Goal: Transaction & Acquisition: Obtain resource

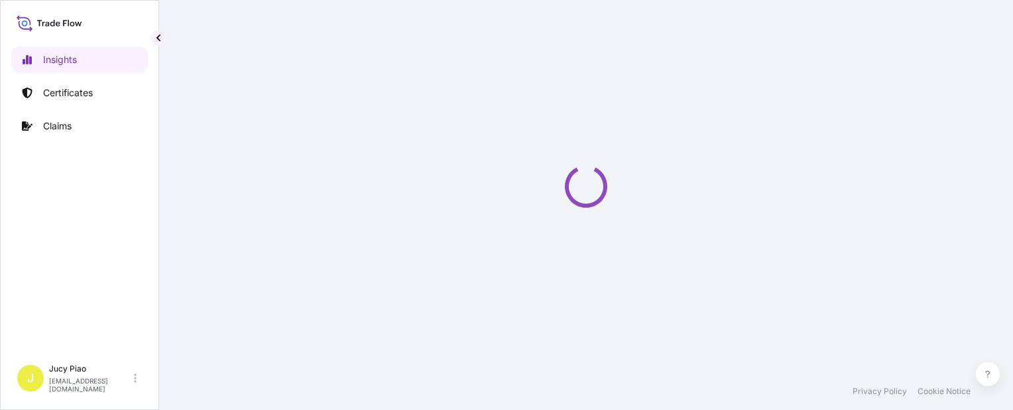
select select "2025"
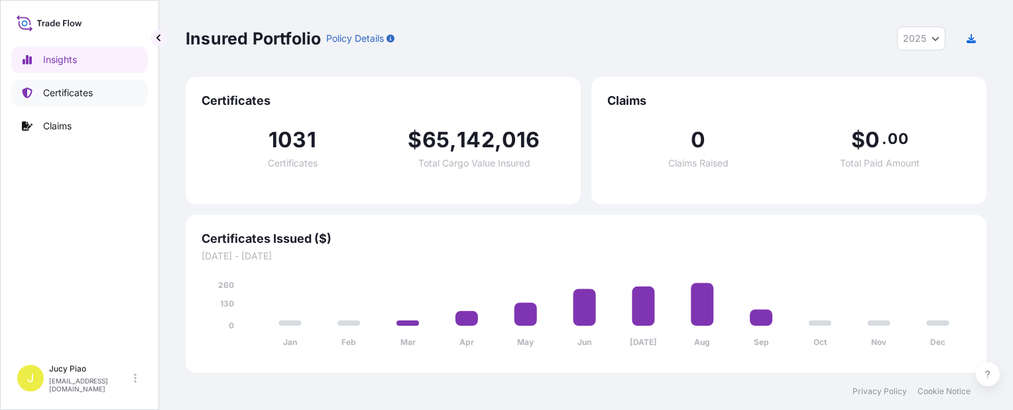
click at [100, 101] on link "Certificates" at bounding box center [79, 93] width 137 height 27
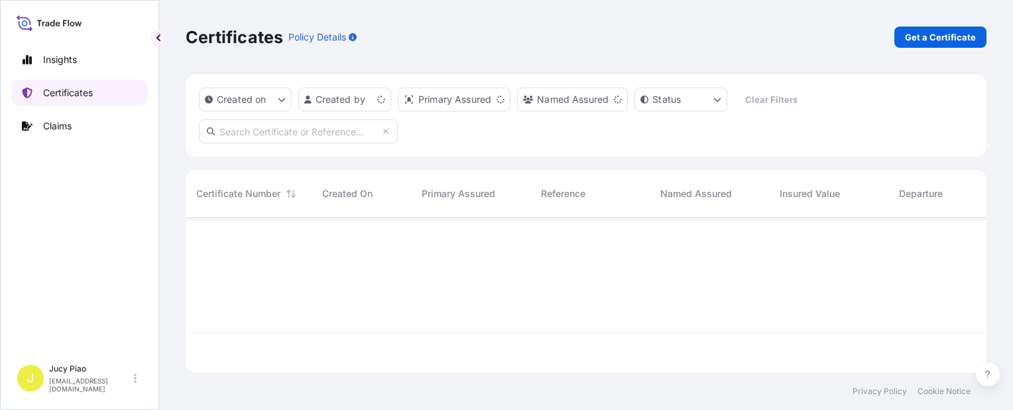
scroll to position [152, 790]
click at [100, 97] on link "Certificates" at bounding box center [79, 93] width 137 height 27
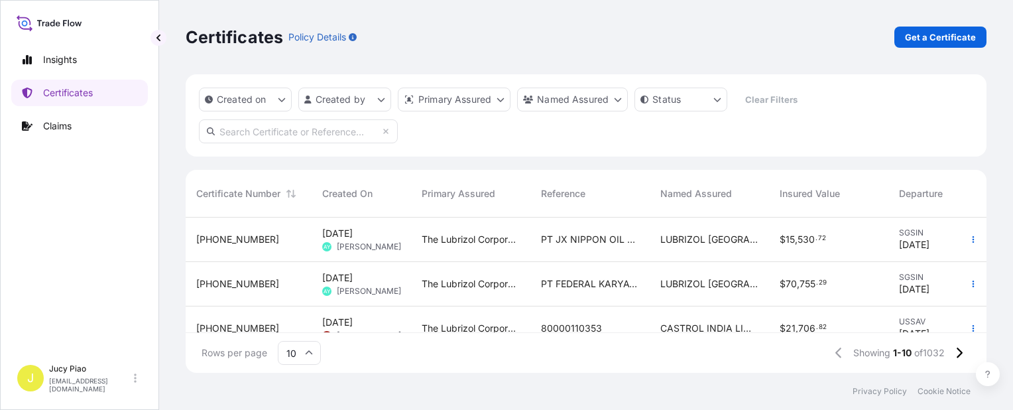
click at [983, 28] on link "Get a Certificate" at bounding box center [940, 37] width 92 height 21
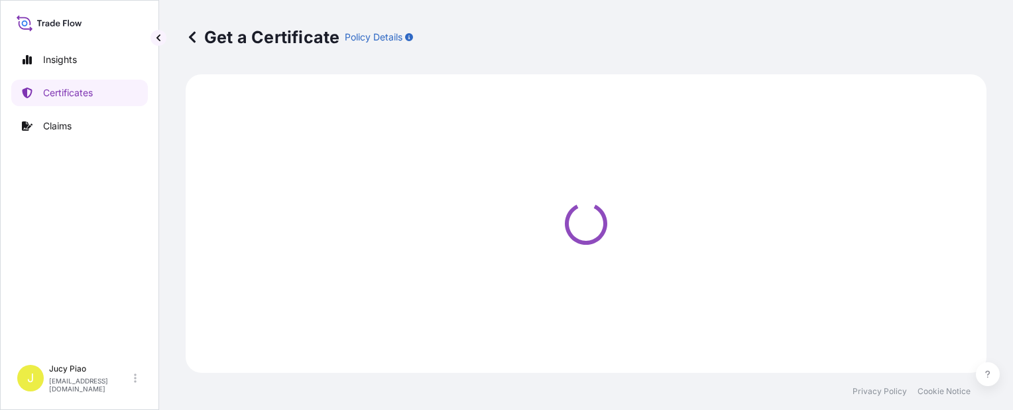
click at [922, 38] on div "Get a Certificate Policy Details" at bounding box center [586, 37] width 801 height 21
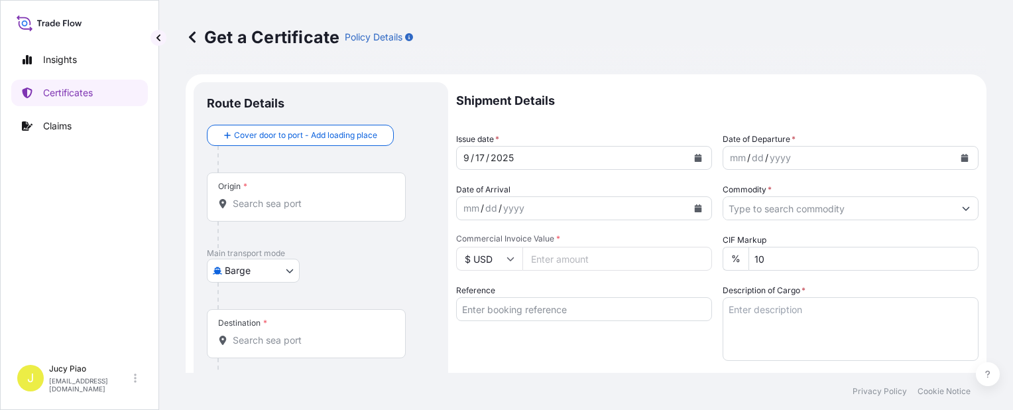
click at [268, 282] on body "Insights Certificates Claims J Jucy Piao [EMAIL_ADDRESS][DOMAIN_NAME] Get a Cer…" at bounding box center [506, 205] width 1013 height 410
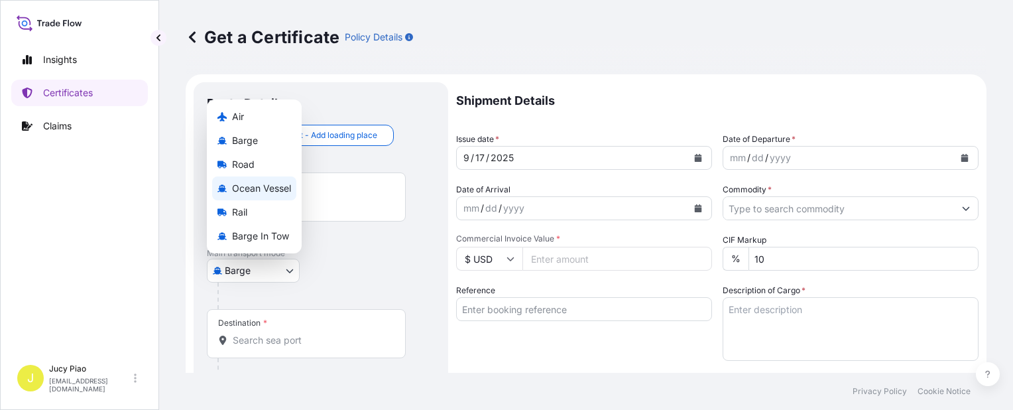
click at [270, 189] on span "Ocean Vessel" at bounding box center [261, 188] width 59 height 13
select select "Ocean Vessel"
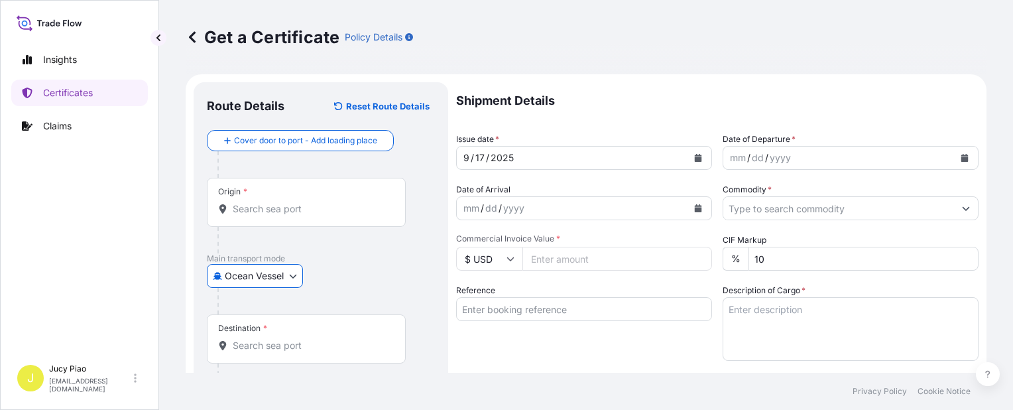
click at [562, 318] on input "Reference" at bounding box center [584, 309] width 256 height 24
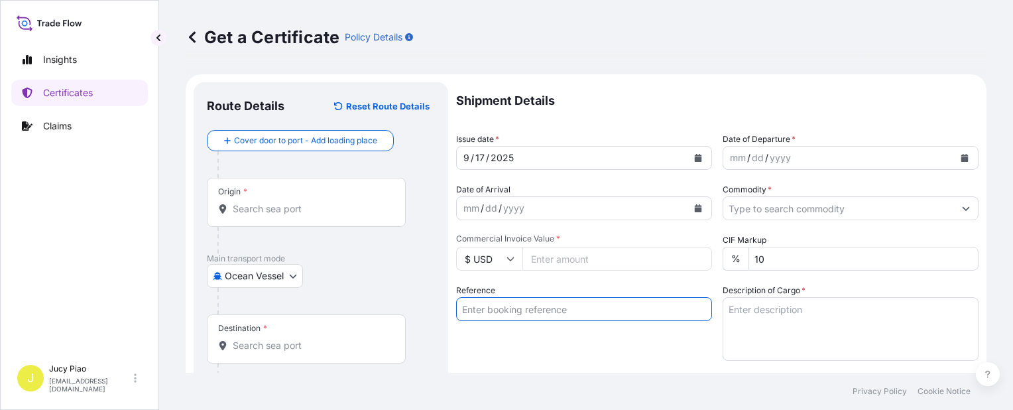
paste input "CSHSE0433192"
type input "CSHSE0433192"
click at [544, 354] on div "Reference CSHSE0433192" at bounding box center [584, 322] width 256 height 77
click at [293, 207] on input "Origin *" at bounding box center [311, 208] width 156 height 13
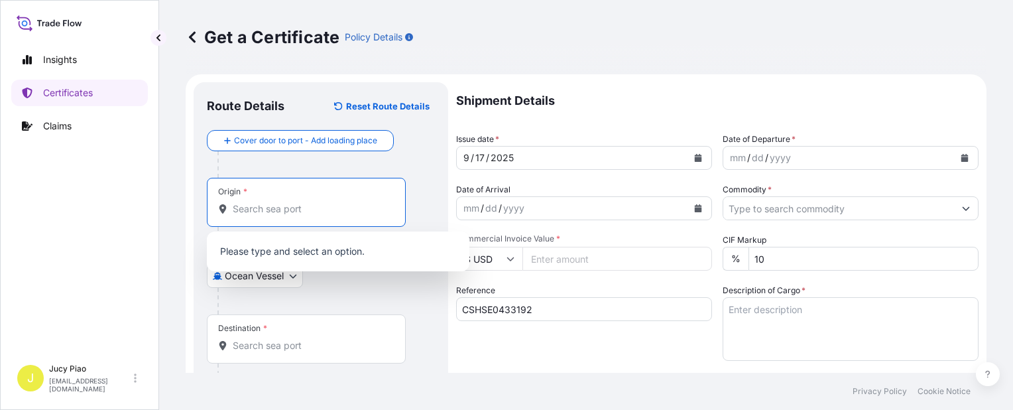
paste input "[GEOGRAPHIC_DATA]"
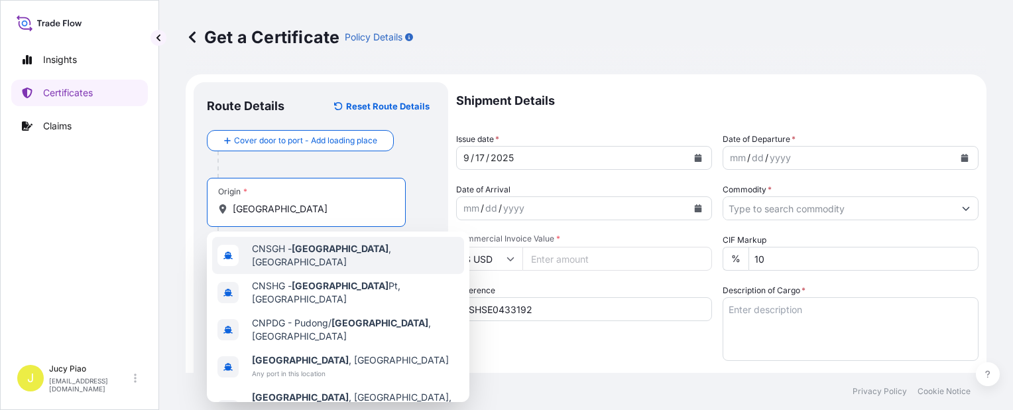
click at [285, 252] on span "CNSGH - [GEOGRAPHIC_DATA] , [GEOGRAPHIC_DATA]" at bounding box center [355, 255] width 207 height 27
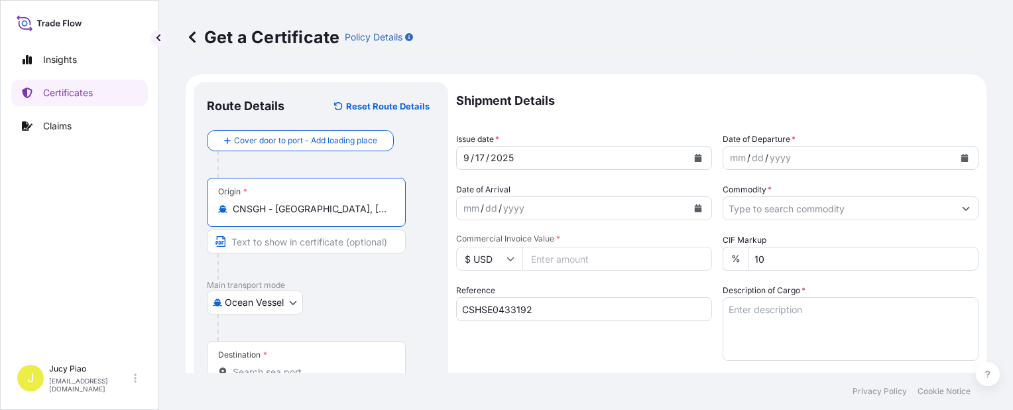
drag, startPoint x: 278, startPoint y: 209, endPoint x: 422, endPoint y: 208, distance: 144.5
click at [422, 208] on div "Origin * CNSGH - [GEOGRAPHIC_DATA], [GEOGRAPHIC_DATA]" at bounding box center [321, 229] width 228 height 102
type input "CNSGH - [GEOGRAPHIC_DATA], [GEOGRAPHIC_DATA]"
click at [331, 235] on input "Text to appear on certificate" at bounding box center [306, 241] width 199 height 24
paste input "[GEOGRAPHIC_DATA], [GEOGRAPHIC_DATA]"
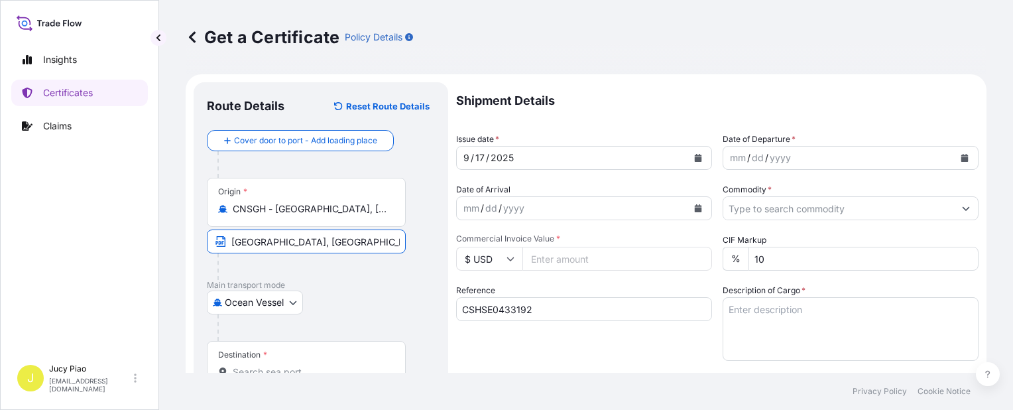
scroll to position [66, 0]
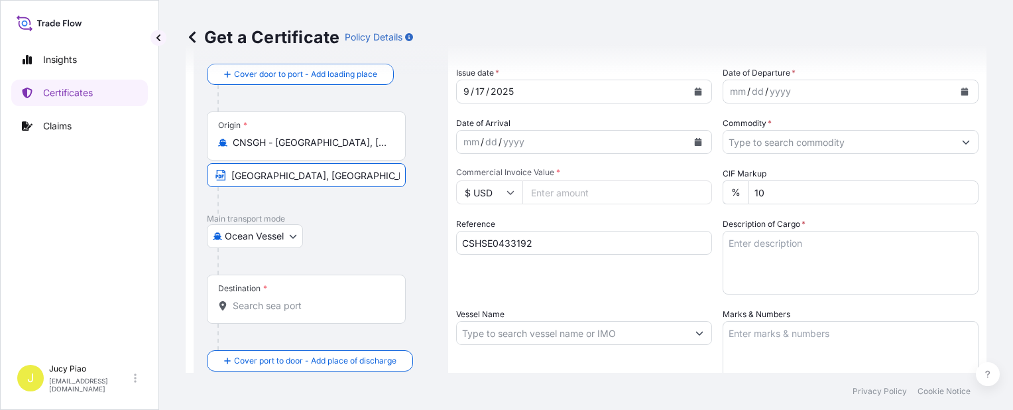
type input "[GEOGRAPHIC_DATA], [GEOGRAPHIC_DATA]"
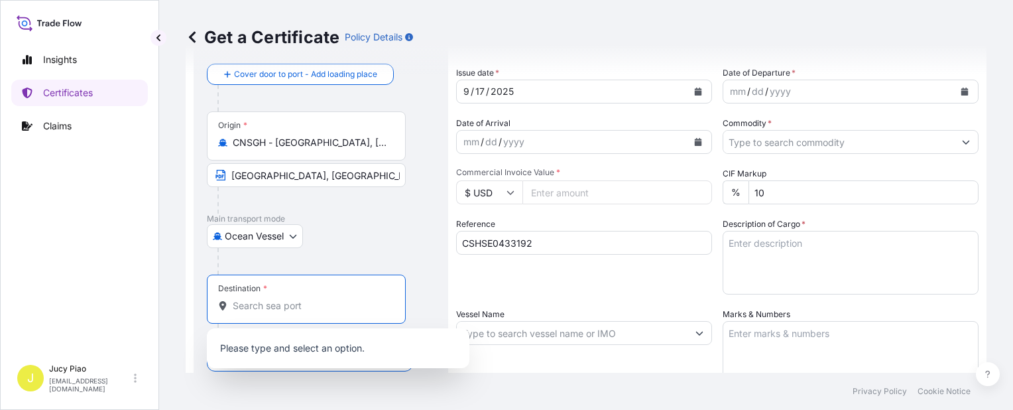
click at [278, 308] on input "Destination *" at bounding box center [311, 305] width 156 height 13
paste input "INCHEON"
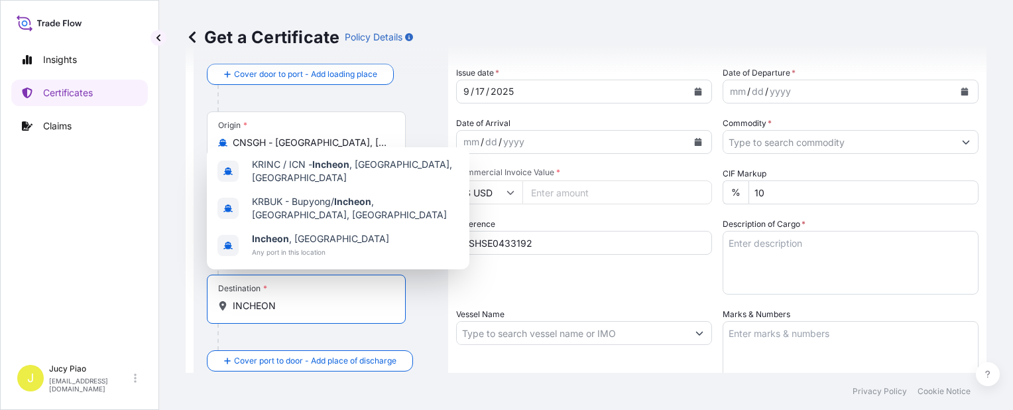
click at [295, 188] on div "KRINC / ICN - [GEOGRAPHIC_DATA] , [GEOGRAPHIC_DATA], [GEOGRAPHIC_DATA]" at bounding box center [338, 170] width 252 height 37
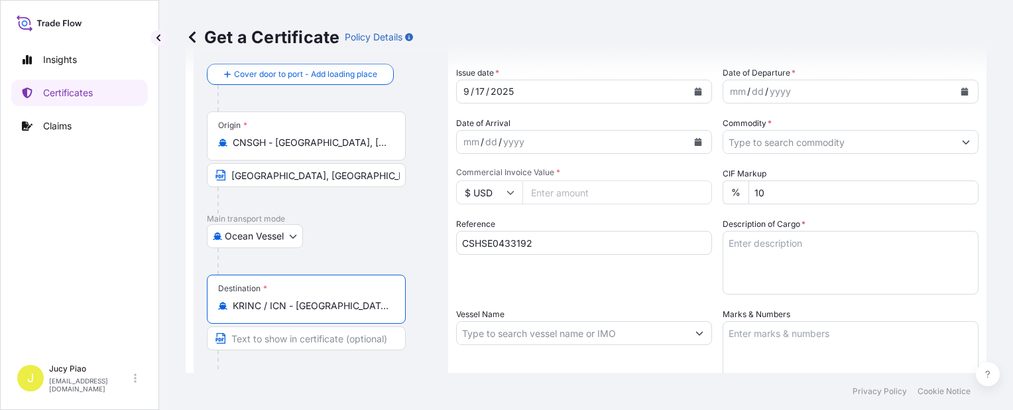
scroll to position [0, 3]
drag, startPoint x: 378, startPoint y: 306, endPoint x: 444, endPoint y: 312, distance: 66.5
click at [444, 312] on div "Route Details Reset Route Details Cover door to port - Add loading place Place …" at bounding box center [321, 350] width 255 height 669
type input "KRINC / ICN - [GEOGRAPHIC_DATA], [GEOGRAPHIC_DATA], [GEOGRAPHIC_DATA]"
click at [292, 340] on input "Text to appear on certificate" at bounding box center [306, 338] width 199 height 24
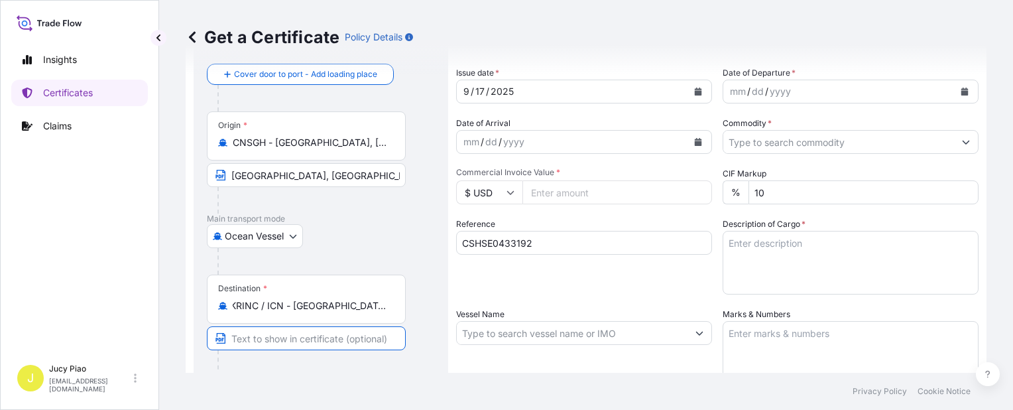
scroll to position [0, 0]
paste input "[GEOGRAPHIC_DATA], [GEOGRAPHIC_DATA], [GEOGRAPHIC_DATA]"
type input "[GEOGRAPHIC_DATA], [GEOGRAPHIC_DATA], [GEOGRAPHIC_DATA]"
click at [626, 293] on div "Reference CSHSE0433192" at bounding box center [584, 255] width 256 height 77
click at [478, 89] on div "17" at bounding box center [480, 92] width 12 height 16
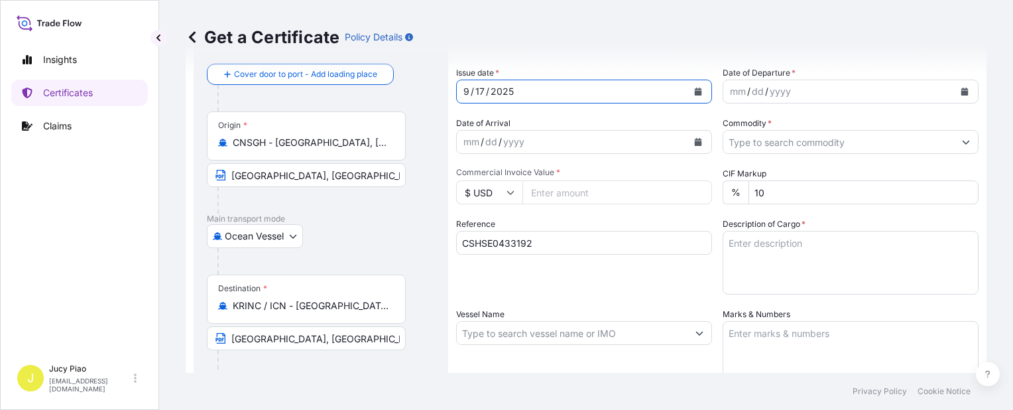
click at [479, 89] on div "17" at bounding box center [480, 92] width 12 height 16
click at [477, 89] on div "30" at bounding box center [481, 92] width 15 height 16
click at [739, 89] on div "mm" at bounding box center [737, 92] width 19 height 16
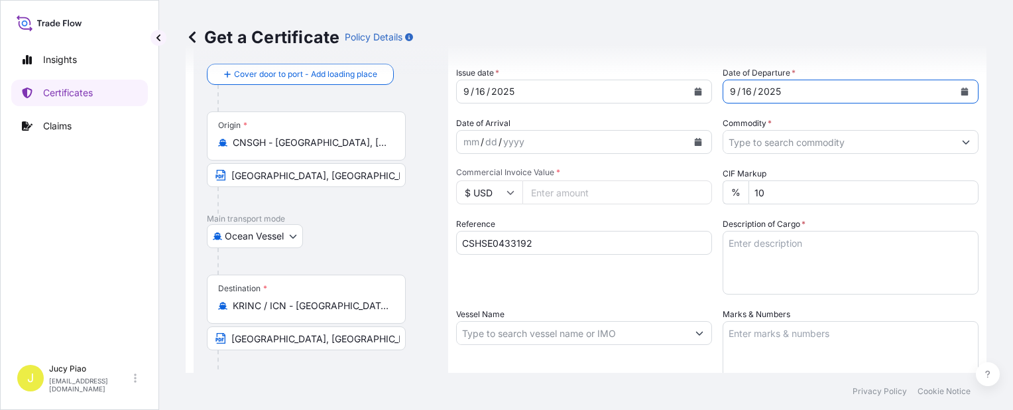
click at [769, 141] on input "Commodity *" at bounding box center [838, 142] width 231 height 24
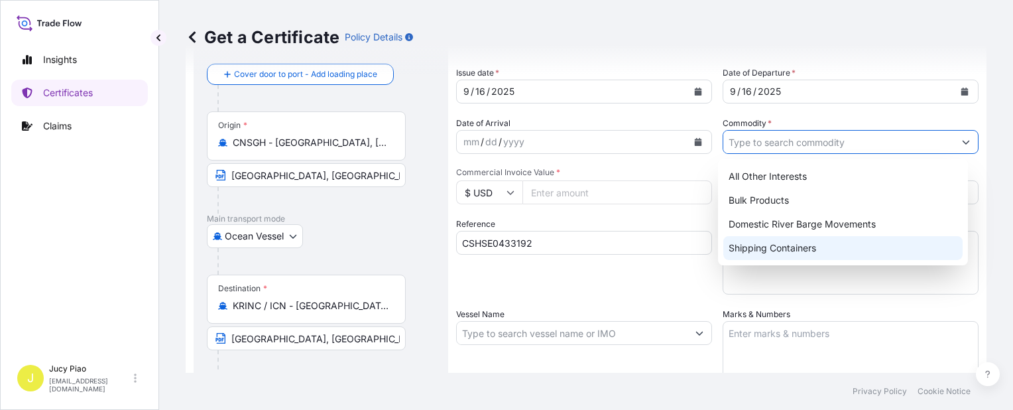
click at [766, 245] on div "Shipping Containers" at bounding box center [842, 248] width 239 height 24
type input "Shipping Containers"
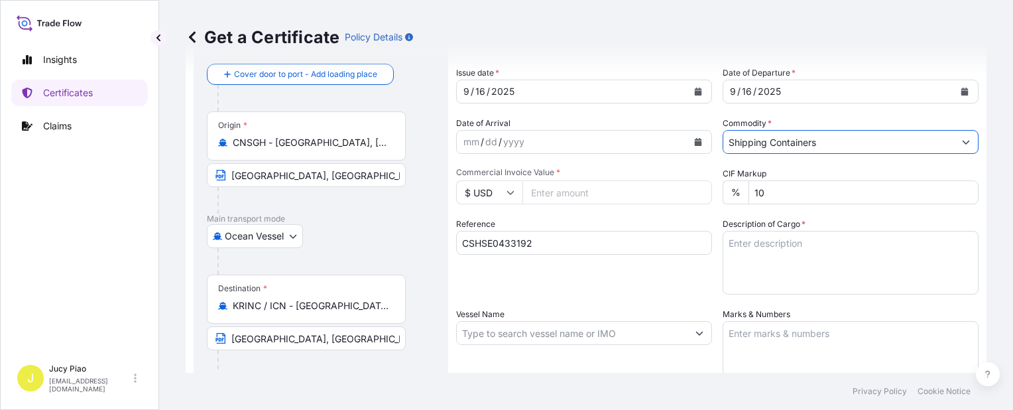
click at [547, 188] on input "Commercial Invoice Value *" at bounding box center [617, 192] width 190 height 24
type input "5908.57"
click at [807, 259] on textarea "Description of Cargo *" at bounding box center [851, 263] width 256 height 64
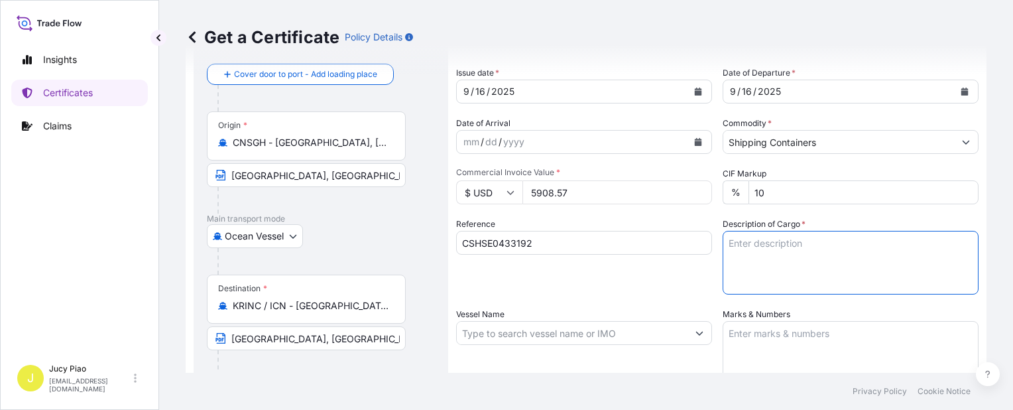
paste textarea "CARBOPOL(R) AQUA SF-2CN POLYMER, 55G PL OH 5 PALLETS (20 DRUMS)"
type textarea "CARBOPOL(R) AQUA SF-2CN POLYMER, 55G PL OH 5 PALLETS (20 DRUMS)"
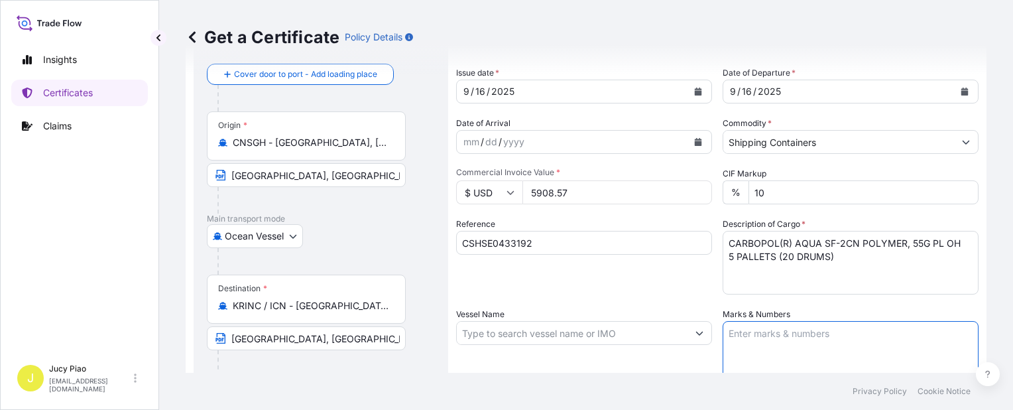
click at [785, 344] on textarea "Marks & Numbers" at bounding box center [851, 354] width 256 height 66
paste textarea "PO#4503925049"
type textarea "PO#4503925049"
click at [495, 333] on input "Vessel Name" at bounding box center [572, 333] width 231 height 24
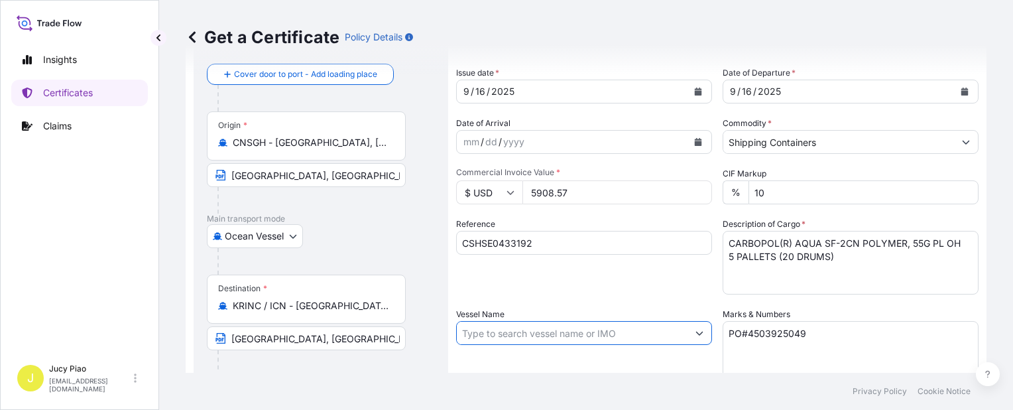
paste input "CONSISTENCE"
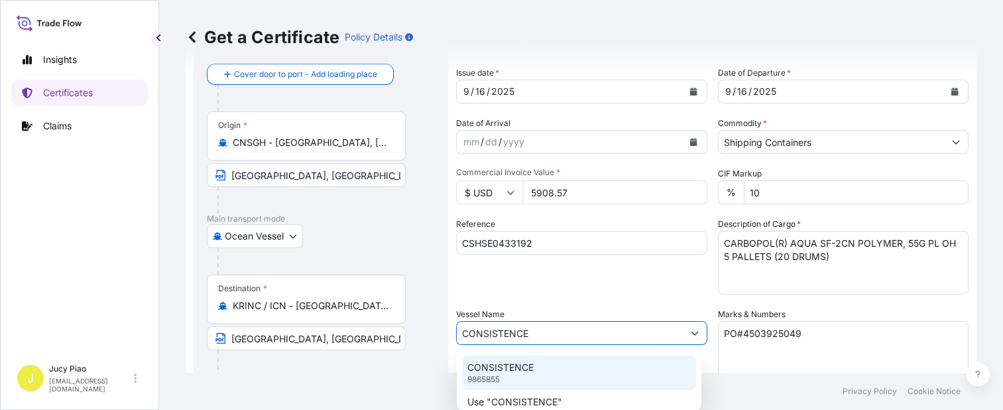
click at [491, 364] on p "CONSISTENCE" at bounding box center [500, 367] width 66 height 13
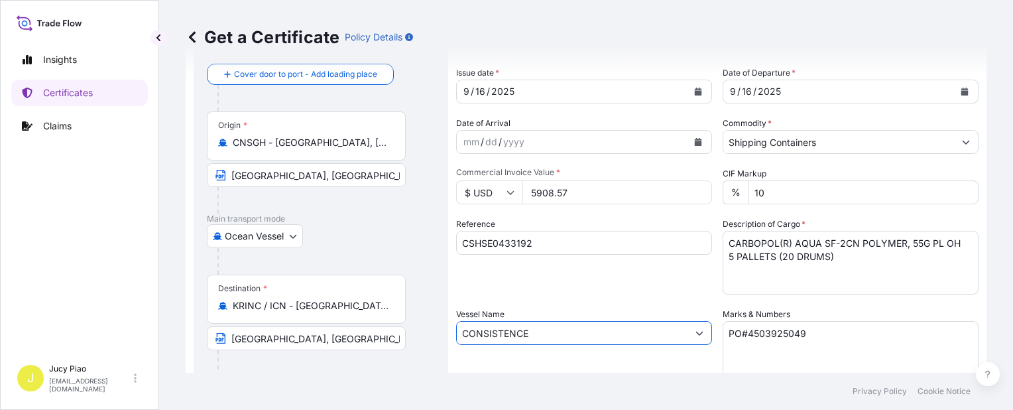
type input "CONSISTENCE"
click at [648, 294] on div "Reference CSHSE0433192" at bounding box center [584, 255] width 256 height 77
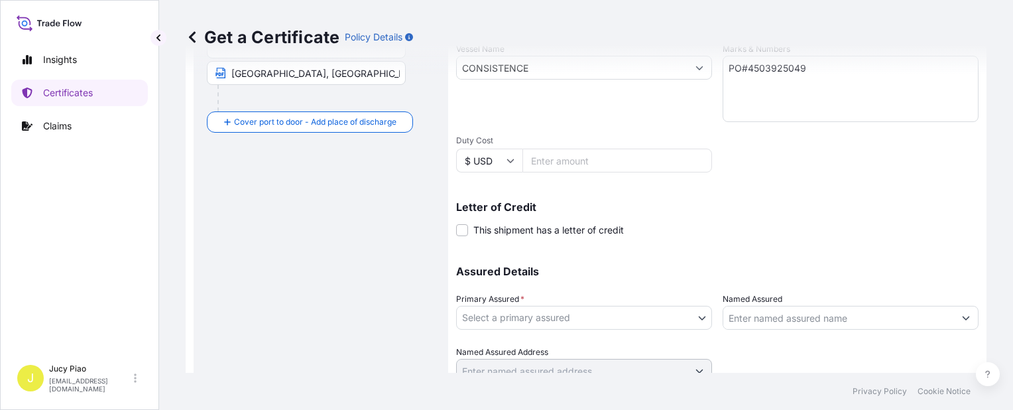
scroll to position [385, 0]
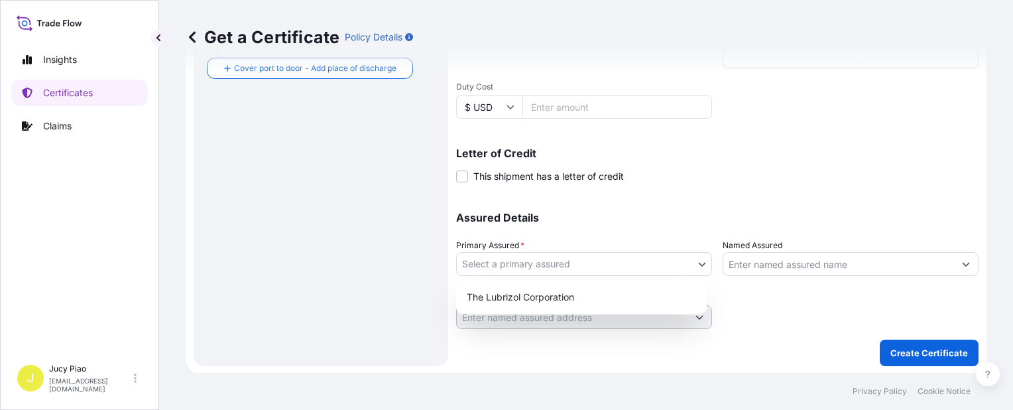
click at [697, 264] on body "Insights Certificates Claims J Jucy Piao [EMAIL_ADDRESS][DOMAIN_NAME] Get a Cer…" at bounding box center [506, 205] width 1013 height 410
click at [624, 296] on div "The Lubrizol Corporation" at bounding box center [581, 297] width 240 height 24
select select "31566"
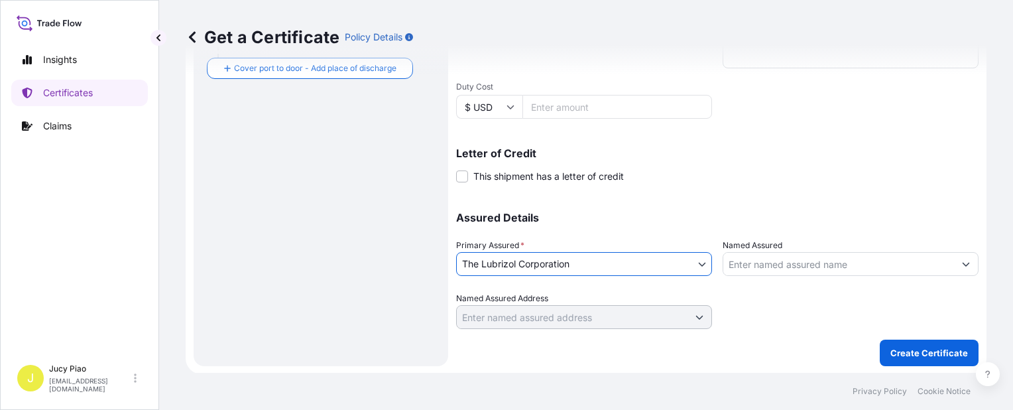
click at [770, 264] on input "Named Assured" at bounding box center [838, 264] width 231 height 24
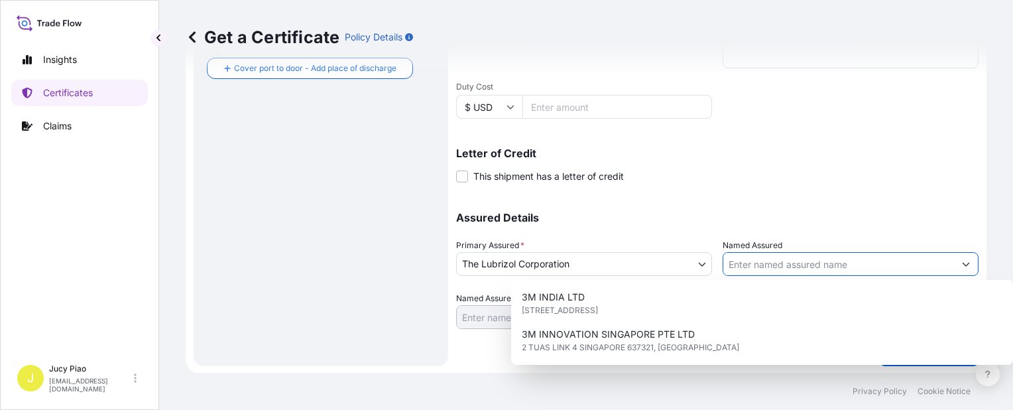
paste input "LUBRIZOL KOREA"
type input "LUBRIZOL KOREA"
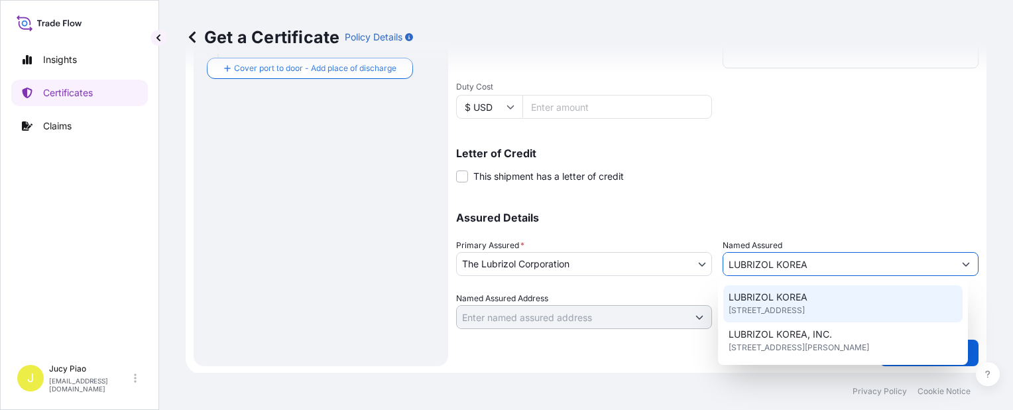
click at [780, 303] on span "LUBRIZOL KOREA" at bounding box center [767, 296] width 79 height 13
type input "4F, [STREET_ADDRESS][PERSON_NAME]"
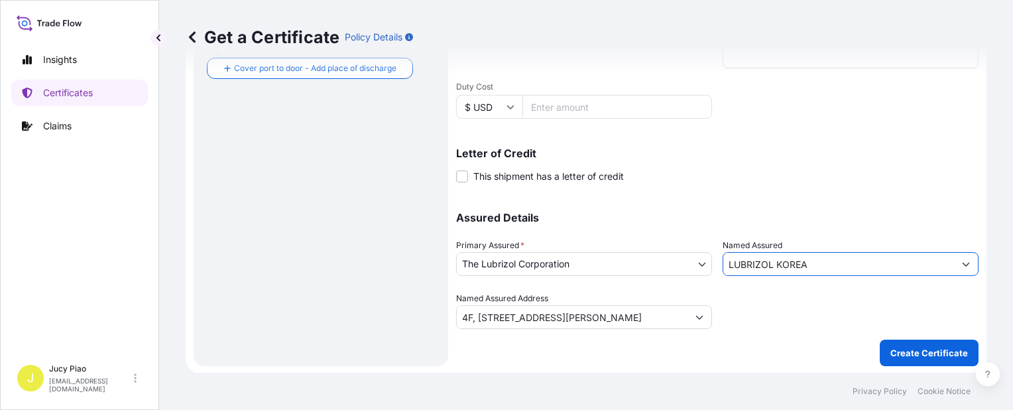
type input "LUBRIZOL KOREA"
click at [905, 351] on p "Create Certificate" at bounding box center [929, 352] width 78 height 13
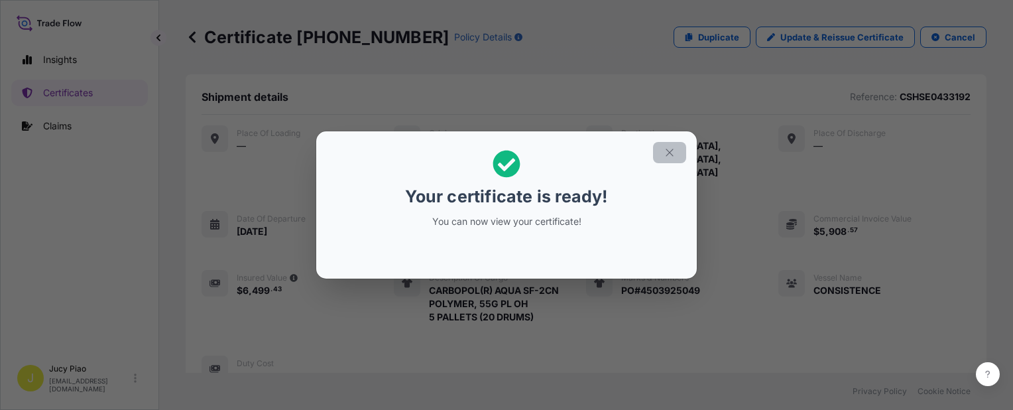
click at [668, 152] on icon "button" at bounding box center [670, 152] width 12 height 12
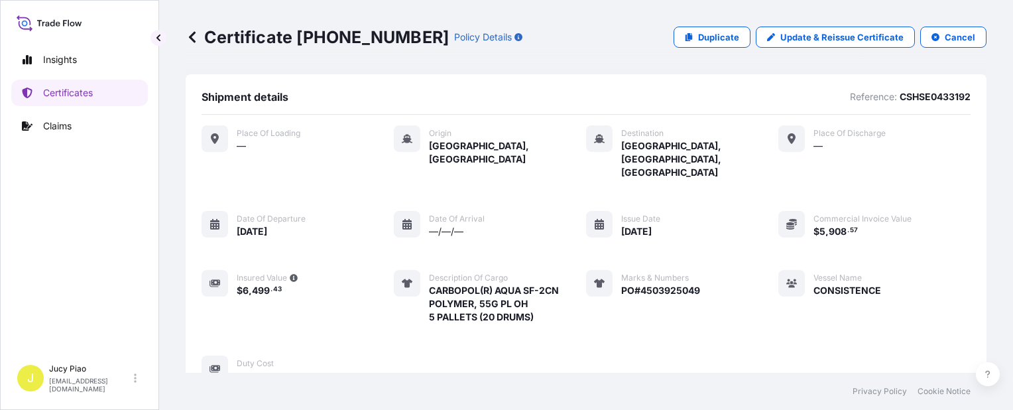
click at [727, 174] on div "Place of Loading — Origin [GEOGRAPHIC_DATA], [GEOGRAPHIC_DATA] Destination [GEO…" at bounding box center [586, 253] width 769 height 257
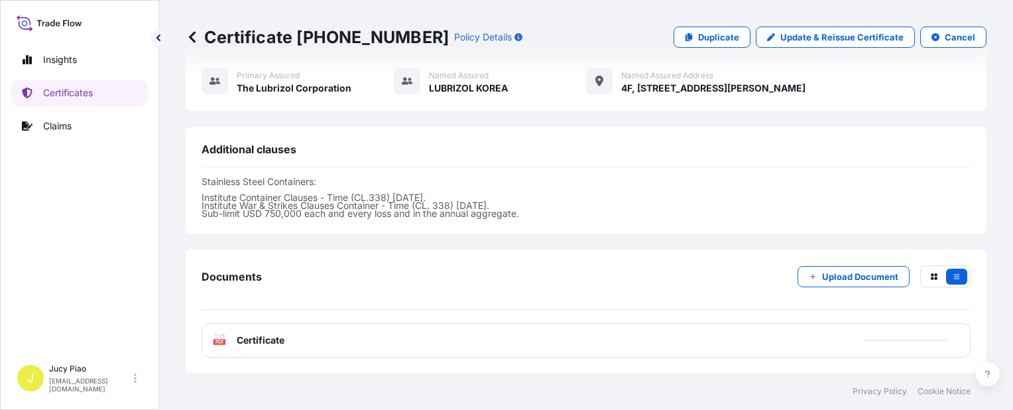
scroll to position [449, 0]
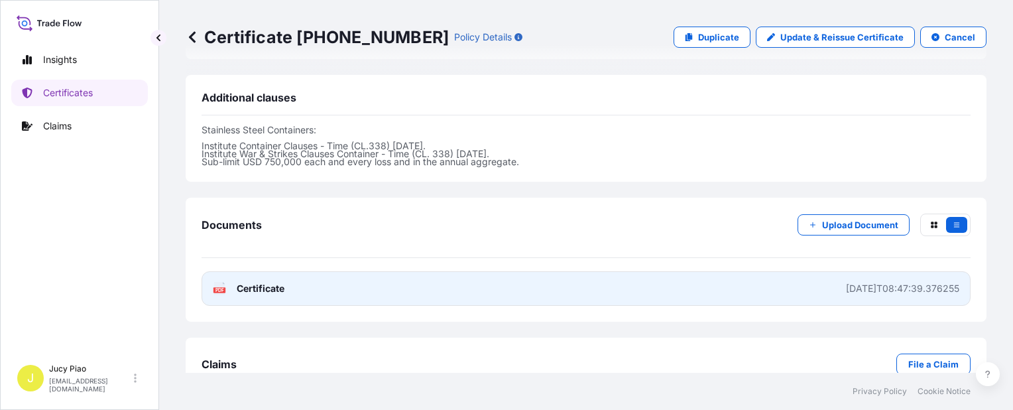
click at [736, 271] on link "PDF Certificate [DATE]T08:47:39.376255" at bounding box center [586, 288] width 769 height 34
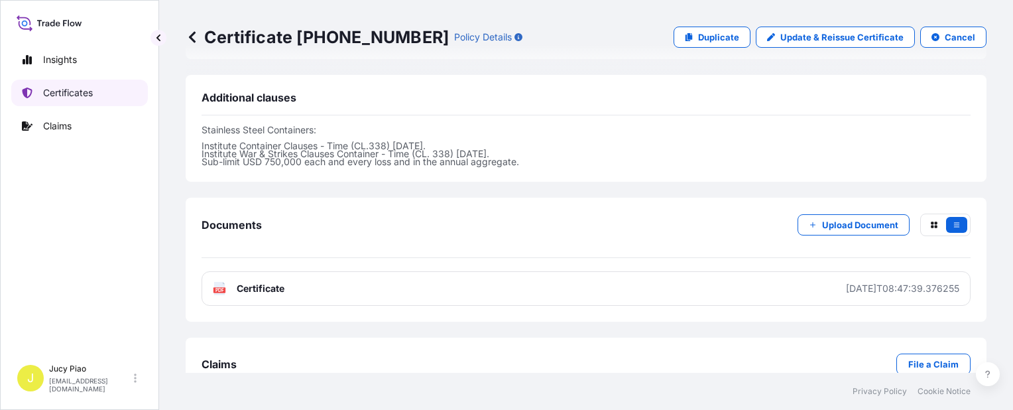
click at [70, 93] on p "Certificates" at bounding box center [68, 92] width 50 height 13
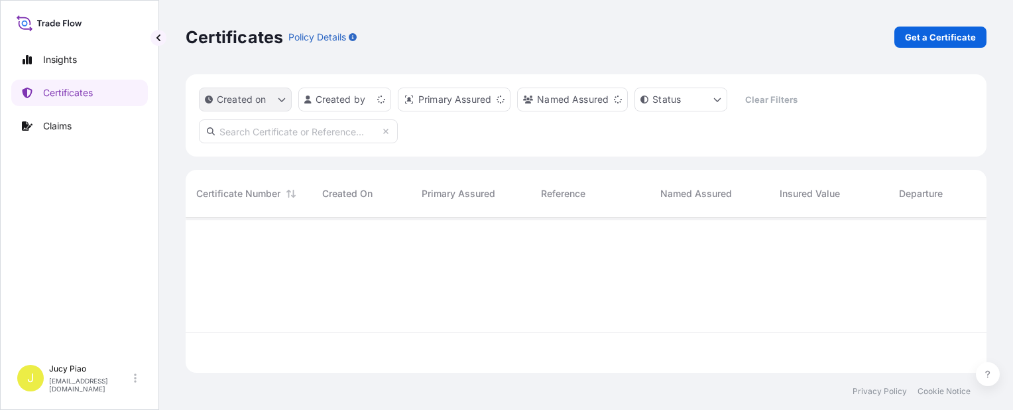
scroll to position [152, 790]
click at [941, 32] on p "Get a Certificate" at bounding box center [940, 36] width 71 height 13
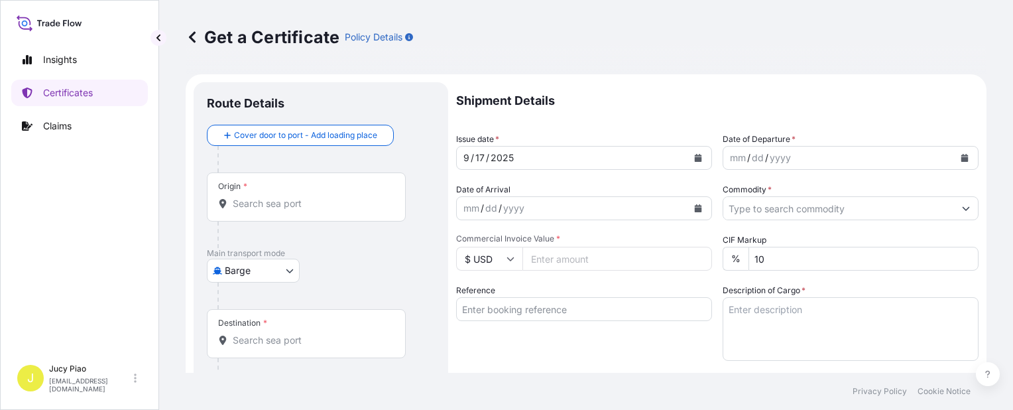
click at [265, 271] on body "Insights Certificates Claims J Jucy Piao [EMAIL_ADDRESS][DOMAIN_NAME] Get a Cer…" at bounding box center [506, 205] width 1013 height 410
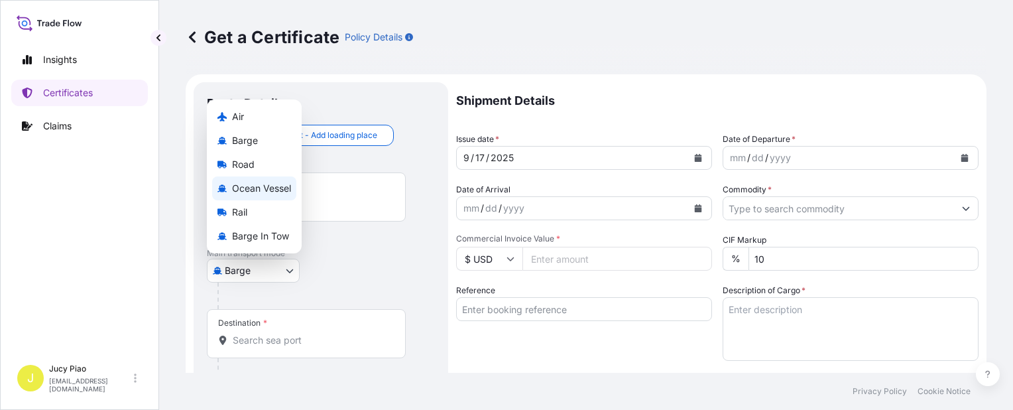
click at [268, 188] on span "Ocean Vessel" at bounding box center [261, 188] width 59 height 13
select select "Ocean Vessel"
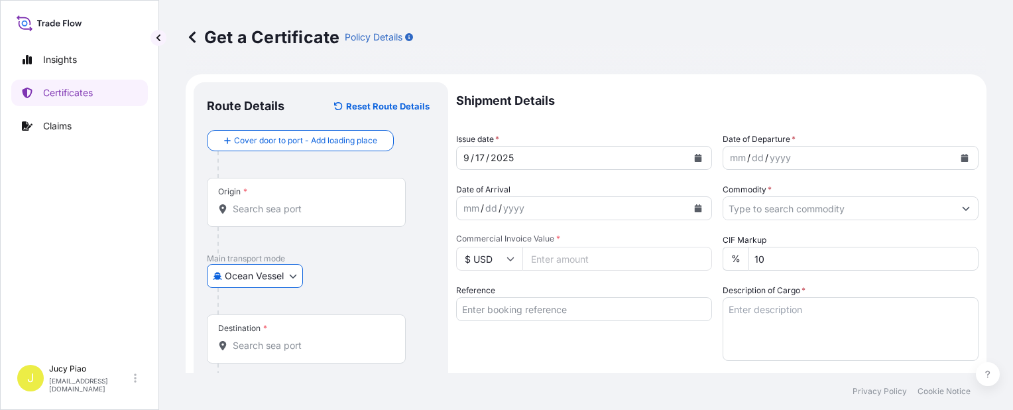
click at [520, 320] on input "Reference" at bounding box center [584, 309] width 256 height 24
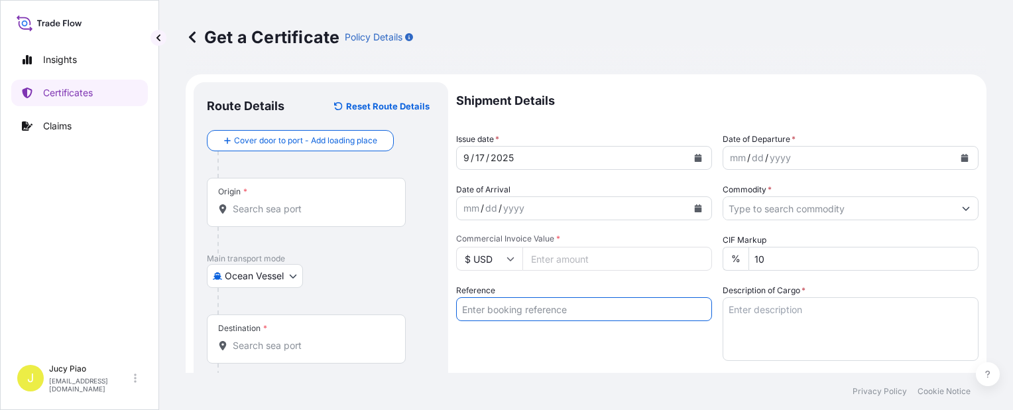
paste input "CSHSE0432690"
type input "CSHSE0432690"
click at [502, 361] on div "Shipment Details Issue date * [DATE] Date of Departure * mm / dd / yyyy Date of…" at bounding box center [717, 398] width 522 height 632
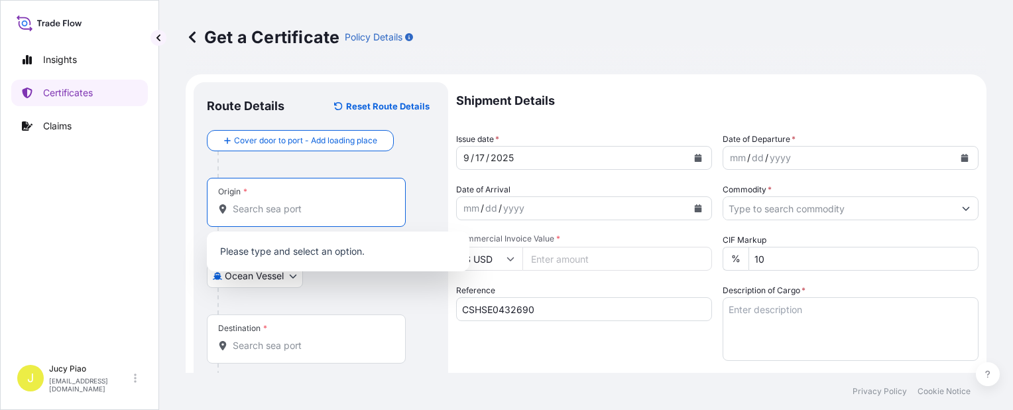
click at [241, 209] on input "Origin *" at bounding box center [311, 208] width 156 height 13
paste input "[GEOGRAPHIC_DATA]"
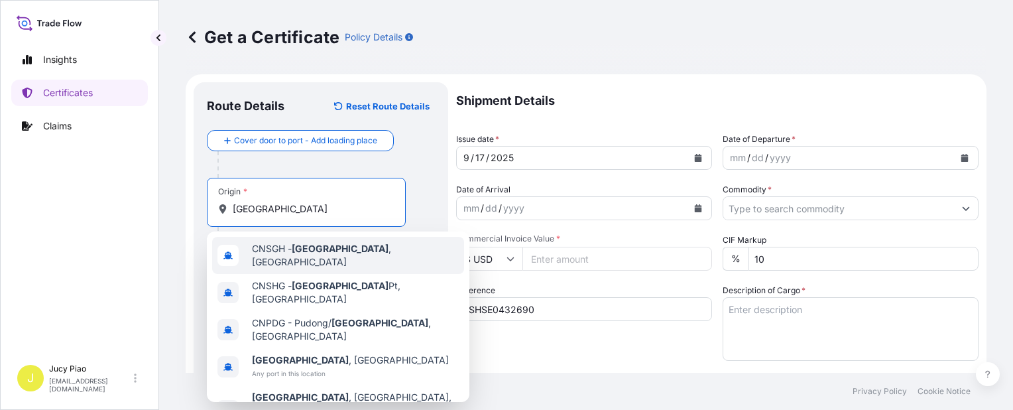
click at [259, 245] on div "CNSGH - [GEOGRAPHIC_DATA] , [GEOGRAPHIC_DATA]" at bounding box center [338, 255] width 252 height 37
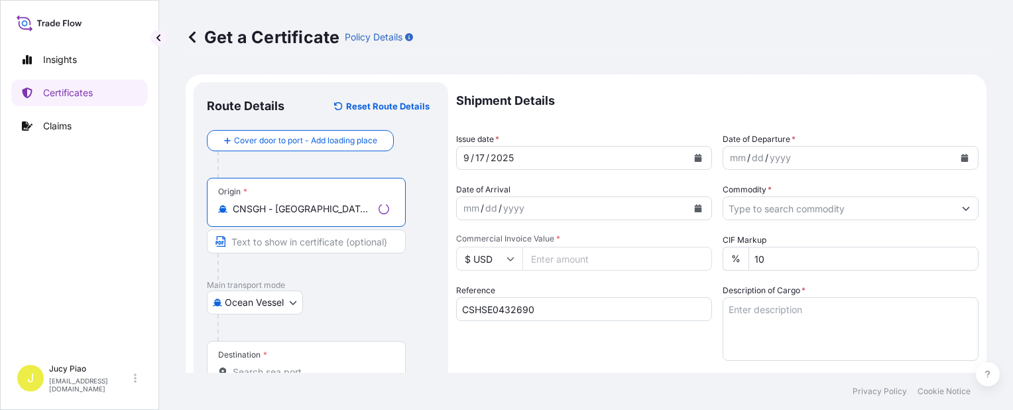
drag, startPoint x: 276, startPoint y: 211, endPoint x: 395, endPoint y: 225, distance: 120.1
click at [395, 221] on div "Origin * CNSGH - [GEOGRAPHIC_DATA], [GEOGRAPHIC_DATA]" at bounding box center [306, 202] width 199 height 49
type input "CNSGH - [GEOGRAPHIC_DATA], [GEOGRAPHIC_DATA]"
click at [307, 249] on input "Text to appear on certificate" at bounding box center [306, 241] width 199 height 24
paste input "[GEOGRAPHIC_DATA], [GEOGRAPHIC_DATA]"
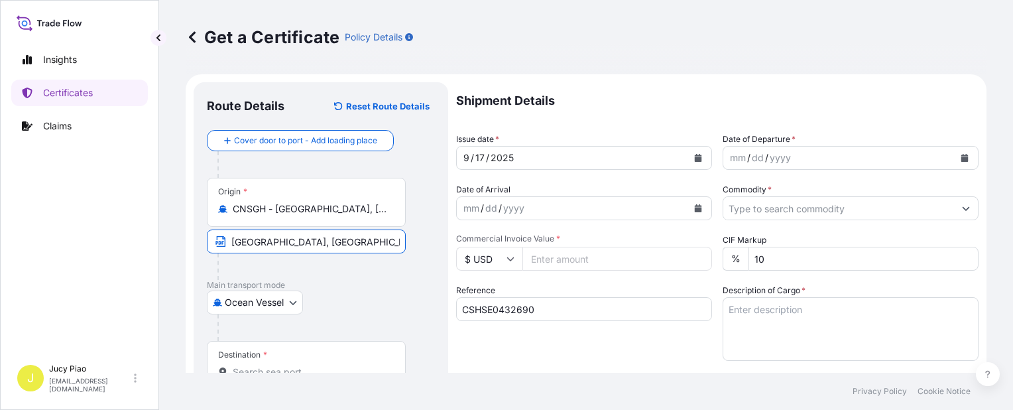
type input "[GEOGRAPHIC_DATA], [GEOGRAPHIC_DATA]"
click at [241, 358] on div "Destination *" at bounding box center [242, 354] width 49 height 11
click at [241, 365] on input "Destination *" at bounding box center [311, 371] width 156 height 13
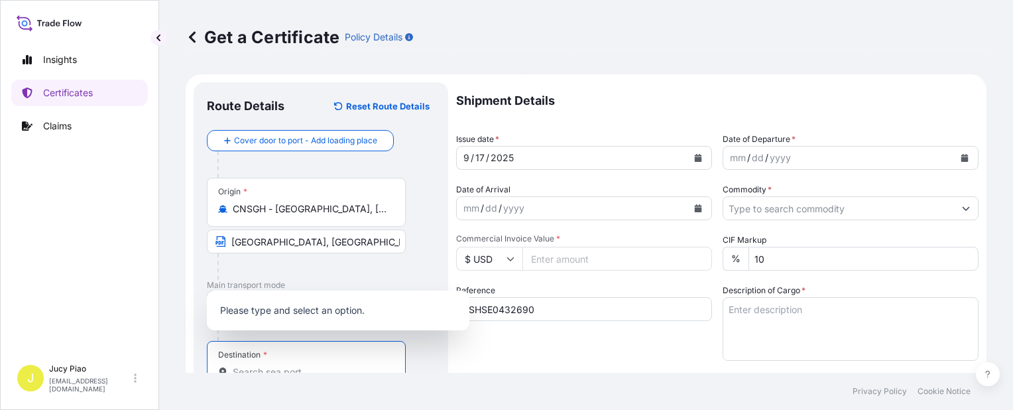
scroll to position [5, 0]
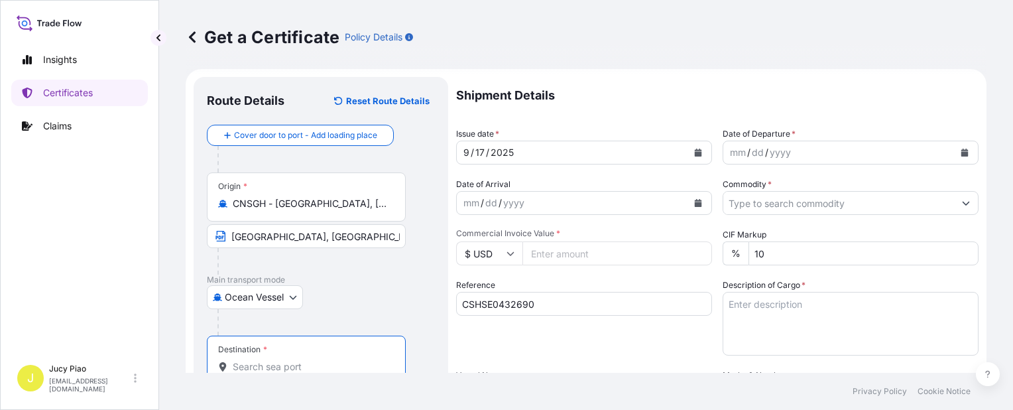
paste input "[GEOGRAPHIC_DATA]"
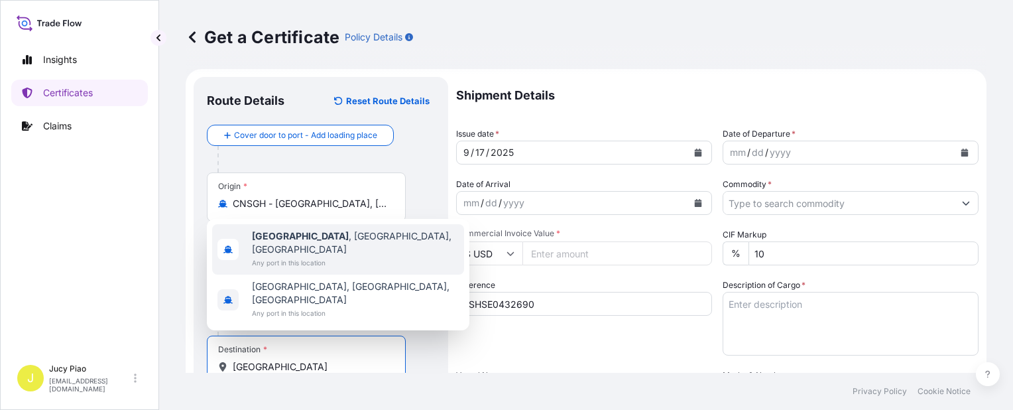
click at [331, 256] on span "[GEOGRAPHIC_DATA] , [GEOGRAPHIC_DATA], [GEOGRAPHIC_DATA]" at bounding box center [355, 242] width 207 height 27
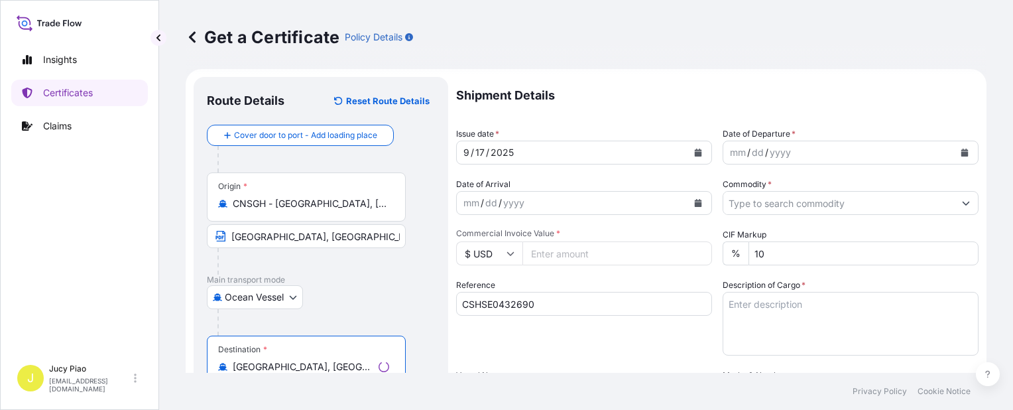
scroll to position [138, 0]
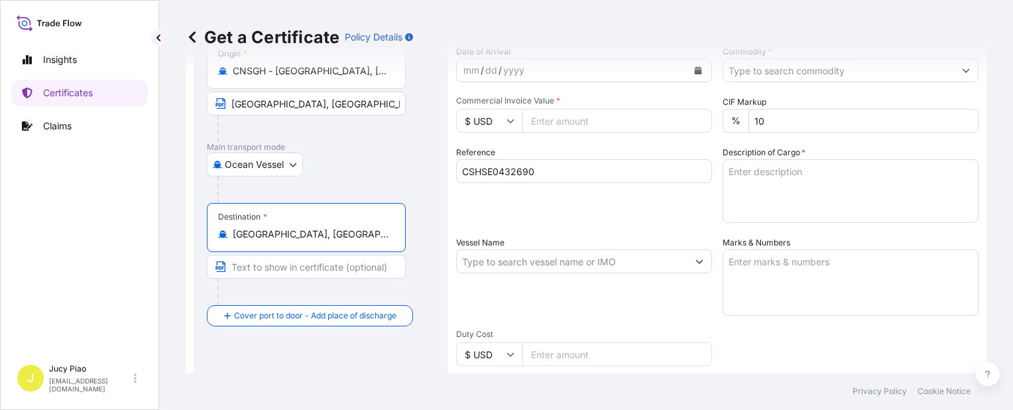
drag, startPoint x: 316, startPoint y: 235, endPoint x: 222, endPoint y: 235, distance: 94.1
click at [222, 235] on div "[GEOGRAPHIC_DATA], [GEOGRAPHIC_DATA], [GEOGRAPHIC_DATA]" at bounding box center [306, 233] width 176 height 13
type input "[GEOGRAPHIC_DATA], [GEOGRAPHIC_DATA], [GEOGRAPHIC_DATA]"
click at [284, 259] on input "Text to appear on certificate" at bounding box center [306, 267] width 199 height 24
paste input "[GEOGRAPHIC_DATA], [GEOGRAPHIC_DATA]"
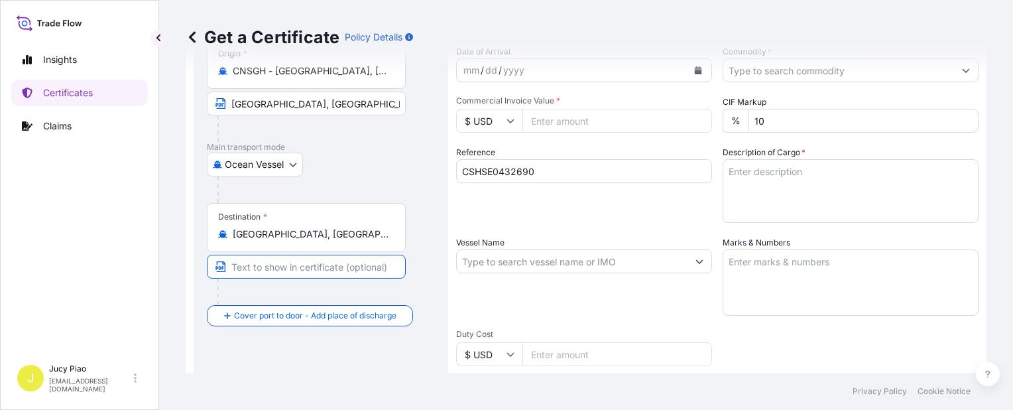
type input "[GEOGRAPHIC_DATA], [GEOGRAPHIC_DATA]"
drag, startPoint x: 334, startPoint y: 268, endPoint x: 133, endPoint y: 268, distance: 201.5
click at [166, 268] on div "Get a Certificate Policy Details Route Details Reset Route Details Cover door t…" at bounding box center [586, 186] width 854 height 373
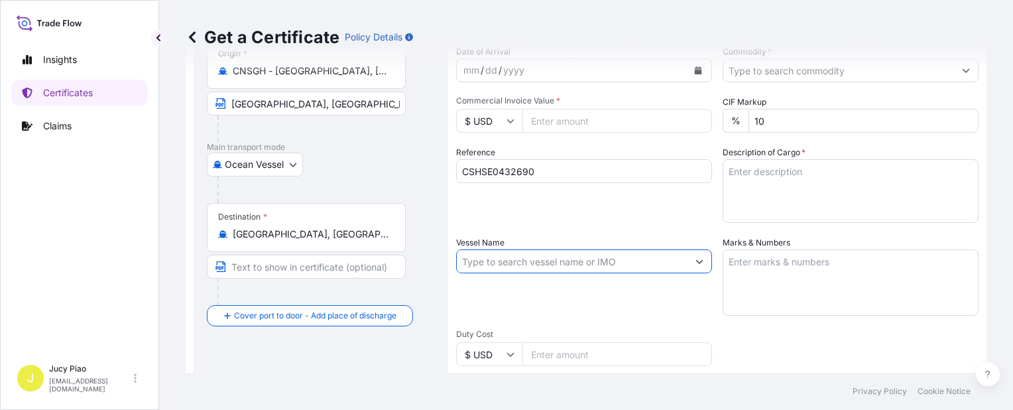
click at [485, 261] on input "Vessel Name" at bounding box center [572, 261] width 231 height 24
paste input "OOCL DAFFODIL"
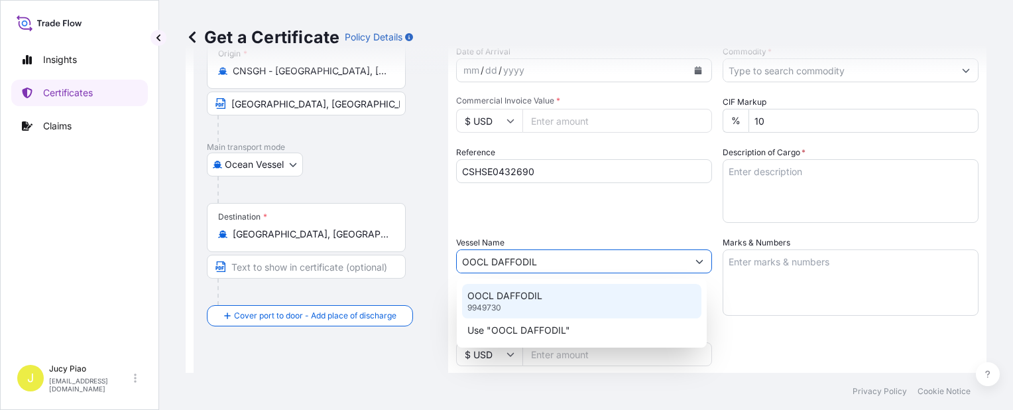
click at [493, 294] on p "OOCL DAFFODIL" at bounding box center [504, 295] width 75 height 13
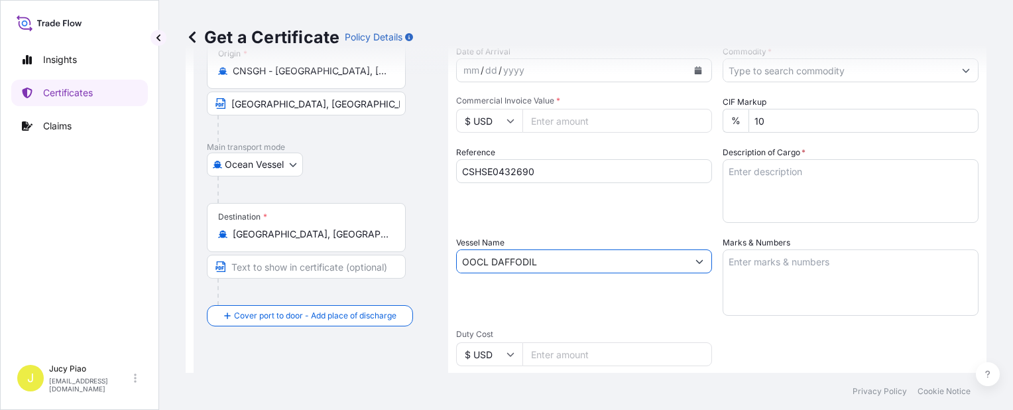
type input "OOCL DAFFODIL"
click at [525, 237] on div "Vessel Name OOCL DAFFODIL" at bounding box center [584, 276] width 256 height 80
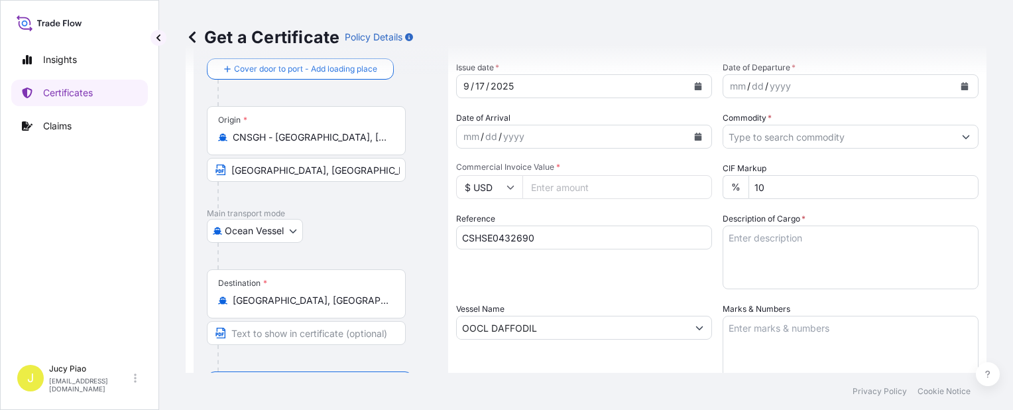
click at [479, 81] on div "17" at bounding box center [480, 86] width 12 height 16
click at [479, 86] on div "17" at bounding box center [480, 86] width 12 height 16
click at [482, 84] on div "17" at bounding box center [480, 86] width 12 height 16
click at [728, 84] on div "mm" at bounding box center [737, 86] width 19 height 16
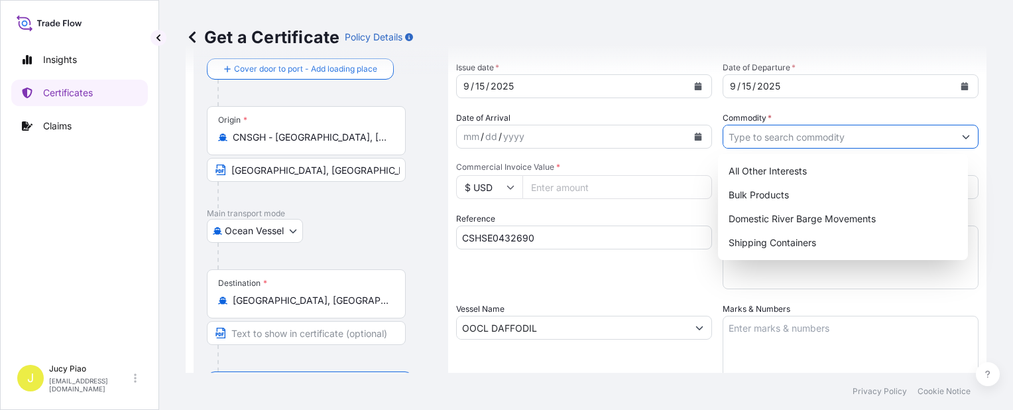
click at [769, 133] on input "Commodity *" at bounding box center [838, 137] width 231 height 24
click at [748, 237] on div "Shipping Containers" at bounding box center [842, 243] width 239 height 24
type input "Shipping Containers"
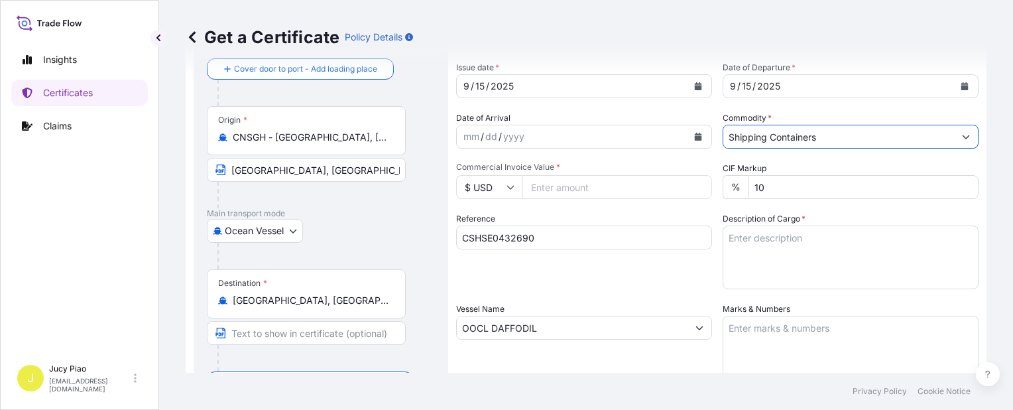
click at [822, 255] on textarea "Description of Cargo *" at bounding box center [851, 257] width 256 height 64
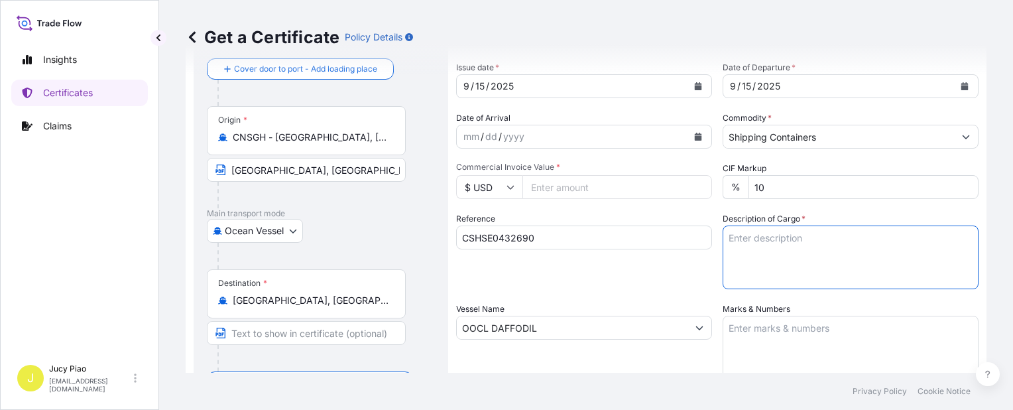
click at [817, 254] on textarea "Description of Cargo *" at bounding box center [851, 257] width 256 height 64
paste textarea "MERQUAT(TM) 740 POLYMER, 1H1 PLASTIC DRUM"
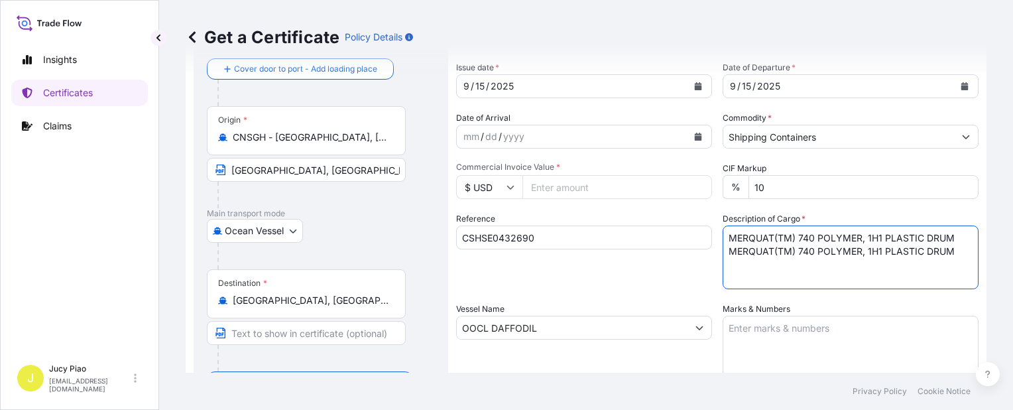
drag, startPoint x: 951, startPoint y: 253, endPoint x: 682, endPoint y: 253, distance: 269.1
click at [682, 253] on div "Shipment Details Issue date * [DATE] Date of Departure * [DATE] Date of Arrival…" at bounding box center [717, 327] width 522 height 632
paste textarea "CARBOPOL(R) AQUA SF-3 POLYMER, 55G PL OH D"
paste textarea "10 DRUMS (3 PACKAGES)"
type textarea "MERQUAT(TM) 740 POLYMER, 1H1 PLASTIC DRUM CARBOPOL(R) AQUA SF-3 POLYMER, 55G PL…"
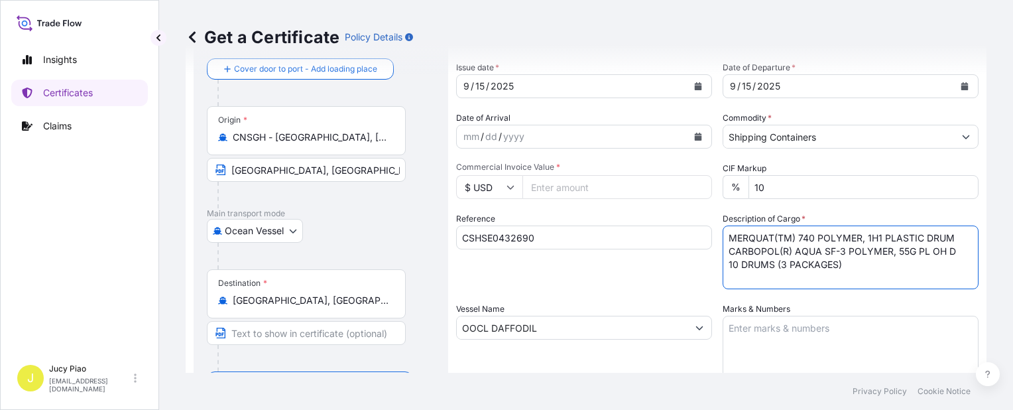
click at [827, 338] on textarea "Marks & Numbers" at bounding box center [851, 349] width 256 height 66
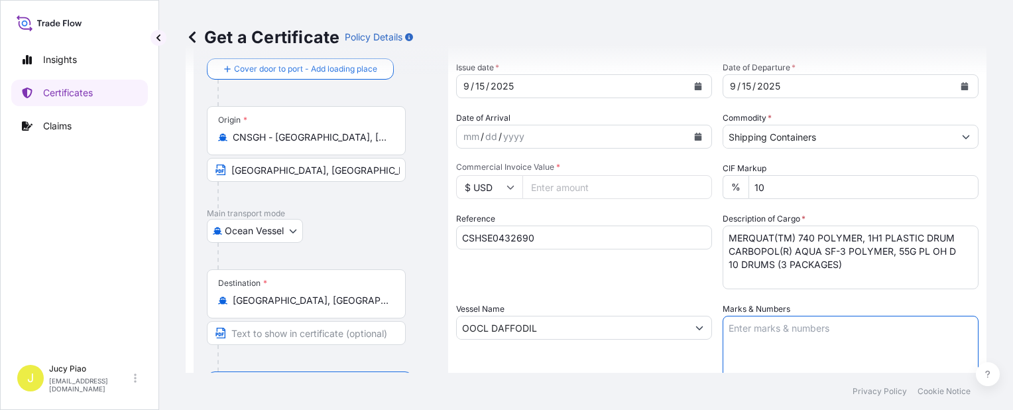
paste textarea "PO#4300759350"
click at [836, 331] on textarea "PO#4300759350" at bounding box center [851, 349] width 256 height 66
paste textarea "& 4300760365"
paste textarea "& 4300761033"
type textarea "PO#4300759350 & 4300760365 & 4300761033"
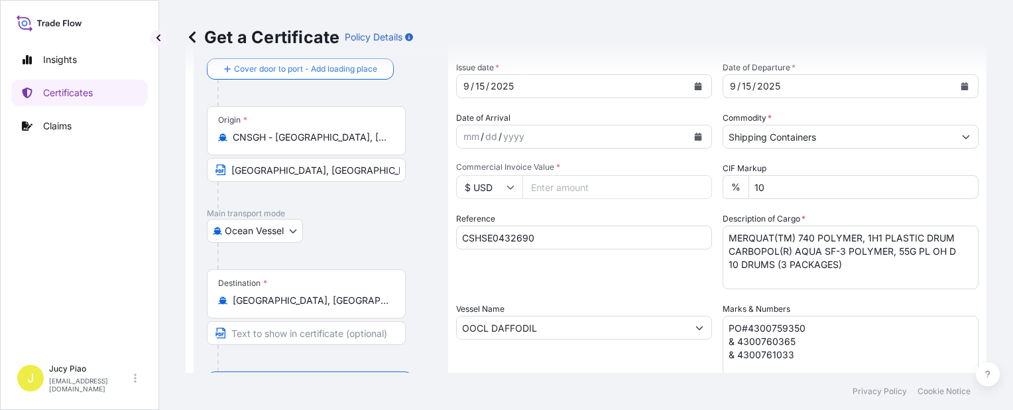
click at [589, 189] on input "Commercial Invoice Value *" at bounding box center [617, 187] width 190 height 24
type input "2901.15"
click at [640, 282] on div "Reference CSHSE0432690" at bounding box center [584, 250] width 256 height 77
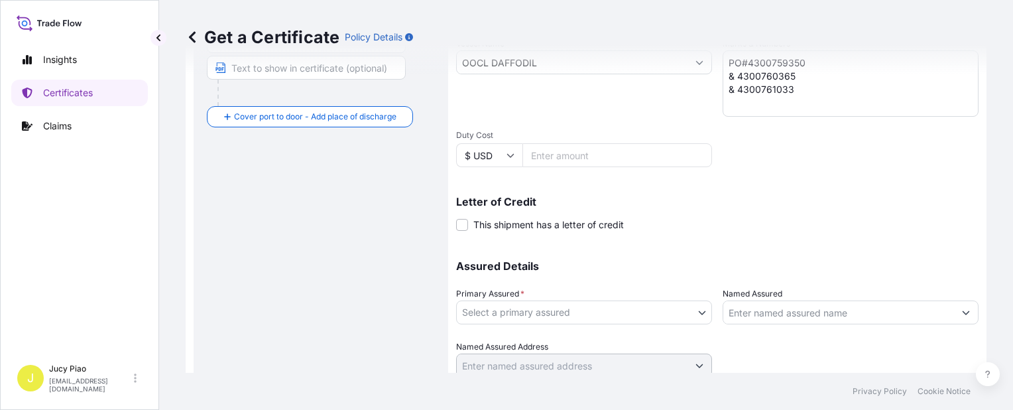
scroll to position [385, 0]
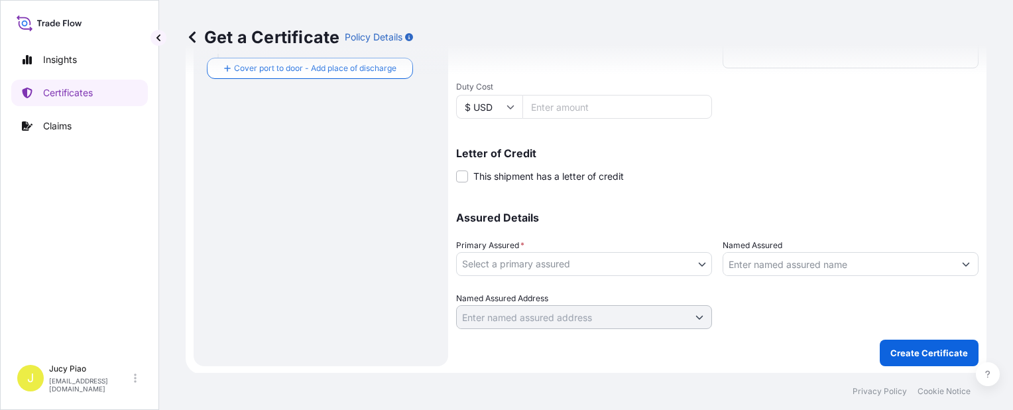
click at [697, 259] on body "Insights Certificates Claims J Jucy Piao [EMAIL_ADDRESS][DOMAIN_NAME] Get a Cer…" at bounding box center [506, 205] width 1013 height 410
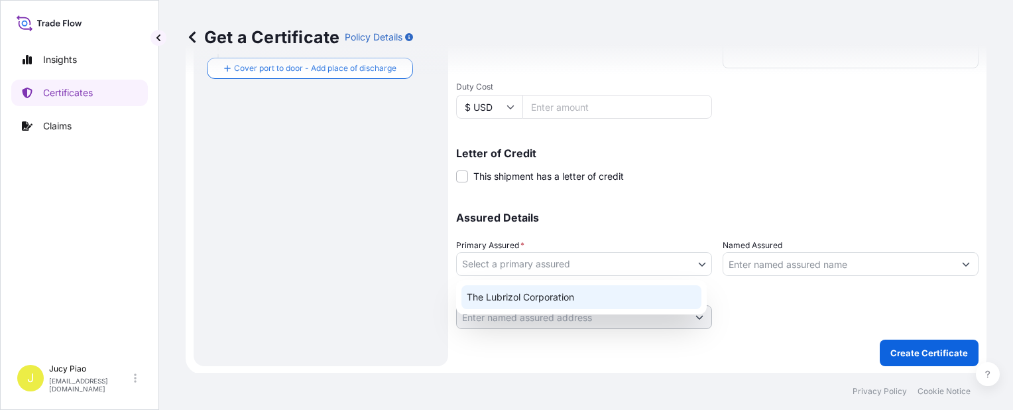
click at [597, 296] on div "The Lubrizol Corporation" at bounding box center [581, 297] width 240 height 24
select select "31566"
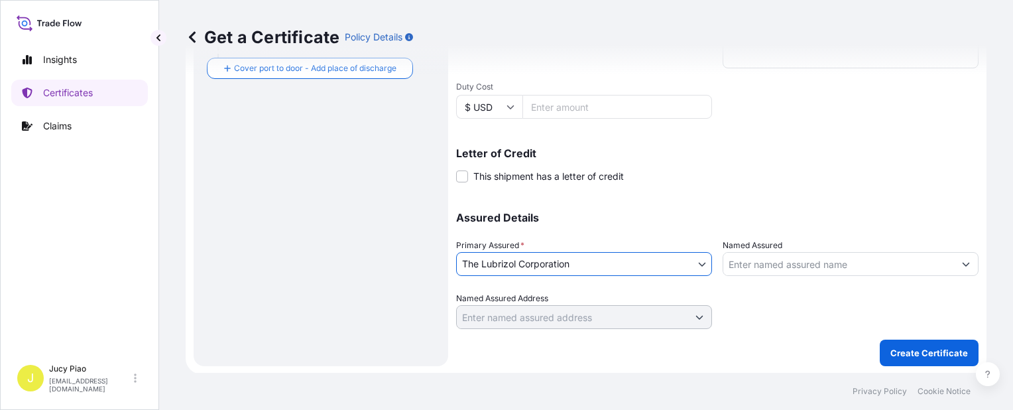
click at [795, 264] on input "Named Assured" at bounding box center [838, 264] width 231 height 24
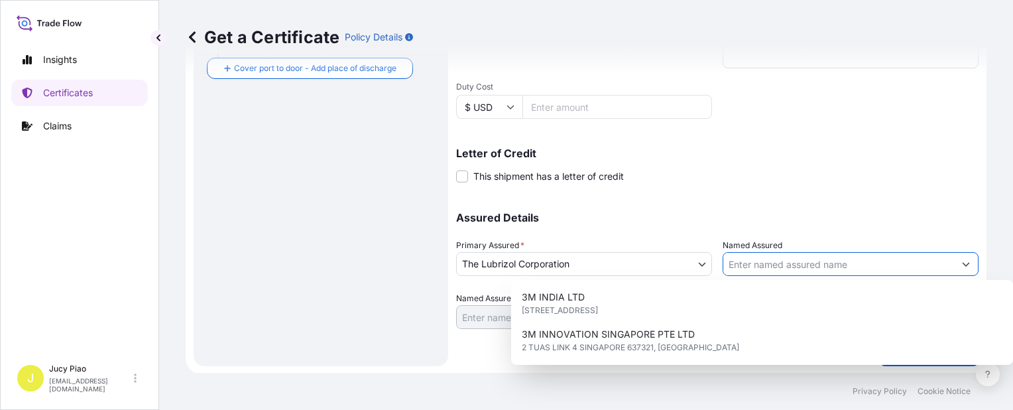
paste input "LUBRIZOL ADVANCED MATERIALS, INC. (LZAM)"
type input "LUBRIZOL ADVANCED MATERIALS, INC. (LZAM)"
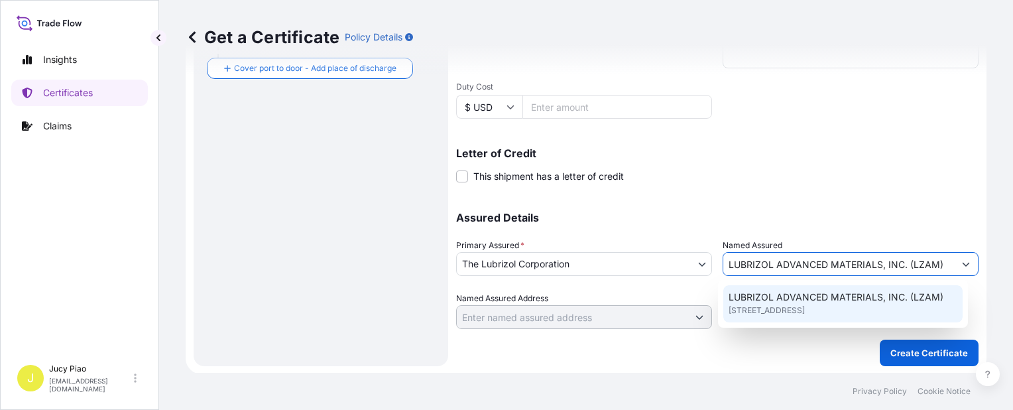
click at [805, 317] on span "[STREET_ADDRESS]" at bounding box center [766, 310] width 76 height 13
type input "[STREET_ADDRESS]"
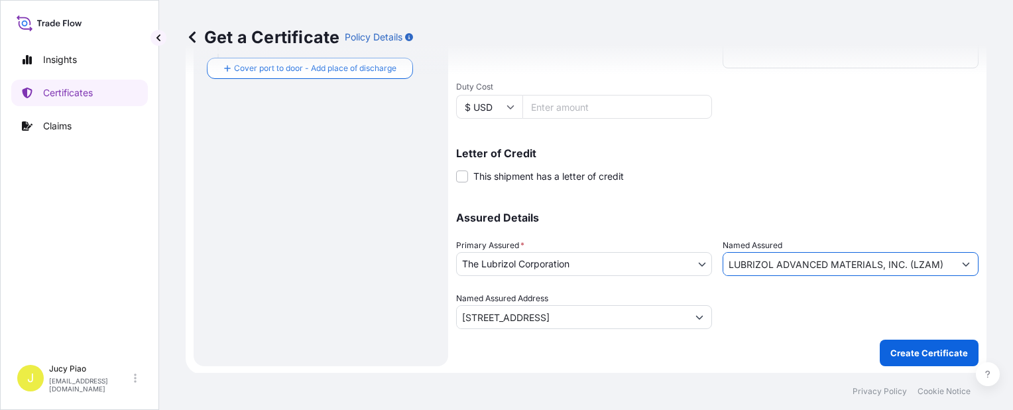
type input "LUBRIZOL ADVANCED MATERIALS, INC. (LZAM)"
click at [833, 320] on div at bounding box center [851, 310] width 256 height 37
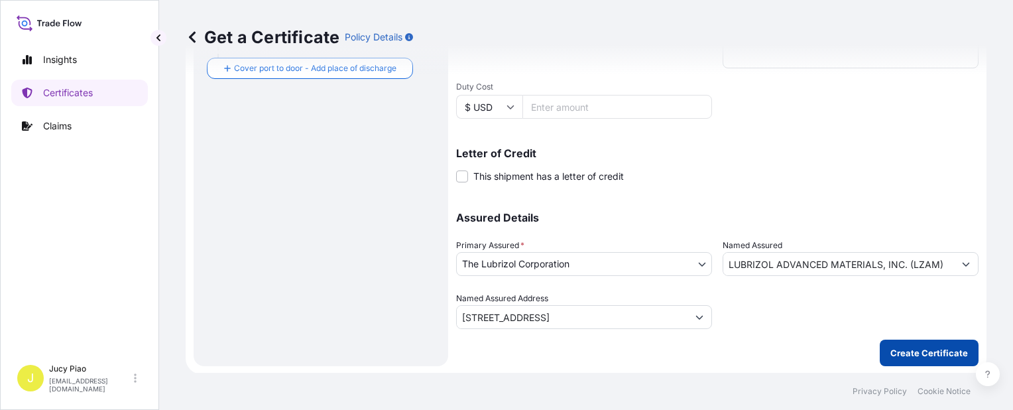
click at [915, 351] on p "Create Certificate" at bounding box center [929, 352] width 78 height 13
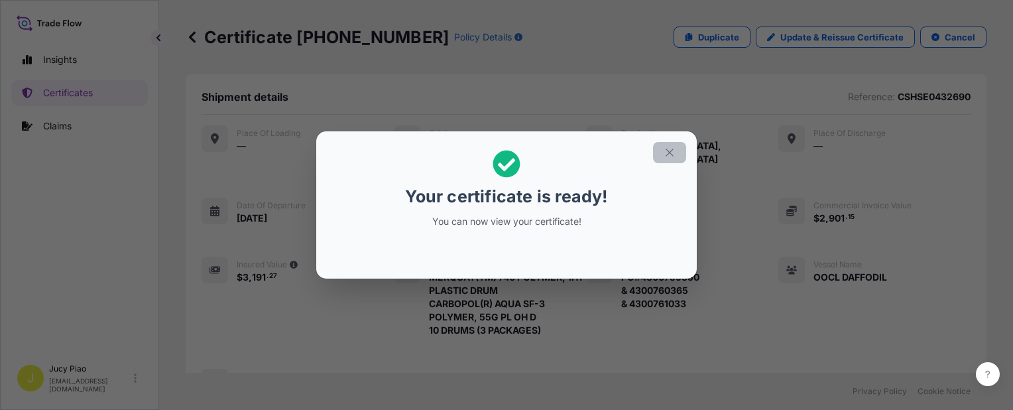
click at [671, 150] on icon "button" at bounding box center [669, 151] width 7 height 7
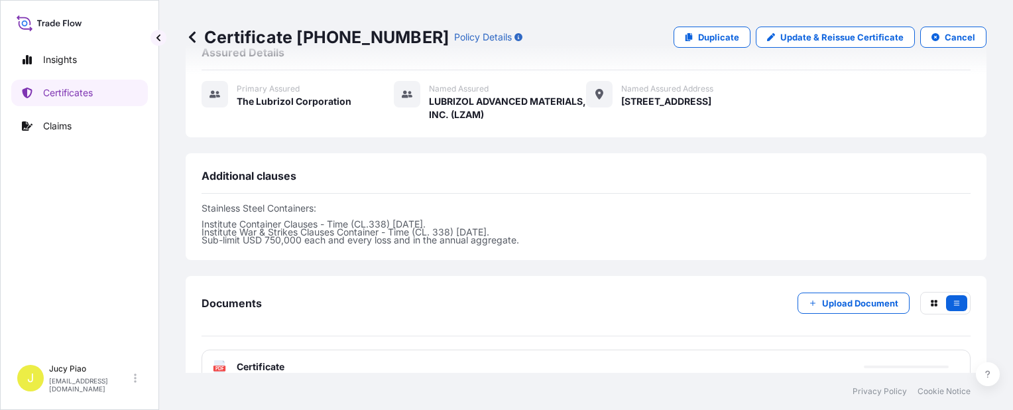
scroll to position [464, 0]
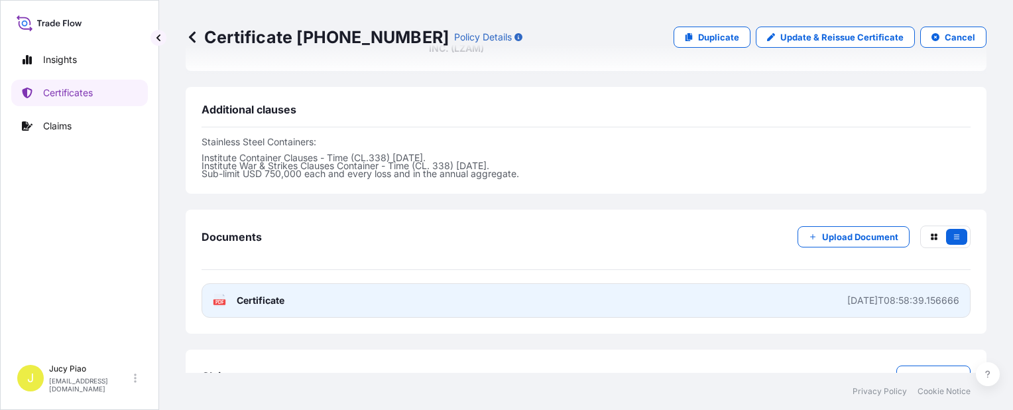
click at [782, 285] on link "PDF Certificate [DATE]T08:58:39.156666" at bounding box center [586, 300] width 769 height 34
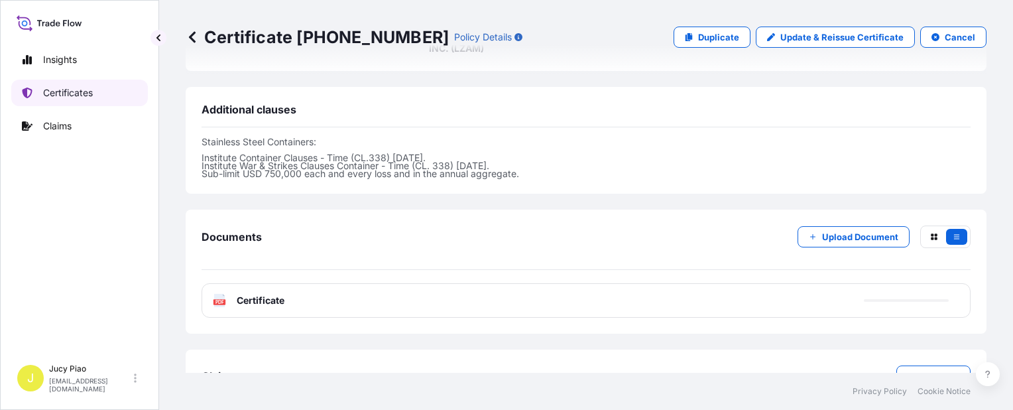
click at [80, 93] on p "Certificates" at bounding box center [68, 92] width 50 height 13
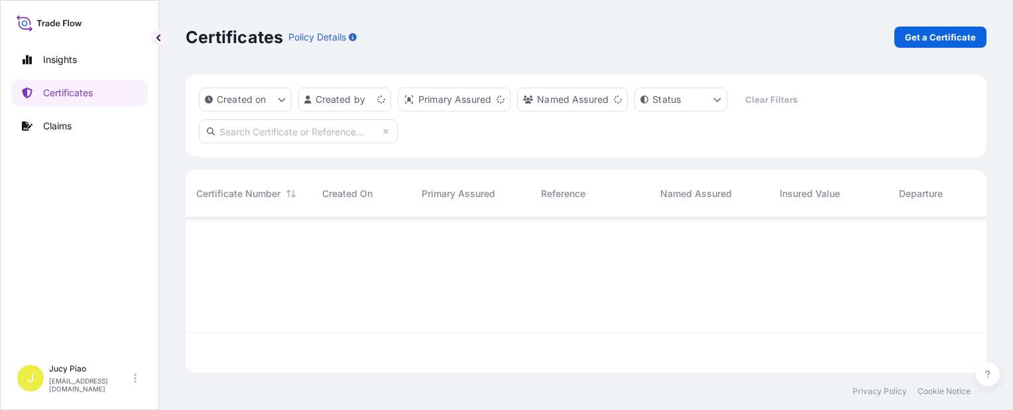
scroll to position [152, 790]
click at [923, 41] on p "Get a Certificate" at bounding box center [940, 36] width 71 height 13
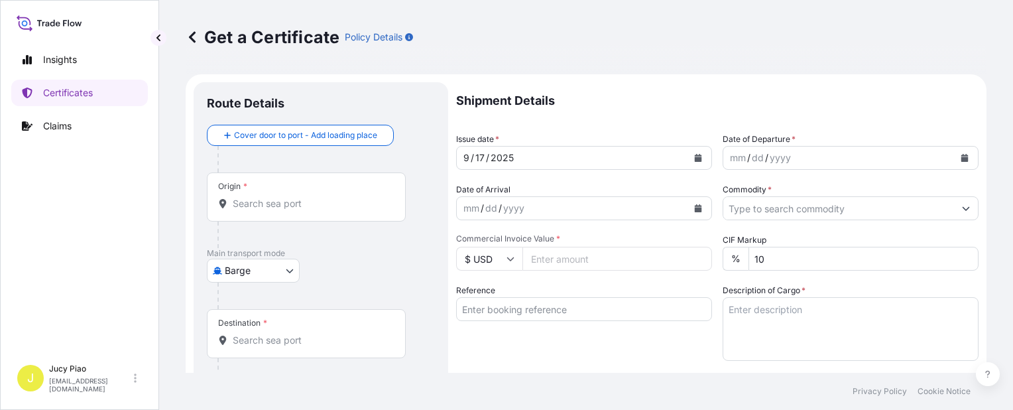
click at [278, 269] on body "Insights Certificates Claims J Jucy Piao [EMAIL_ADDRESS][DOMAIN_NAME] Get a Cer…" at bounding box center [506, 205] width 1013 height 410
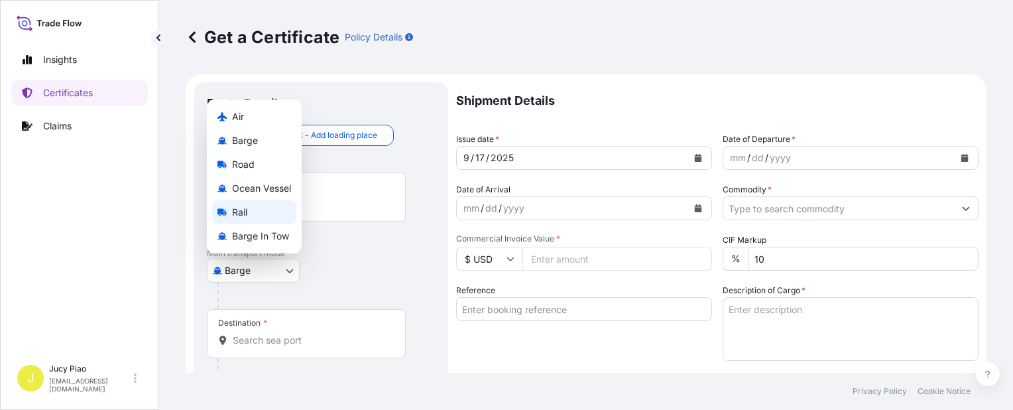
click at [278, 202] on div "Rail" at bounding box center [254, 212] width 84 height 24
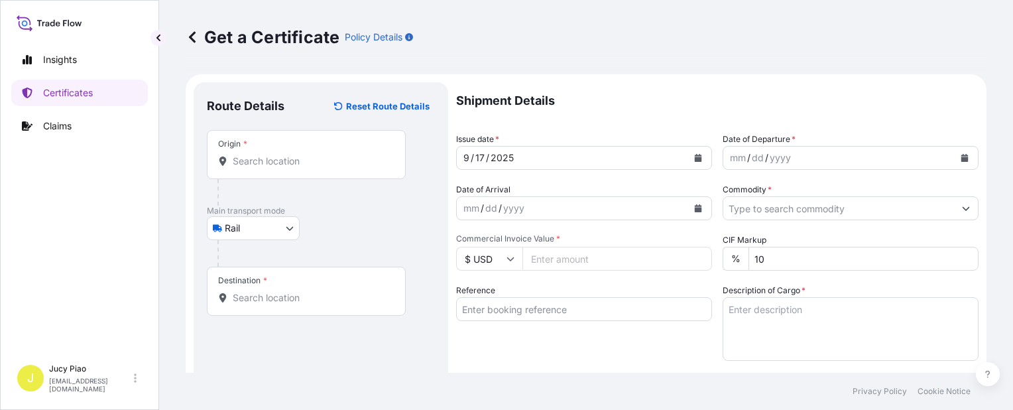
click at [275, 190] on div at bounding box center [311, 192] width 188 height 27
click at [274, 237] on body "Insights Certificates Claims J Jucy Piao [EMAIL_ADDRESS][DOMAIN_NAME] Get a Cer…" at bounding box center [506, 205] width 1013 height 410
click at [281, 229] on body "Insights Certificates Claims J Jucy Piao [EMAIL_ADDRESS][DOMAIN_NAME] Get a Cer…" at bounding box center [506, 205] width 1013 height 410
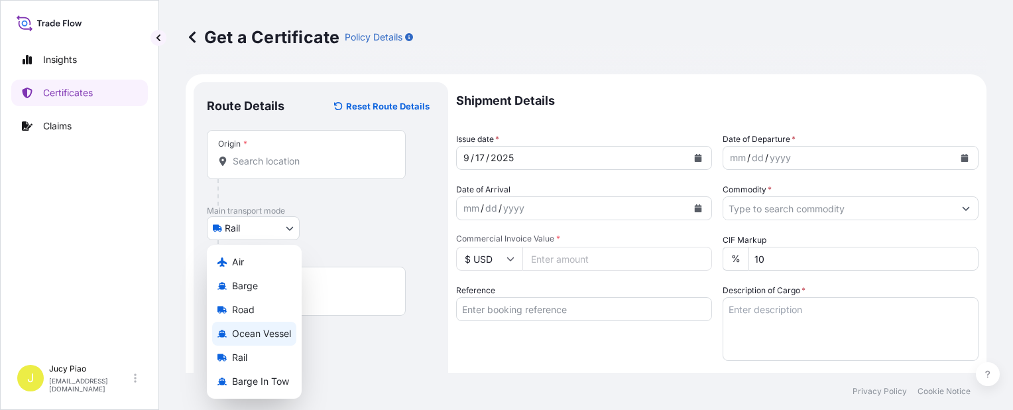
click at [269, 333] on span "Ocean Vessel" at bounding box center [261, 333] width 59 height 13
select select "Ocean Vessel"
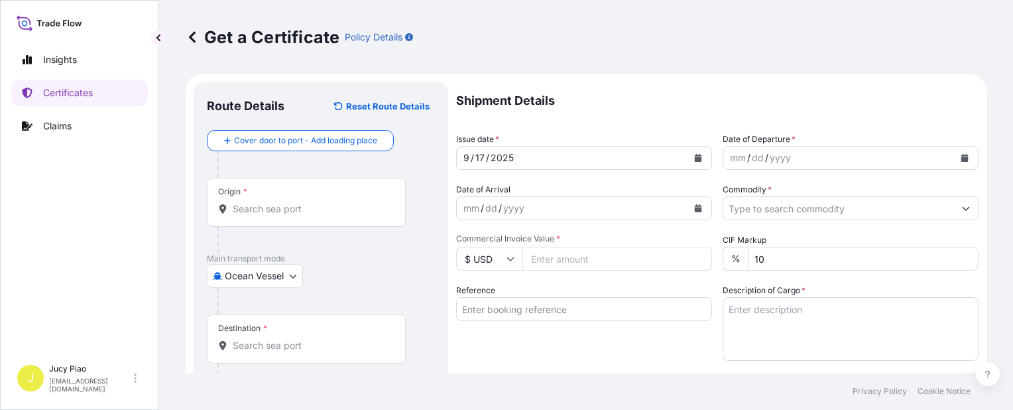
click at [551, 329] on div "Reference" at bounding box center [584, 322] width 256 height 77
click at [555, 317] on input "Reference" at bounding box center [584, 309] width 256 height 24
paste input "KMTCSHAO485738"
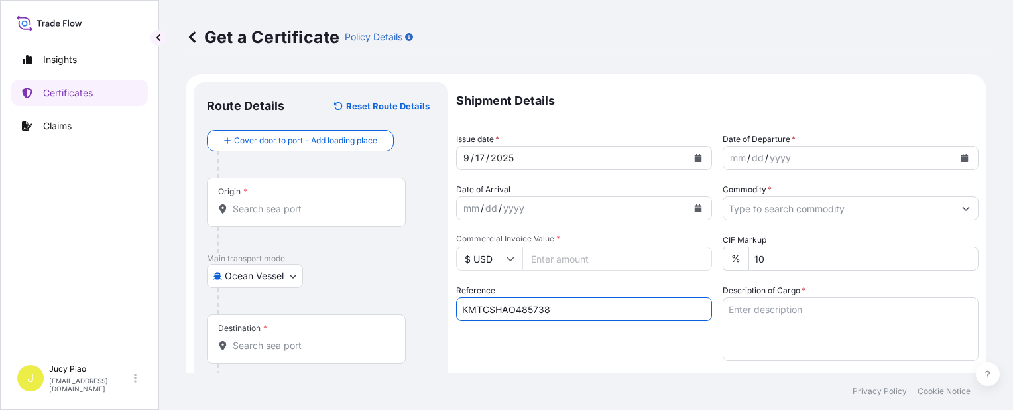
type input "KMTCSHAO485738"
click at [513, 335] on div "Reference KMTCSHAO485738" at bounding box center [584, 322] width 256 height 77
click at [286, 209] on input "Origin *" at bounding box center [311, 208] width 156 height 13
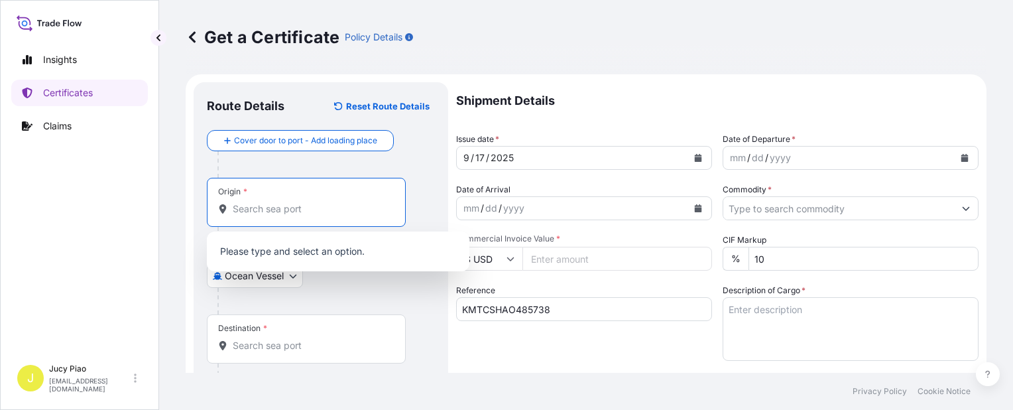
paste input "[GEOGRAPHIC_DATA]"
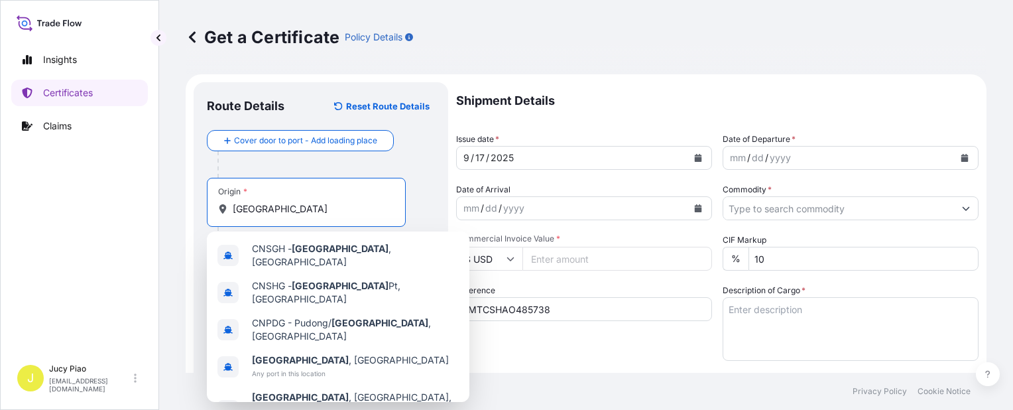
click at [284, 253] on span "CNSGH - [GEOGRAPHIC_DATA] , [GEOGRAPHIC_DATA]" at bounding box center [355, 255] width 207 height 27
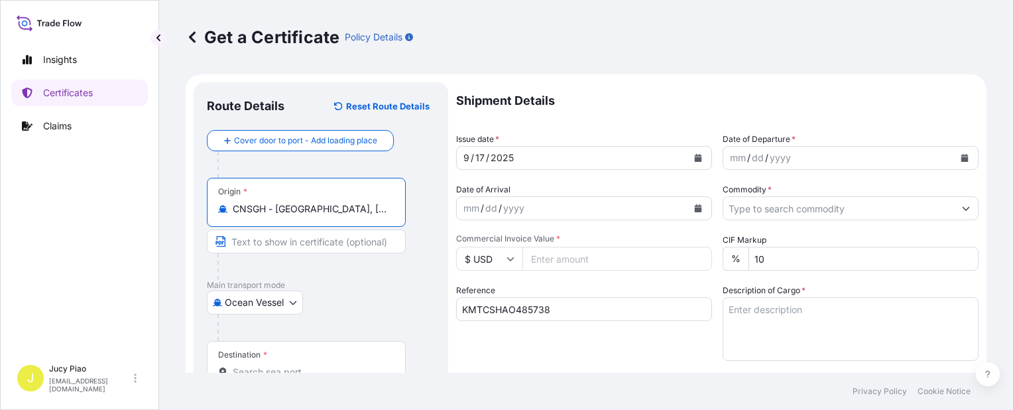
drag, startPoint x: 353, startPoint y: 217, endPoint x: 387, endPoint y: 227, distance: 35.9
click at [387, 227] on div "Origin * CNSGH - [GEOGRAPHIC_DATA], [GEOGRAPHIC_DATA]" at bounding box center [321, 229] width 228 height 102
type input "CNSGH - [GEOGRAPHIC_DATA], [GEOGRAPHIC_DATA]"
click at [310, 245] on input "Text to appear on certificate" at bounding box center [306, 241] width 199 height 24
paste input "[GEOGRAPHIC_DATA], [GEOGRAPHIC_DATA]"
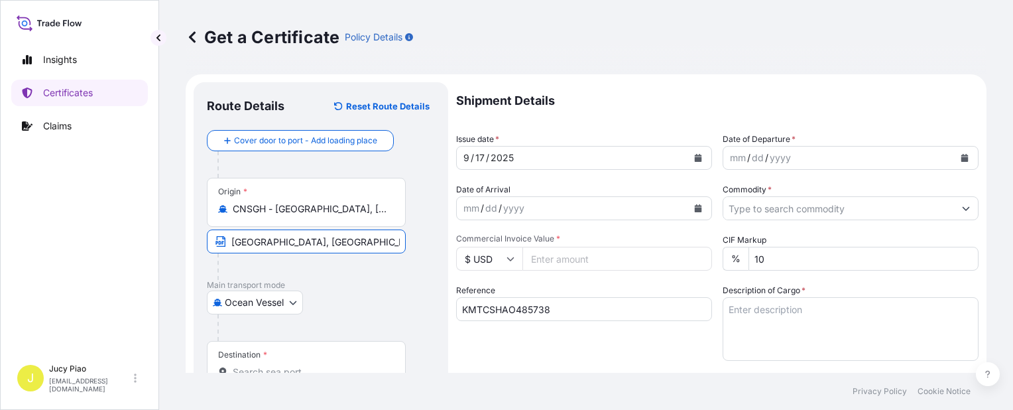
scroll to position [66, 0]
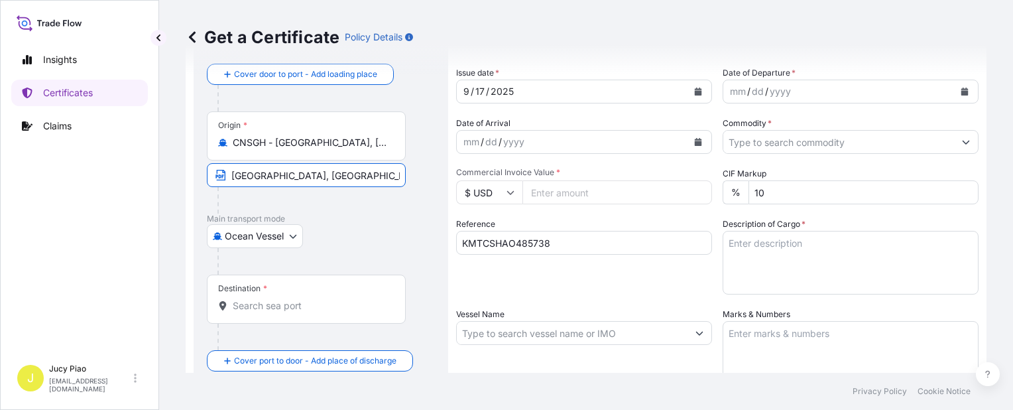
type input "[GEOGRAPHIC_DATA], [GEOGRAPHIC_DATA]"
click at [273, 295] on div "Destination *" at bounding box center [306, 298] width 199 height 49
click at [273, 299] on input "Destination *" at bounding box center [311, 305] width 156 height 13
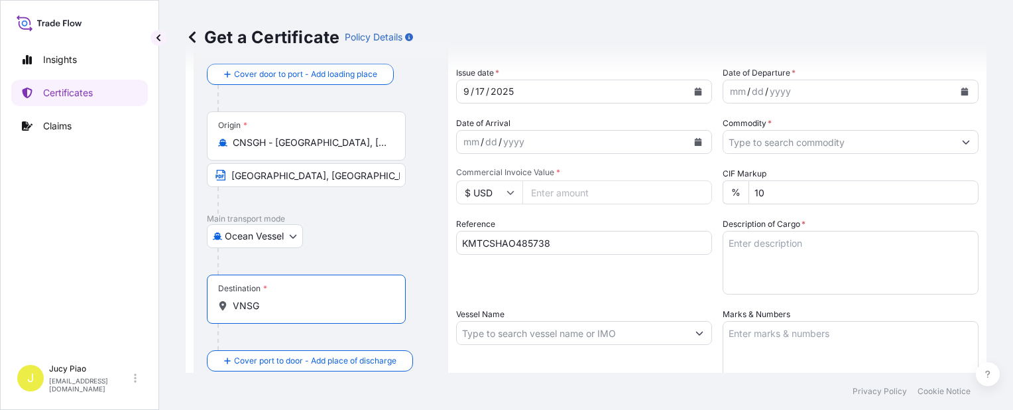
click at [282, 304] on input "VNSG" at bounding box center [311, 305] width 156 height 13
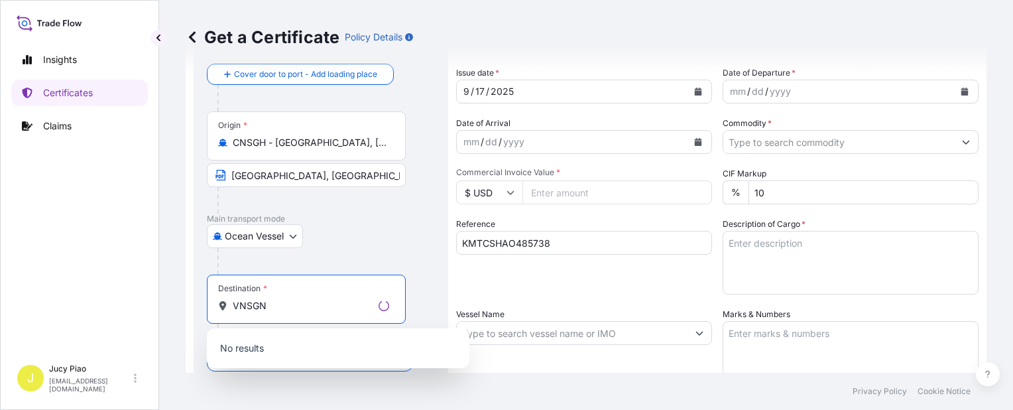
click at [288, 355] on p "No results" at bounding box center [338, 347] width 252 height 29
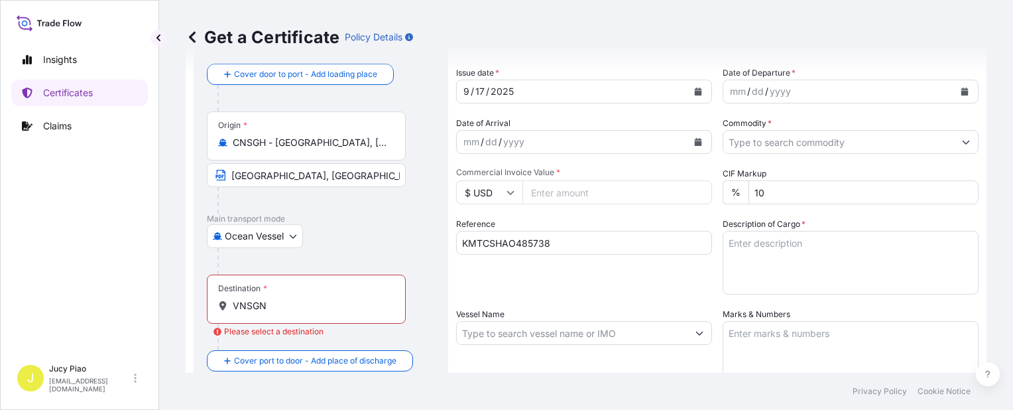
click at [287, 309] on input "VNSGN" at bounding box center [311, 305] width 156 height 13
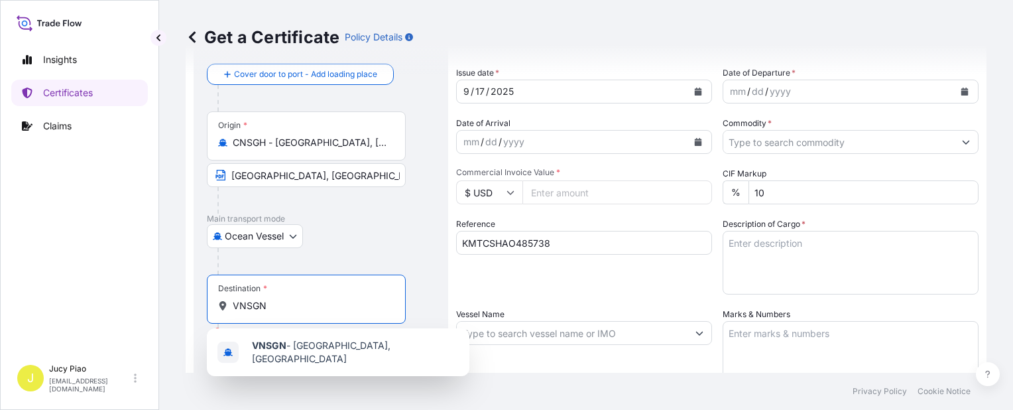
click at [294, 345] on span "VNSGN - [GEOGRAPHIC_DATA], [GEOGRAPHIC_DATA]" at bounding box center [355, 352] width 207 height 27
type input "VNSGN - [GEOGRAPHIC_DATA], [GEOGRAPHIC_DATA]"
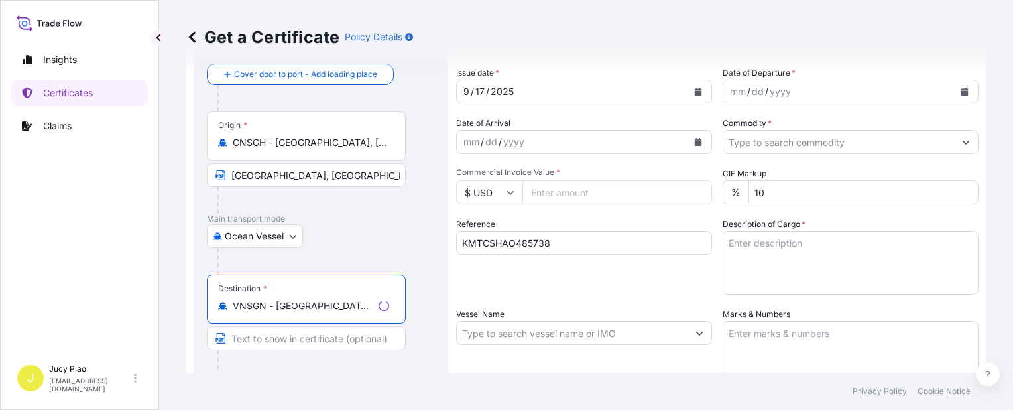
click at [268, 338] on input "Text to appear on certificate" at bounding box center [306, 338] width 199 height 24
paste input "CAT LAI, HOCHIMINH"
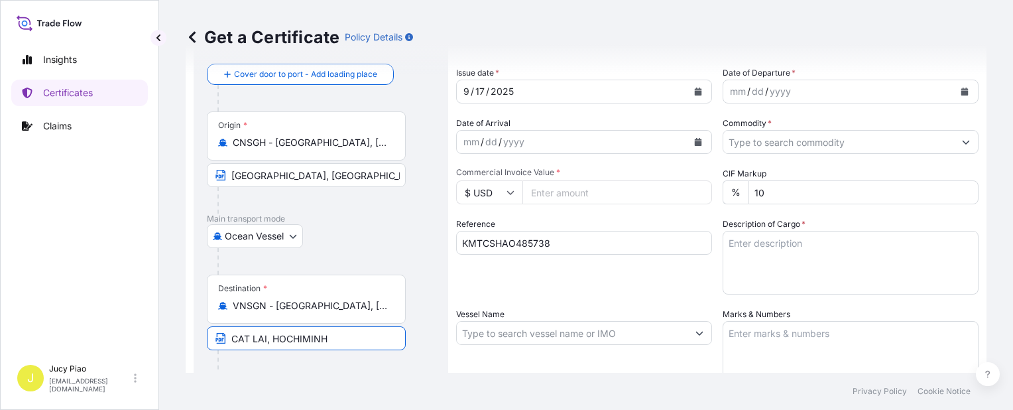
type input "CAT LAI, HOCHIMINH"
click at [550, 287] on div "Reference KMTCSHAO485738" at bounding box center [584, 255] width 256 height 77
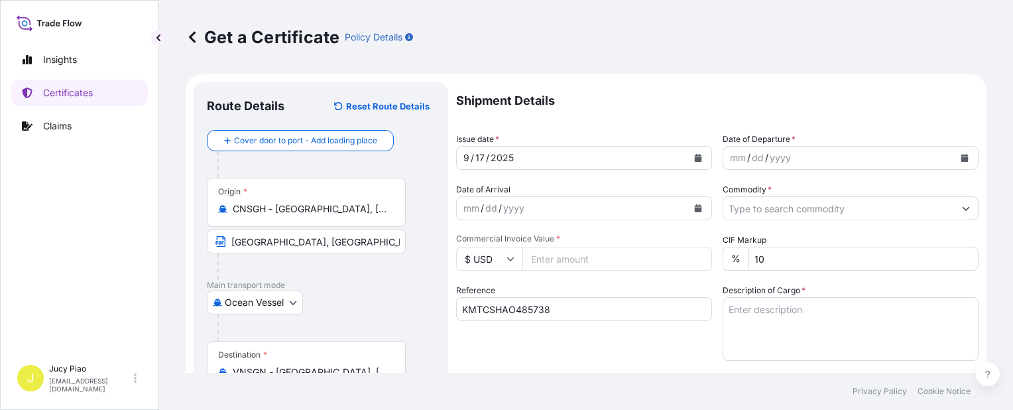
click at [478, 155] on div "17" at bounding box center [480, 158] width 12 height 16
click at [479, 156] on div "17" at bounding box center [480, 158] width 12 height 16
click at [737, 162] on div "mm" at bounding box center [737, 158] width 19 height 16
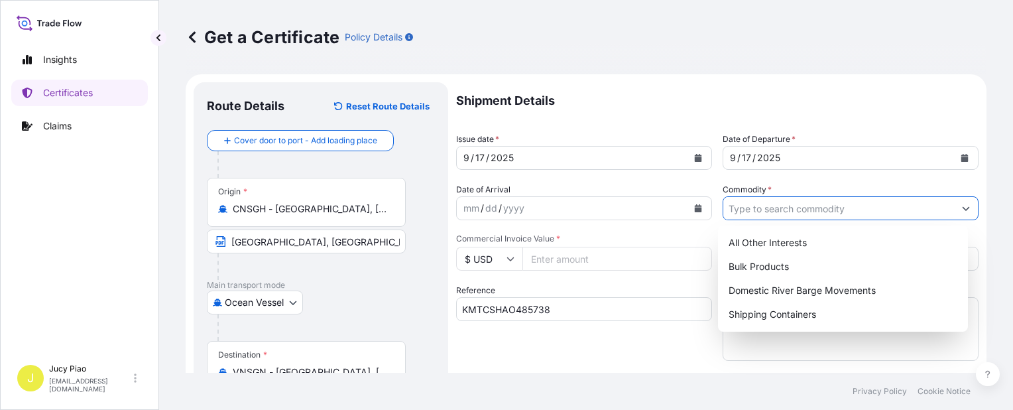
click at [785, 209] on input "Commodity *" at bounding box center [838, 208] width 231 height 24
click at [764, 317] on div "Shipping Containers" at bounding box center [842, 314] width 239 height 24
type input "Shipping Containers"
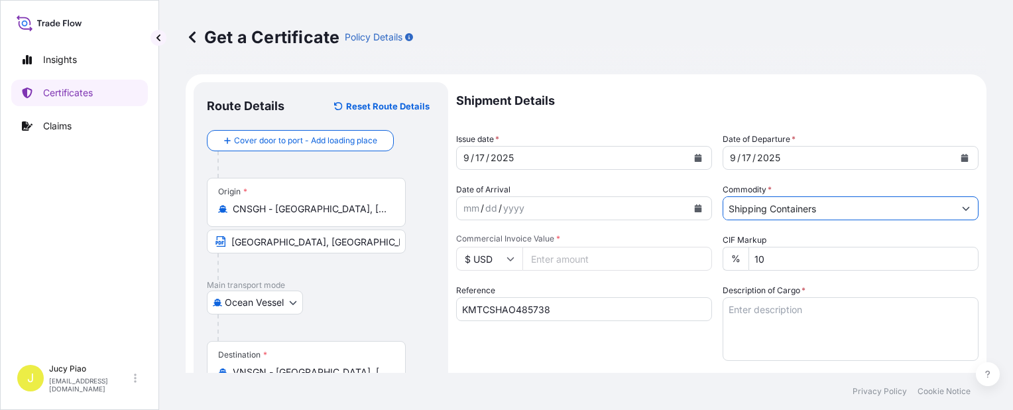
click at [542, 262] on input "Commercial Invoice Value *" at bounding box center [617, 259] width 190 height 24
type input "108400"
click at [771, 324] on textarea "Description of Cargo *" at bounding box center [851, 329] width 256 height 64
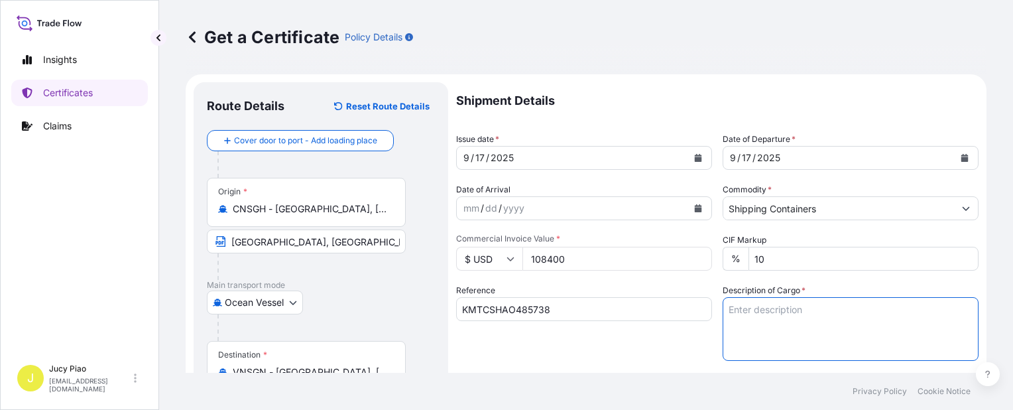
paste textarea "THERMOPLASTIC POLYURETHANE HS CODE: 390950 TAX ID: 3600659583 20 PALLETS (20 SA…"
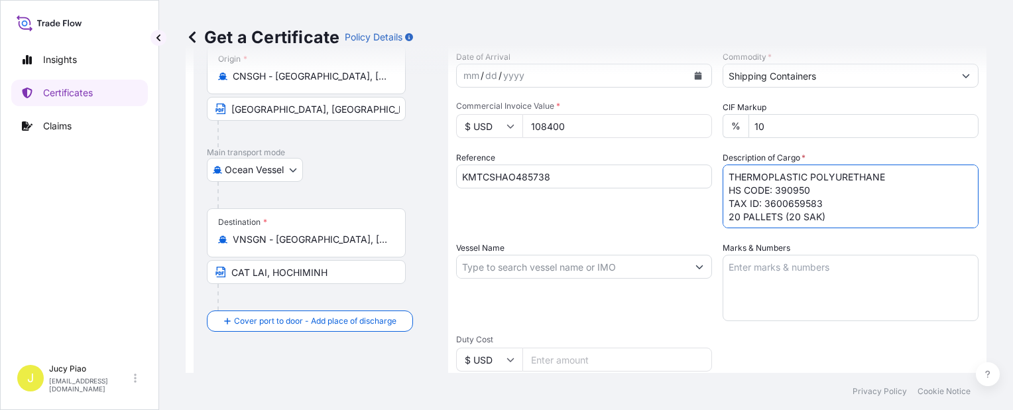
type textarea "THERMOPLASTIC POLYURETHANE HS CODE: 390950 TAX ID: 3600659583 20 PALLETS (20 SA…"
click at [787, 269] on textarea "Marks & Numbers" at bounding box center [851, 288] width 256 height 66
paste textarea "VIETNAM [PERSON_NAME] /512QL02 [GEOGRAPHIC_DATA] [PERSON_NAME] /511RT05"
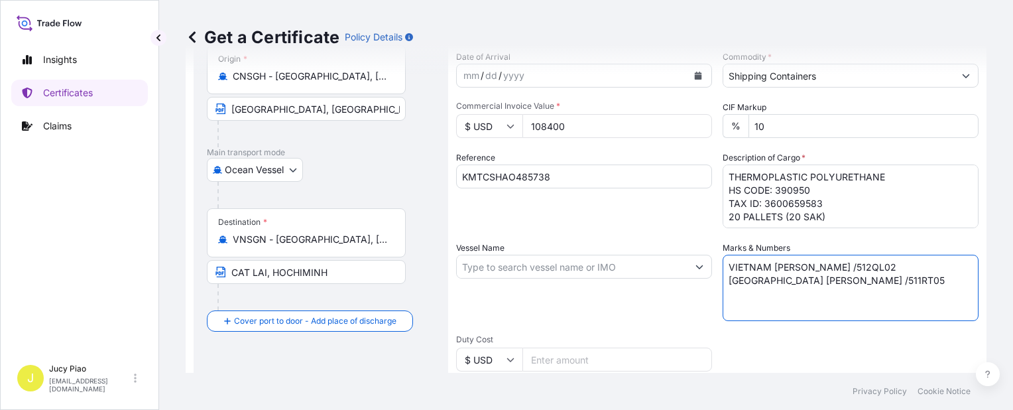
type textarea "VIETNAM [PERSON_NAME] /512QL02 [GEOGRAPHIC_DATA] [PERSON_NAME] /511RT05"
click at [552, 266] on input "Vessel Name" at bounding box center [572, 267] width 231 height 24
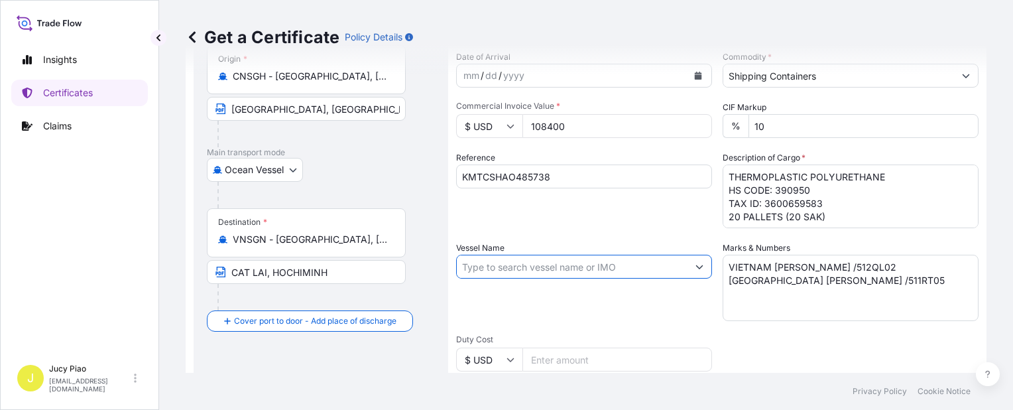
paste input "KMTC [GEOGRAPHIC_DATA]"
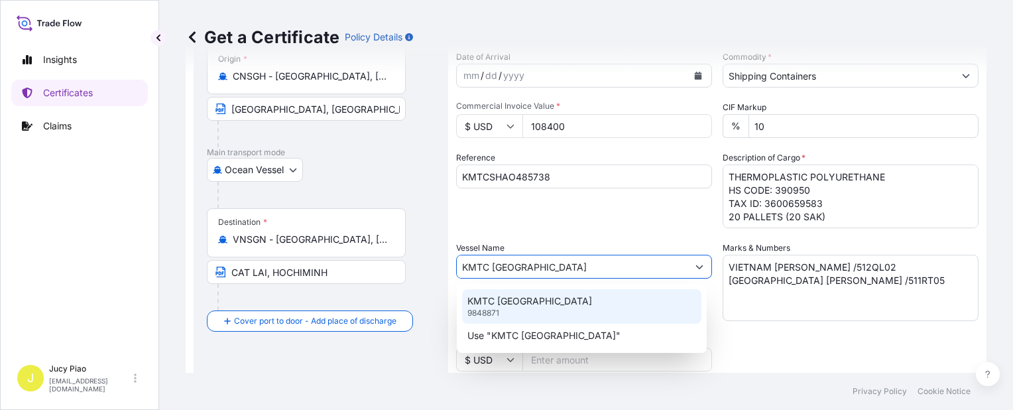
click at [552, 304] on div "KMTC [GEOGRAPHIC_DATA] 9848871" at bounding box center [581, 306] width 239 height 34
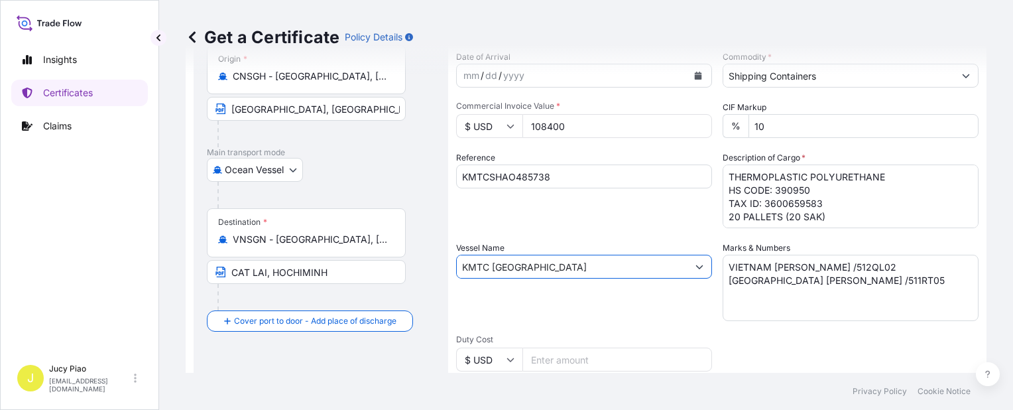
type input "KMTC [GEOGRAPHIC_DATA]"
click at [552, 304] on div "Vessel Name KMTC [GEOGRAPHIC_DATA]" at bounding box center [584, 281] width 256 height 80
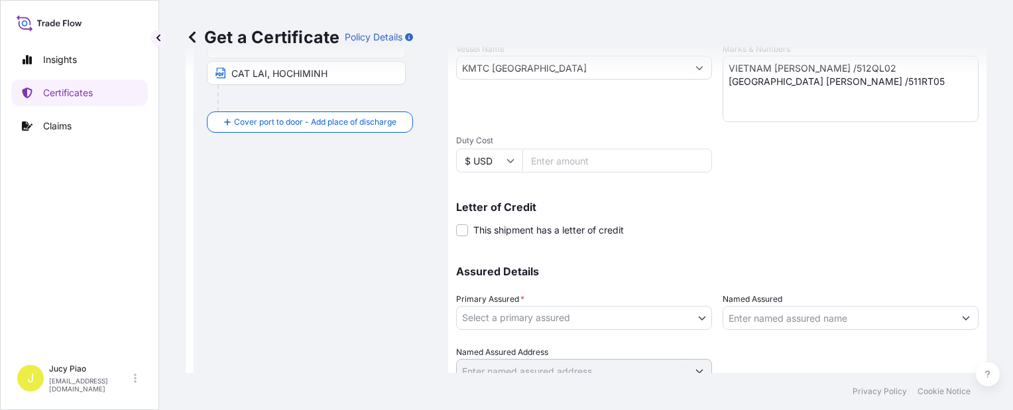
scroll to position [385, 0]
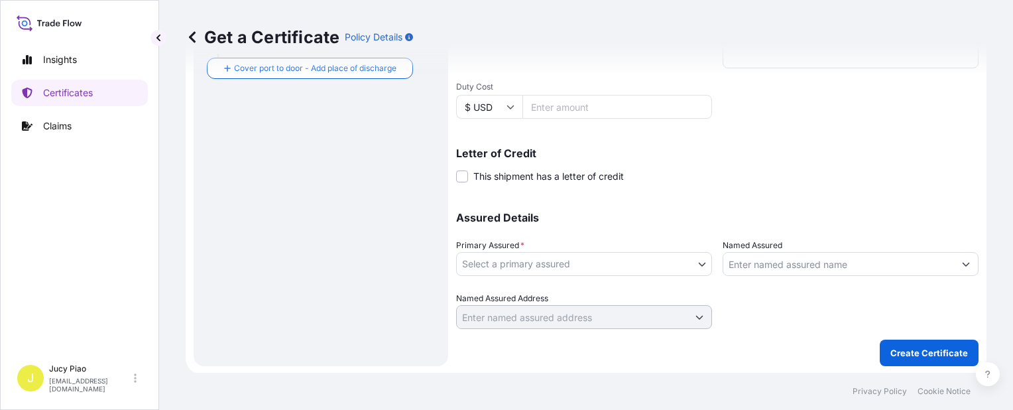
click at [658, 282] on div "Assured Details Primary Assured * Select a primary assured The Lubrizol Corpora…" at bounding box center [717, 262] width 522 height 133
click at [643, 326] on div "Shipment Details Issue date * [DATE] Date of Departure * [DATE] Date of Arrival…" at bounding box center [717, 31] width 522 height 669
click at [578, 271] on body "Insights Certificates Claims J Jucy Piao [EMAIL_ADDRESS][DOMAIN_NAME] Get a Cer…" at bounding box center [506, 205] width 1013 height 410
click at [554, 305] on div at bounding box center [584, 317] width 256 height 24
click at [570, 264] on body "Insights Certificates Claims J Jucy Piao [EMAIL_ADDRESS][DOMAIN_NAME] Get a Cer…" at bounding box center [506, 205] width 1013 height 410
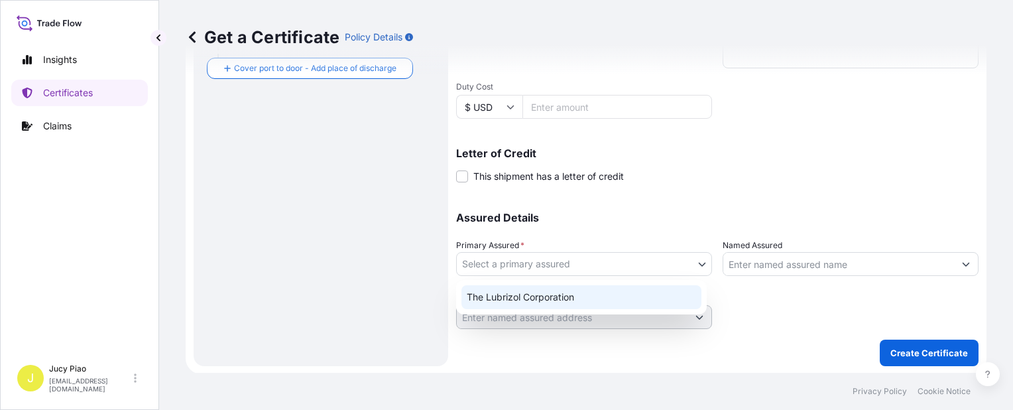
click at [550, 312] on div "The Lubrizol Corporation" at bounding box center [581, 297] width 251 height 34
click at [549, 302] on div "The Lubrizol Corporation" at bounding box center [581, 297] width 240 height 24
select select "31566"
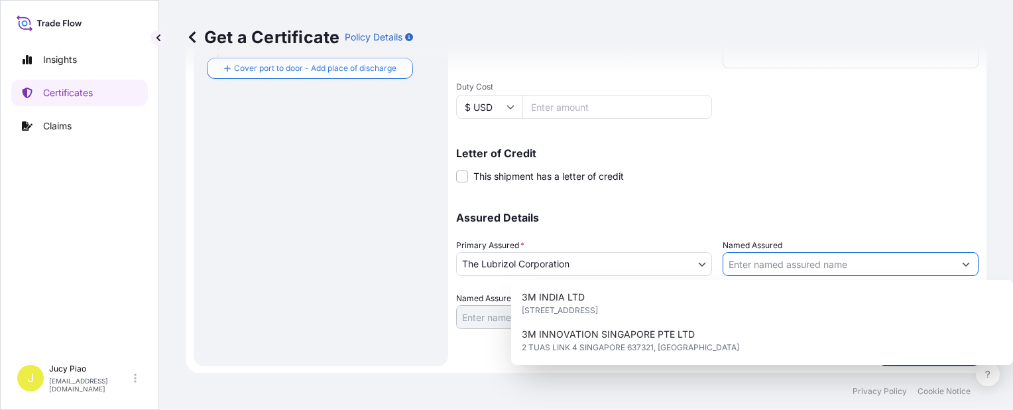
click at [773, 264] on input "Named Assured" at bounding box center [838, 264] width 231 height 24
paste input "VIETNAM [PERSON_NAME] ORIENT CO., LTD."
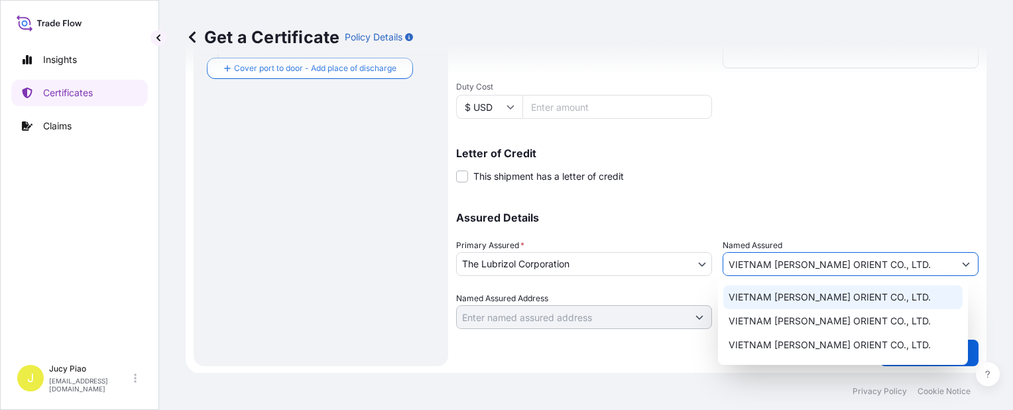
click at [778, 300] on span "VIETNAM [PERSON_NAME] ORIENT CO., LTD." at bounding box center [829, 296] width 202 height 13
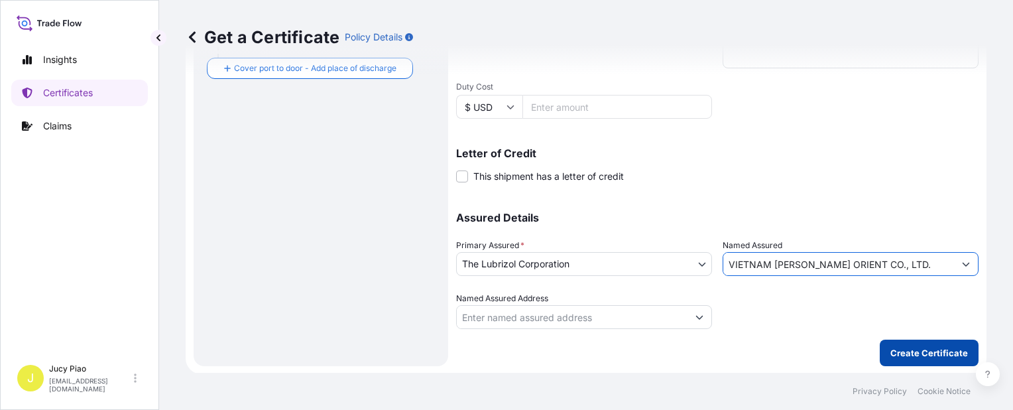
type input "VIETNAM [PERSON_NAME] ORIENT CO., LTD."
click at [923, 367] on form "Route Details Reset Route Details Cover door to port - Add loading place Place …" at bounding box center [586, 31] width 801 height 685
click at [902, 352] on p "Create Certificate" at bounding box center [929, 352] width 78 height 13
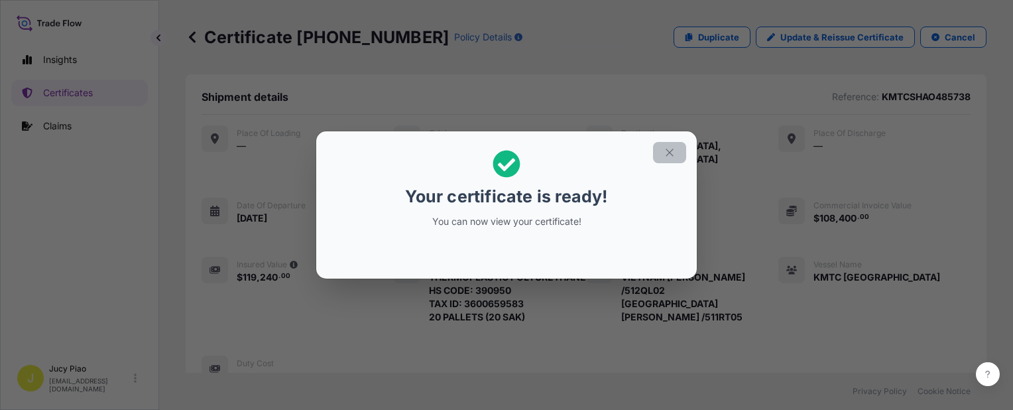
click at [671, 157] on icon "button" at bounding box center [670, 152] width 12 height 12
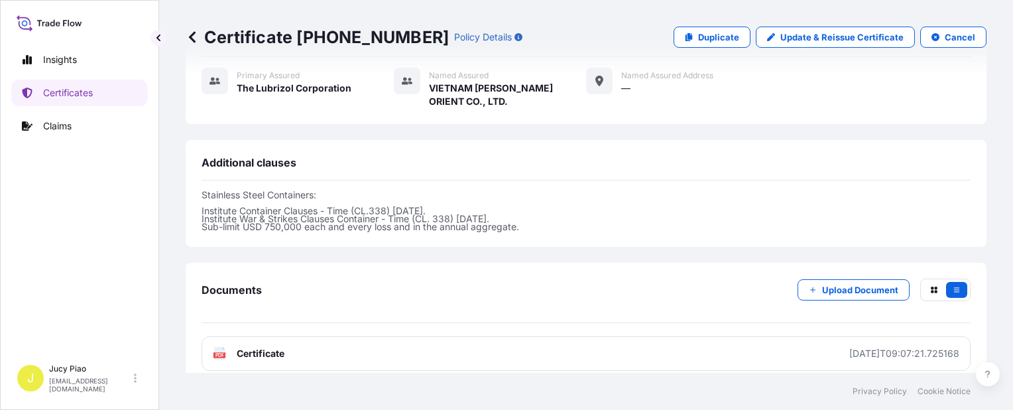
scroll to position [464, 0]
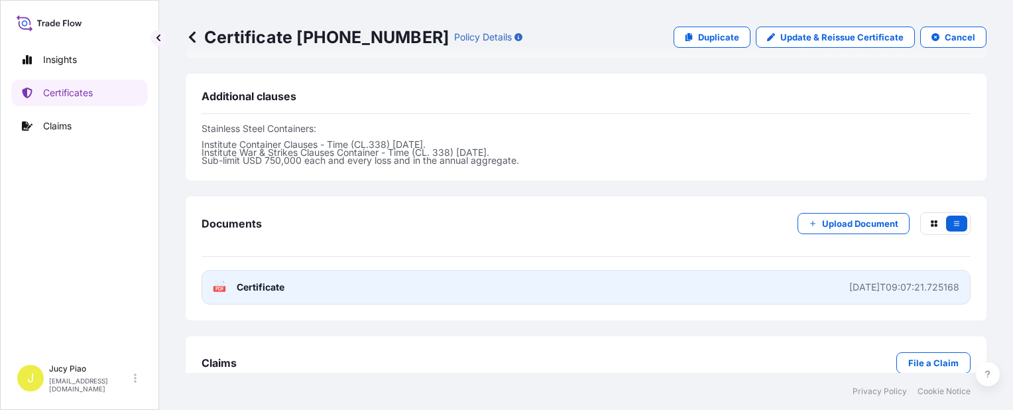
click at [725, 293] on link "PDF Certificate [DATE]T09:07:21.725168" at bounding box center [586, 287] width 769 height 34
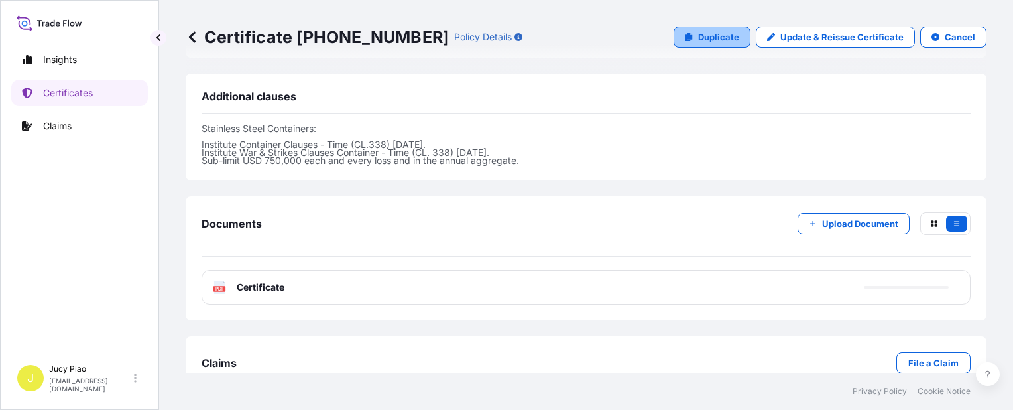
click at [733, 44] on link "Duplicate" at bounding box center [711, 37] width 77 height 21
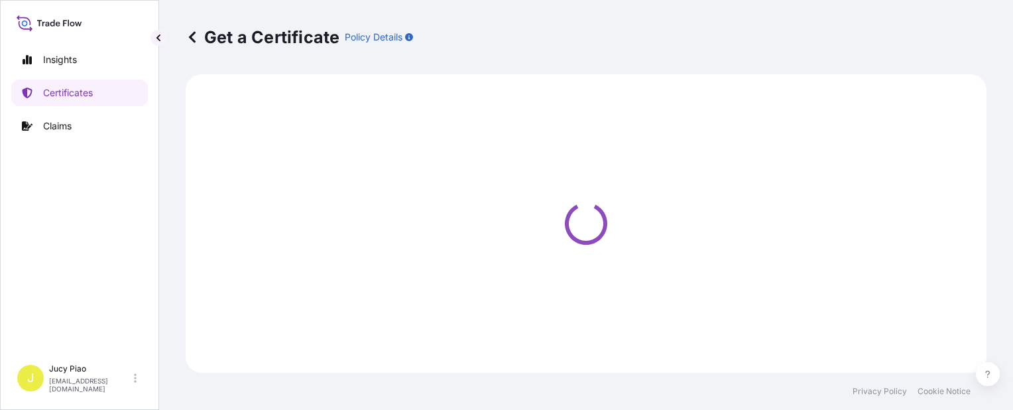
select select "Ocean Vessel"
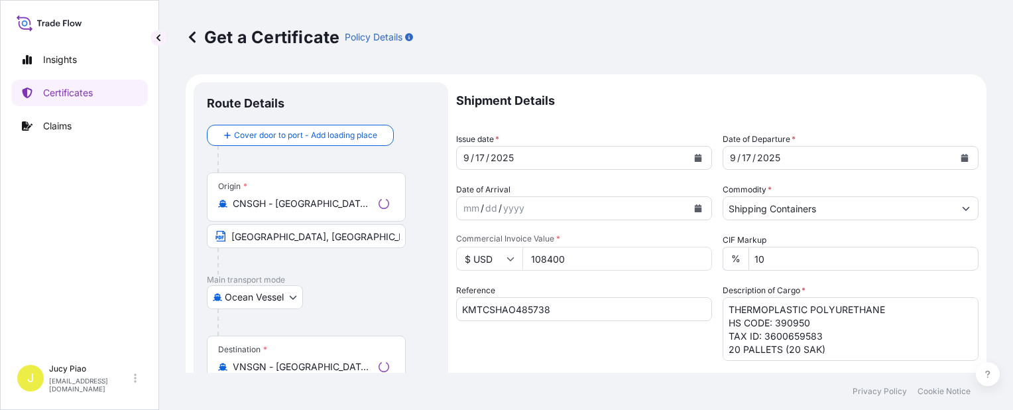
select select "31566"
click at [519, 309] on input "KMTCSHAO485738" at bounding box center [584, 309] width 256 height 24
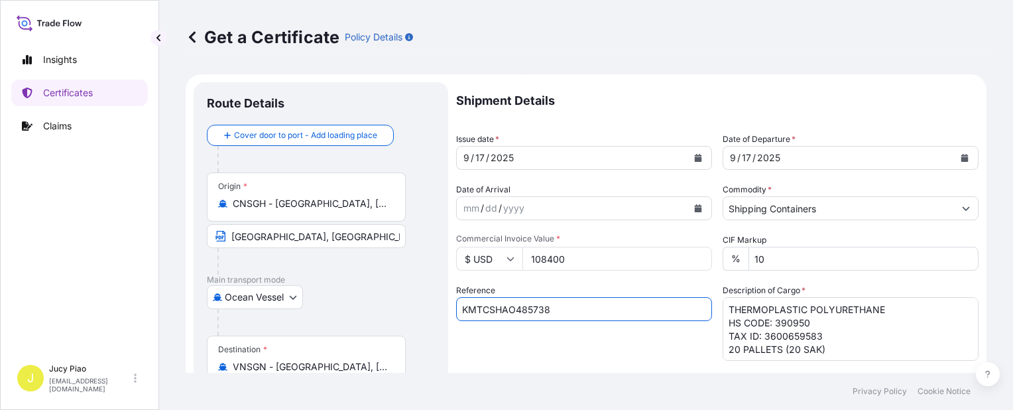
click at [349, 305] on form "Route Details Cover door to port - Add loading place Place of loading Road / [G…" at bounding box center [586, 416] width 801 height 685
paste input "CSHSE0432773"
type input "CSHSE0432773"
click at [538, 346] on div "Reference CSHSE0432773" at bounding box center [584, 322] width 256 height 77
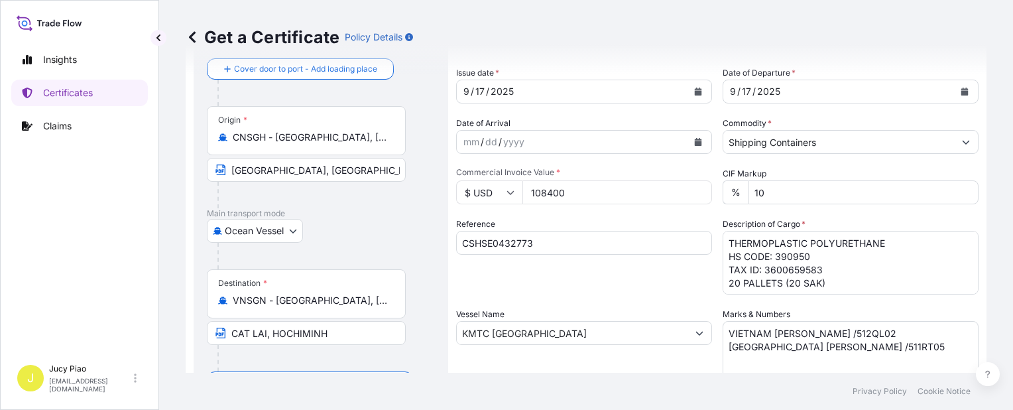
click at [354, 332] on input "CAT LAI, HOCHIMINH" at bounding box center [306, 333] width 199 height 24
drag, startPoint x: 152, startPoint y: 316, endPoint x: 167, endPoint y: 312, distance: 15.8
click at [121, 313] on div "Insights Certificates Claims J Jucy Piao [EMAIL_ADDRESS][DOMAIN_NAME] Get a Cer…" at bounding box center [506, 205] width 1013 height 410
paste input "([PERSON_NAME])"
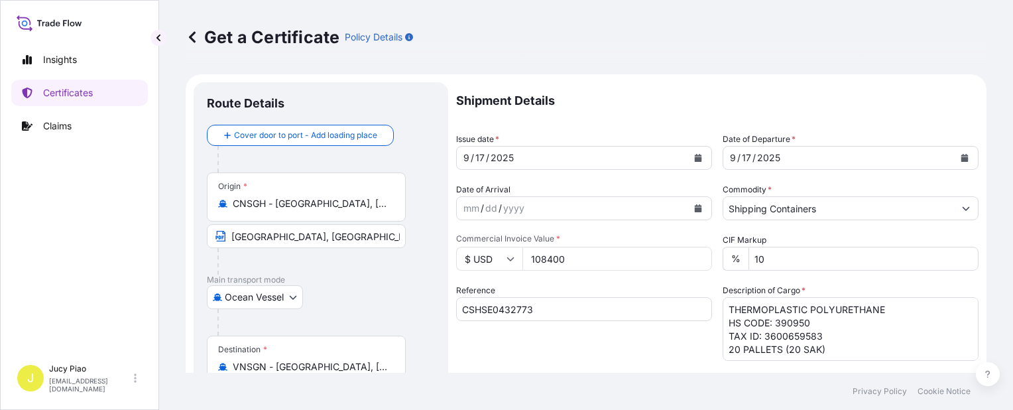
type input "[PERSON_NAME] ([PERSON_NAME])"
click at [581, 260] on input "108400" at bounding box center [617, 259] width 190 height 24
drag, startPoint x: 498, startPoint y: 261, endPoint x: 419, endPoint y: 248, distance: 80.0
click at [483, 259] on div "$ USD 108400" at bounding box center [584, 259] width 256 height 24
type input "37650"
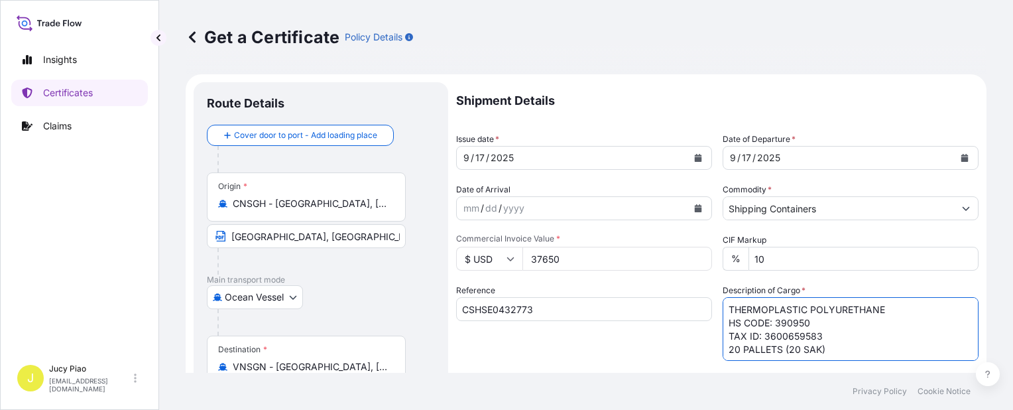
click at [822, 348] on textarea "THERMOPLASTIC POLYURETHANE HS CODE: 390950 TAX ID: 3600659583 20 PALLETS (20 SA…" at bounding box center [851, 329] width 256 height 64
drag, startPoint x: 830, startPoint y: 351, endPoint x: 669, endPoint y: 252, distance: 188.4
click at [671, 254] on div "Shipment Details Issue date * [DATE] Date of Departure * [DATE] Date of Arrival…" at bounding box center [717, 398] width 522 height 632
paste textarea
paste textarea "5 PALLETS (200 BAGS) TPU & MADE IN [GEOGRAPHIC_DATA] & HS CODE:390950"
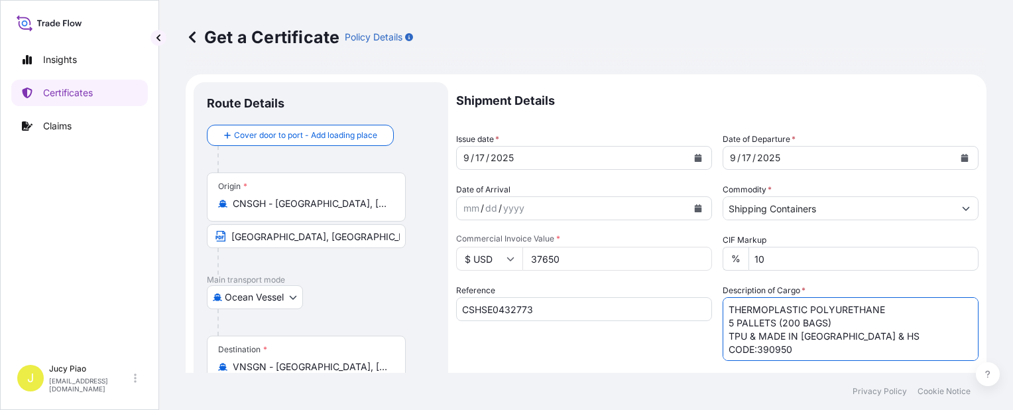
scroll to position [66, 0]
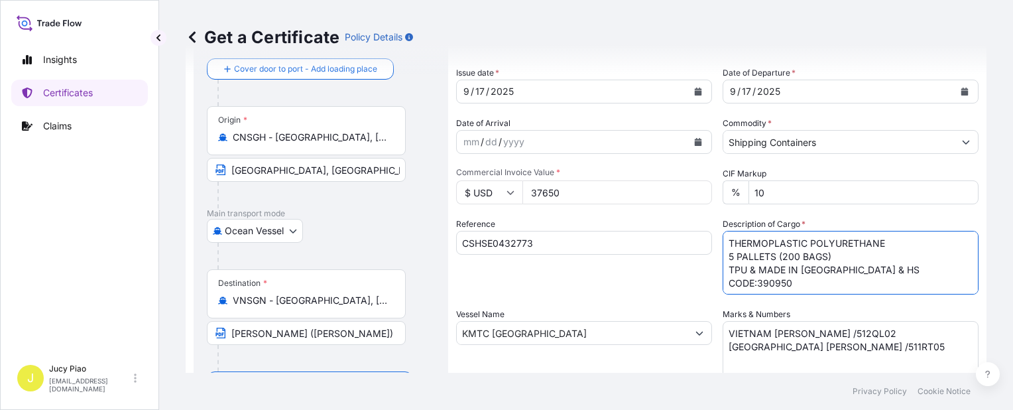
type textarea "THERMOPLASTIC POLYURETHANE 5 PALLETS (200 BAGS) TPU & MADE IN [GEOGRAPHIC_DATA]…"
drag, startPoint x: 844, startPoint y: 342, endPoint x: 602, endPoint y: 293, distance: 246.9
click at [602, 293] on div "Shipment Details Issue date * [DATE] Date of Departure * [DATE] Date of Arrival…" at bounding box center [717, 332] width 522 height 632
paste textarea "EVER TECH"
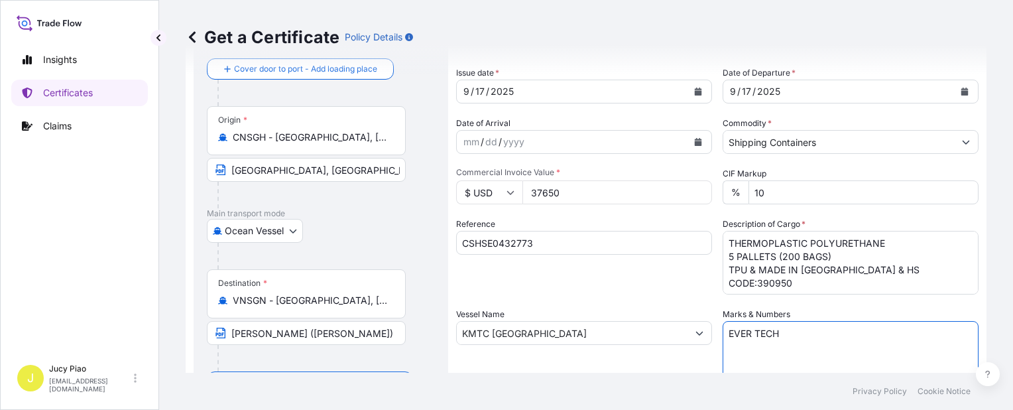
paste textarea "PO#20250818004"
type textarea "EVER TECH PO#20250818004"
click at [595, 290] on div "Reference CSHSE0432773" at bounding box center [584, 255] width 256 height 77
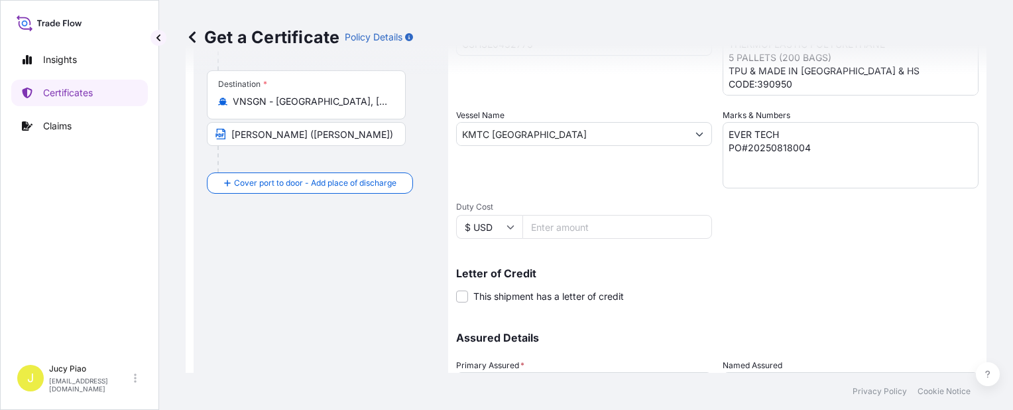
scroll to position [385, 0]
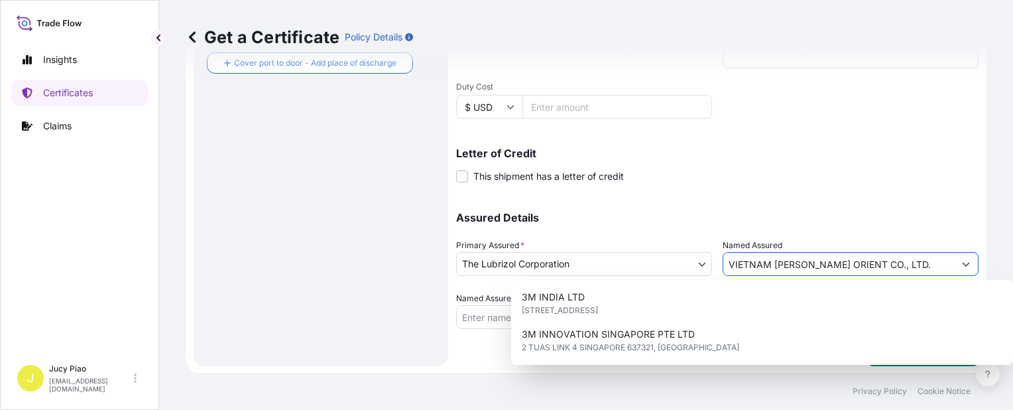
click at [896, 262] on input "VIETNAM [PERSON_NAME] ORIENT CO., LTD." at bounding box center [838, 264] width 231 height 24
drag, startPoint x: 900, startPoint y: 261, endPoint x: 642, endPoint y: 245, distance: 259.0
click at [642, 245] on div "Assured Details Primary Assured * The Lubrizol Corporation The Lubrizol Corpora…" at bounding box center [717, 262] width 522 height 133
paste input "EVER TECH PLASTIC VIETNAM CO., LTD BRANCH"
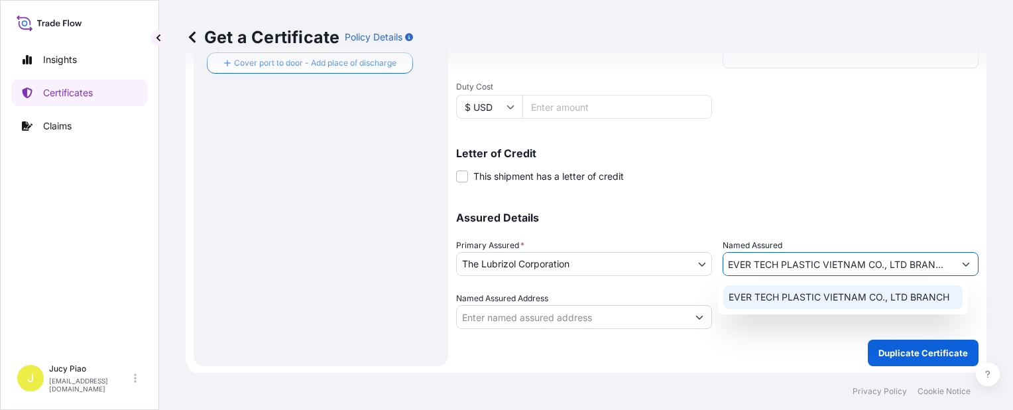
click at [782, 294] on span "EVER TECH PLASTIC VIETNAM CO., LTD BRANCH" at bounding box center [838, 296] width 221 height 13
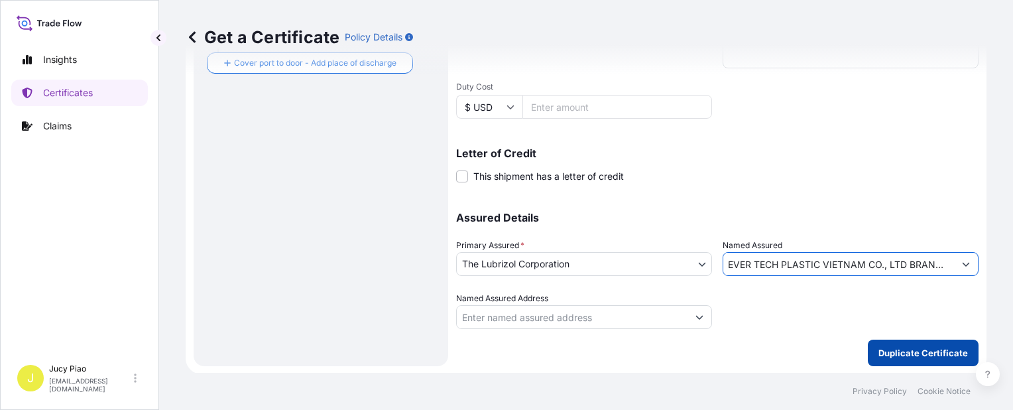
type input "EVER TECH PLASTIC VIETNAM CO., LTD BRANCH"
click at [904, 354] on p "Duplicate Certificate" at bounding box center [922, 352] width 89 height 13
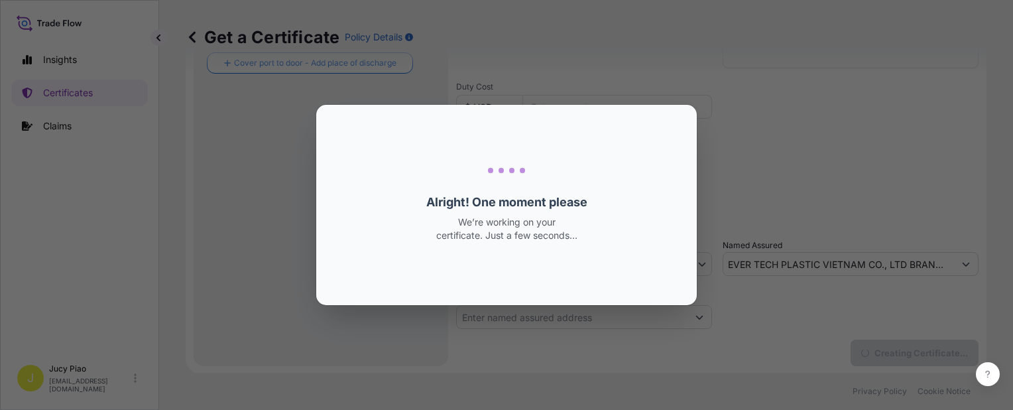
scroll to position [0, 0]
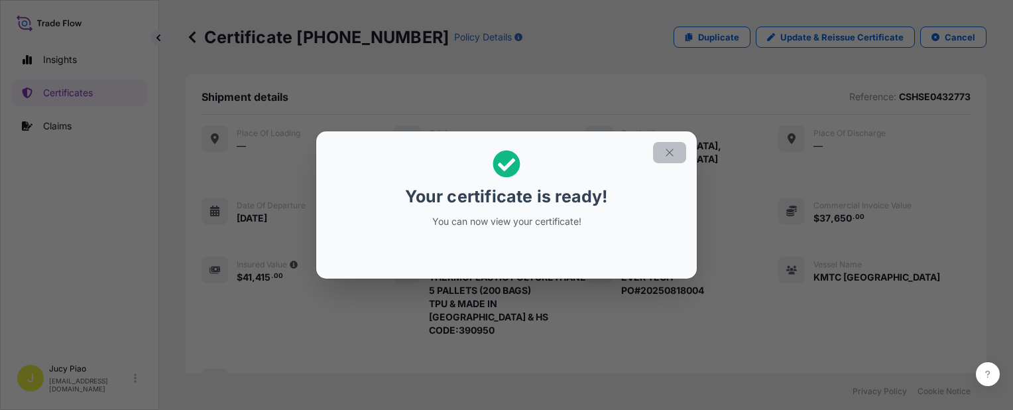
click at [672, 157] on icon "button" at bounding box center [670, 152] width 12 height 12
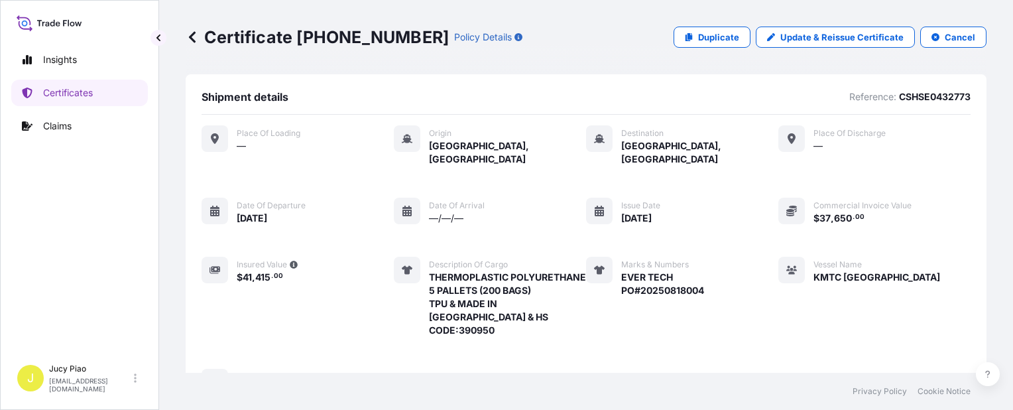
click at [748, 300] on div "Place of Loading — Origin [GEOGRAPHIC_DATA], [GEOGRAPHIC_DATA] Destination [GEO…" at bounding box center [586, 260] width 769 height 270
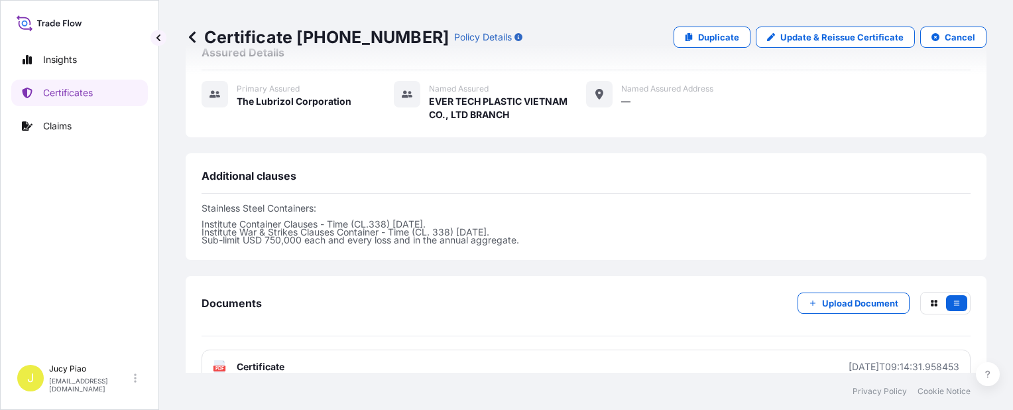
scroll to position [464, 0]
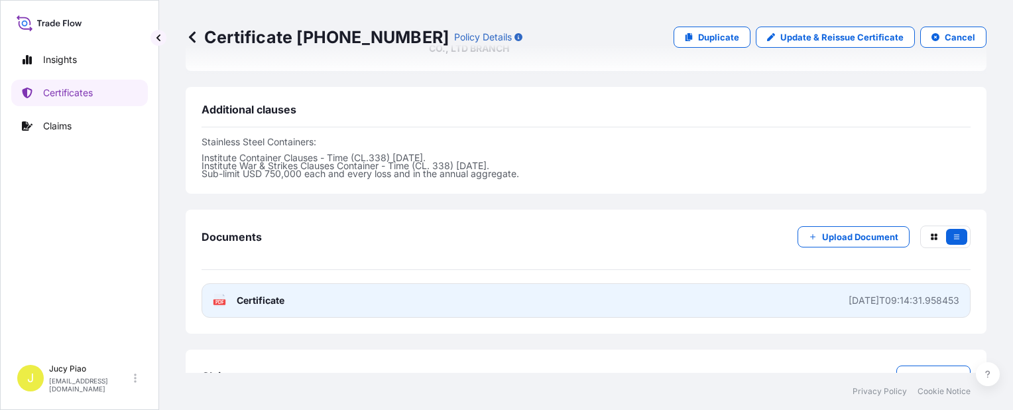
click at [685, 286] on link "PDF Certificate [DATE]T09:14:31.958453" at bounding box center [586, 300] width 769 height 34
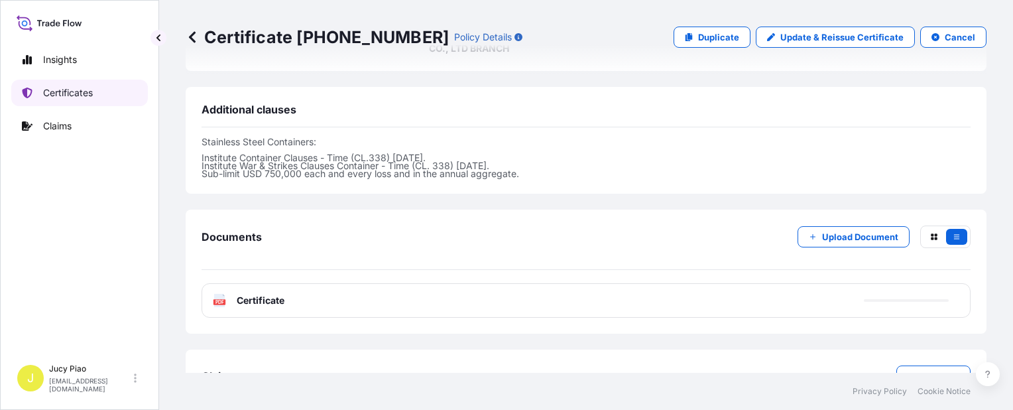
click at [63, 98] on p "Certificates" at bounding box center [68, 92] width 50 height 13
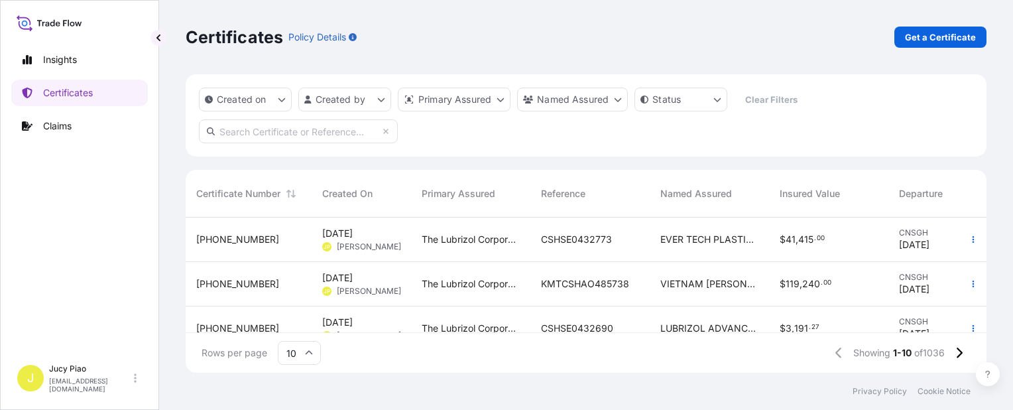
scroll to position [66, 0]
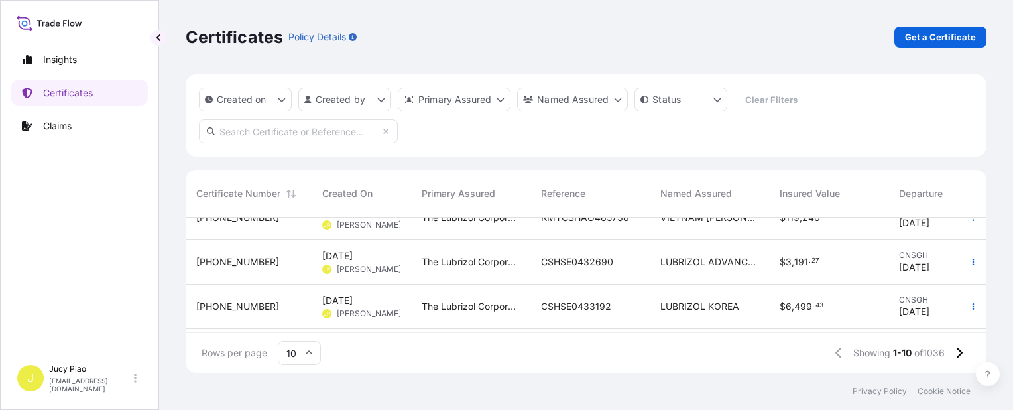
click at [687, 309] on span "LUBRIZOL KOREA" at bounding box center [699, 306] width 79 height 13
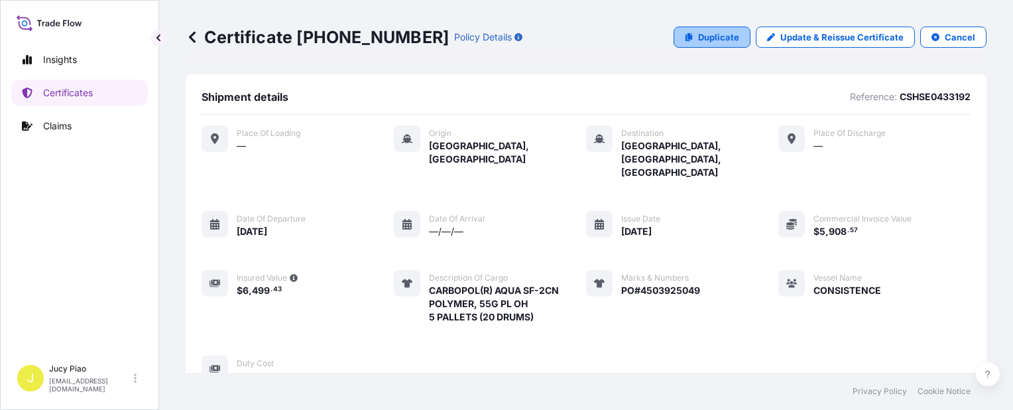
click at [711, 37] on p "Duplicate" at bounding box center [718, 36] width 41 height 13
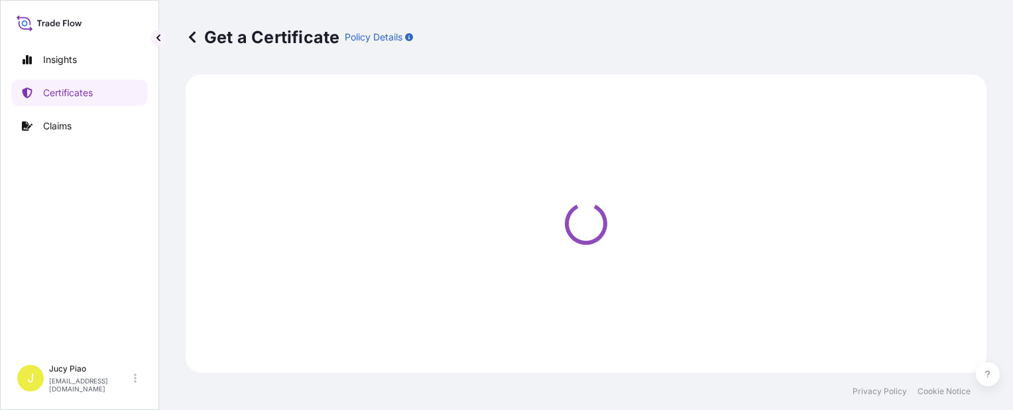
select select "Ocean Vessel"
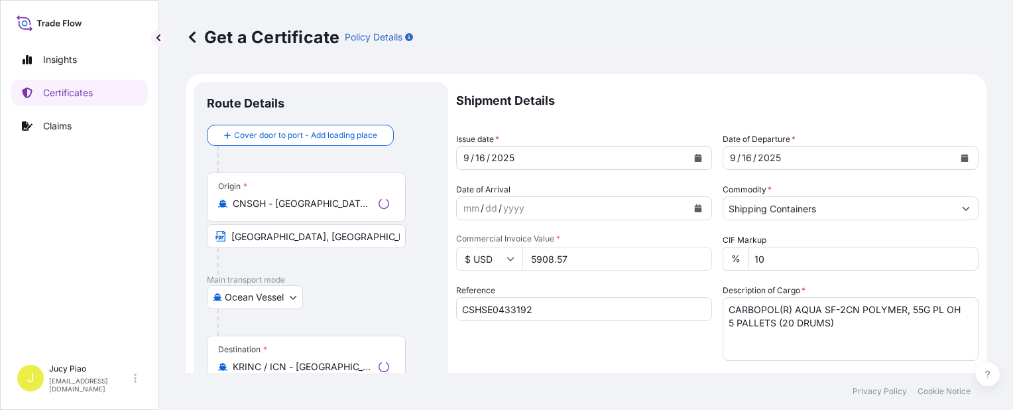
select select "31566"
click at [552, 312] on input "CSHSE0433192" at bounding box center [584, 309] width 256 height 24
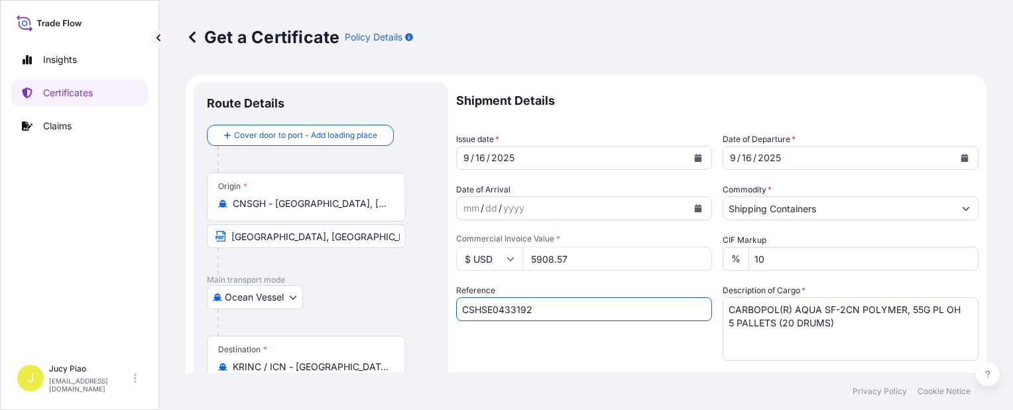
drag, startPoint x: 553, startPoint y: 310, endPoint x: 373, endPoint y: 300, distance: 181.3
click at [368, 299] on form "Route Details Cover door to port - Add loading place Place of loading Road / [G…" at bounding box center [586, 416] width 801 height 685
paste input "414"
type input "CSHSE0433414"
click at [502, 343] on div "Reference CSHSE0433414" at bounding box center [584, 322] width 256 height 77
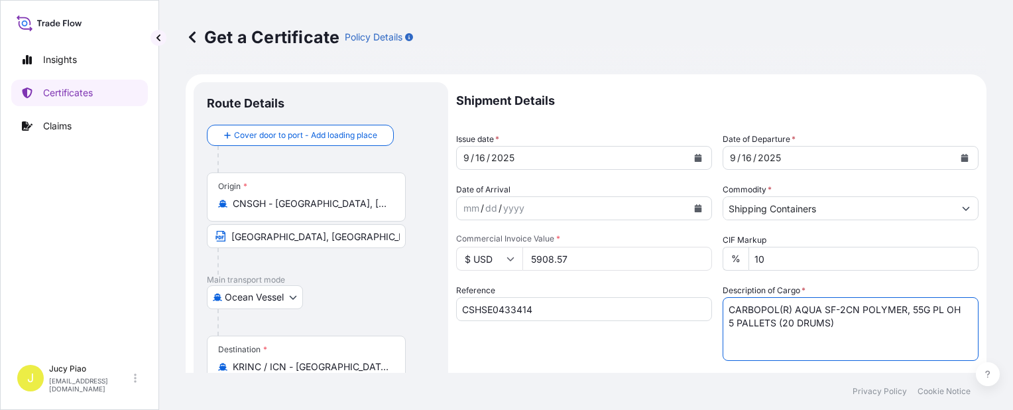
click at [843, 324] on textarea "CARBOPOL(R) AQUA SF-2CN POLYMER, 55G PL OH 5 PALLETS (20 DRUMS)" at bounding box center [851, 329] width 256 height 64
drag, startPoint x: 831, startPoint y: 335, endPoint x: 663, endPoint y: 292, distance: 173.8
click at [618, 293] on div "Shipment Details Issue date * [DATE] Date of Departure * [DATE] Date of Arrival…" at bounding box center [717, 398] width 522 height 632
paste textarea "MONTAN WAX E POWDER (L37), BAG 1 PALLET (40 BAG"
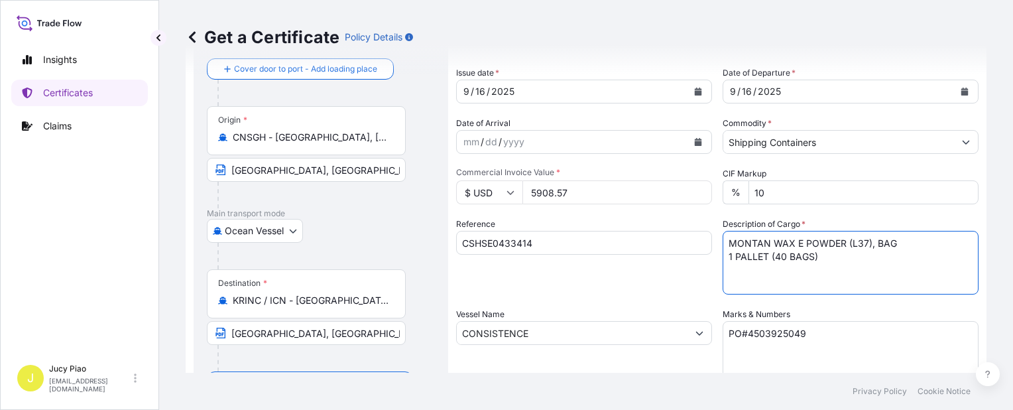
type textarea "MONTAN WAX E POWDER (L37), BAG 1 PALLET (40 BAGS)"
click at [811, 339] on textarea "PO#4503925049" at bounding box center [851, 354] width 256 height 66
drag, startPoint x: 831, startPoint y: 335, endPoint x: 577, endPoint y: 307, distance: 255.5
click at [583, 309] on div "Shipment Details Issue date * [DATE] Date of Departure * [DATE] Date of Arrival…" at bounding box center [717, 332] width 522 height 632
paste textarea "6057"
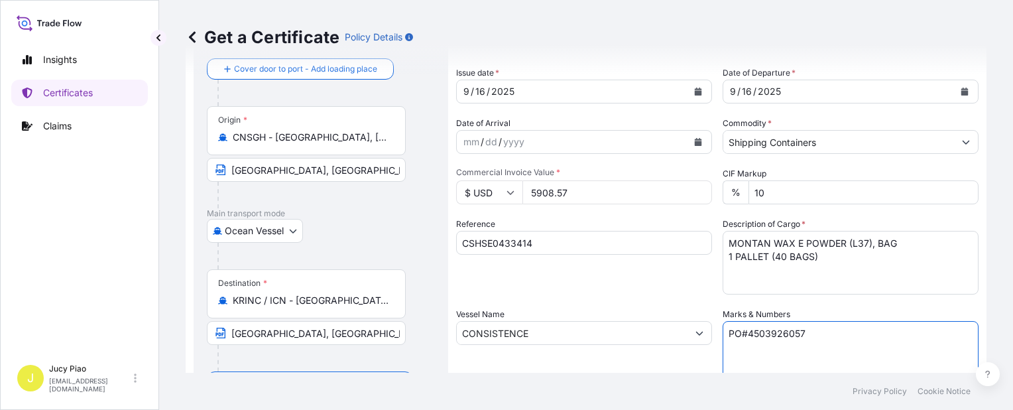
type textarea "PO#4503926057"
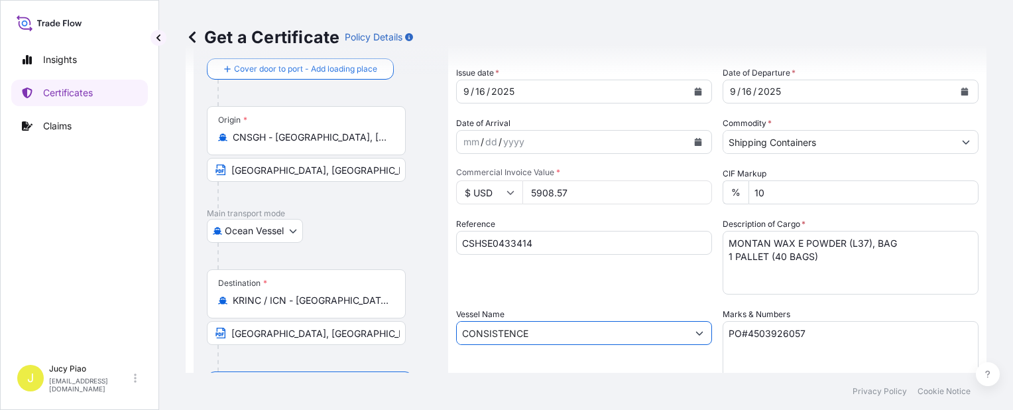
click at [544, 327] on input "CONSISTENCE" at bounding box center [572, 333] width 231 height 24
drag, startPoint x: 549, startPoint y: 332, endPoint x: 363, endPoint y: 318, distance: 186.8
click at [366, 319] on form "Route Details Cover door to port - Add loading place Place of loading Road / [G…" at bounding box center [586, 350] width 801 height 685
paste input "ISARA BHUM"
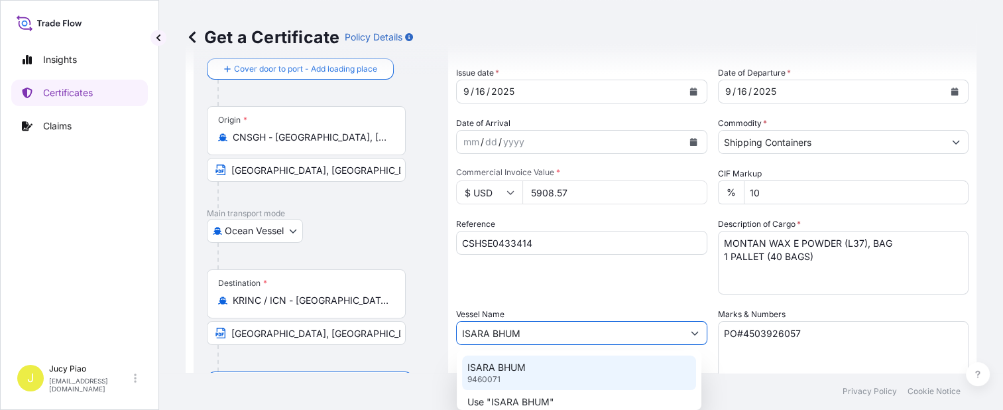
click at [521, 367] on p "ISARA BHUM" at bounding box center [496, 367] width 58 height 13
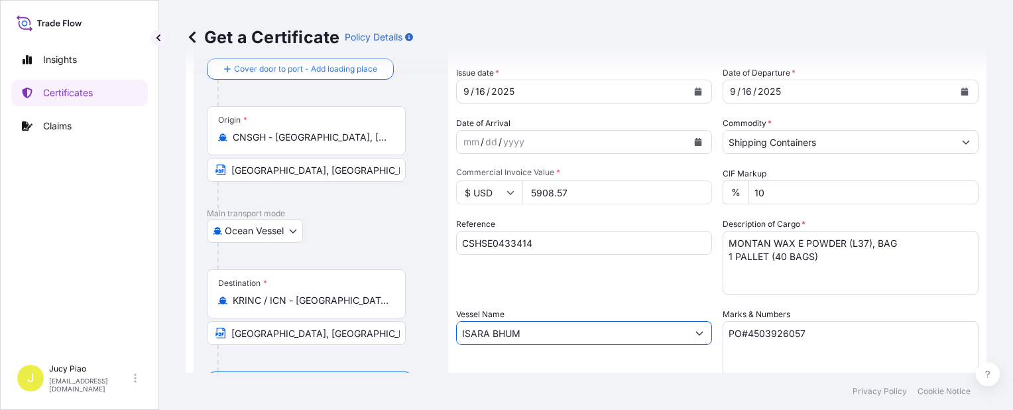
type input "ISARA BHUM"
click at [611, 280] on div "Reference CSHSE0433414" at bounding box center [584, 255] width 256 height 77
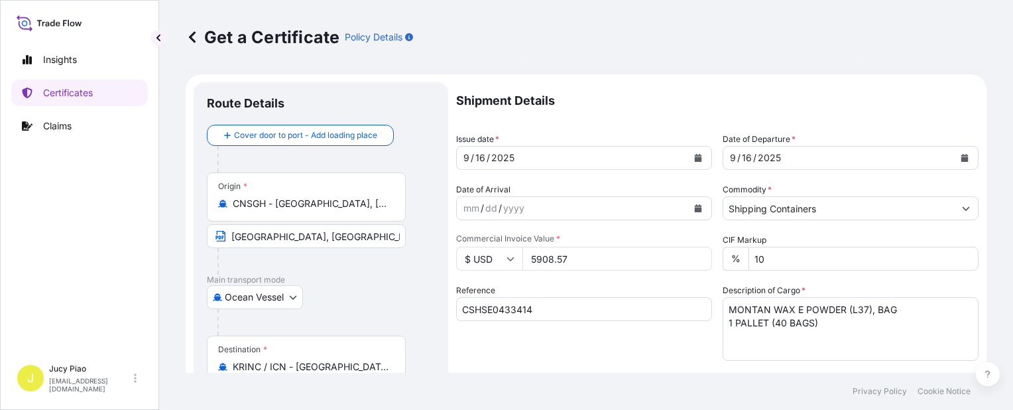
click at [485, 152] on div "16" at bounding box center [480, 158] width 13 height 16
click at [479, 154] on div "16" at bounding box center [480, 158] width 13 height 16
click at [753, 154] on div "/" at bounding box center [754, 158] width 3 height 16
click at [740, 156] on div "16" at bounding box center [746, 158] width 13 height 16
click at [618, 341] on div "Reference CSHSE0433414" at bounding box center [584, 322] width 256 height 77
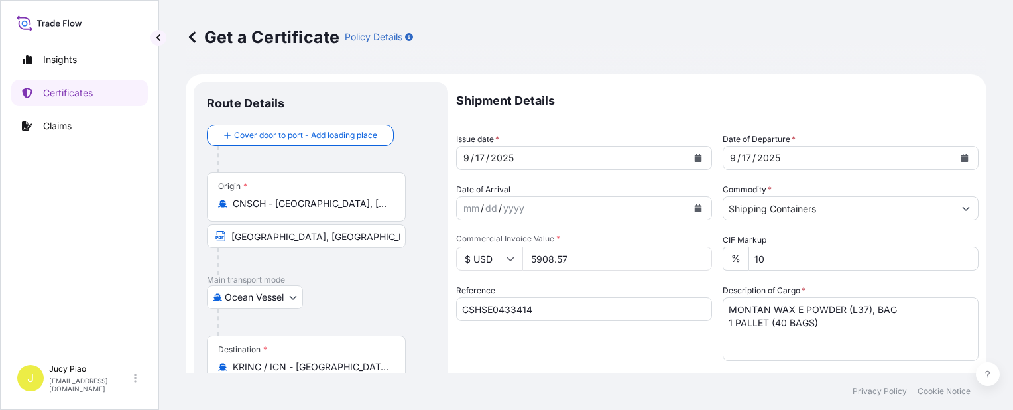
click at [580, 262] on input "5908.57" at bounding box center [617, 259] width 190 height 24
drag, startPoint x: 587, startPoint y: 262, endPoint x: 429, endPoint y: 254, distance: 158.7
click at [437, 253] on form "Route Details Cover door to port - Add loading place Place of loading Road / [G…" at bounding box center [586, 416] width 801 height 685
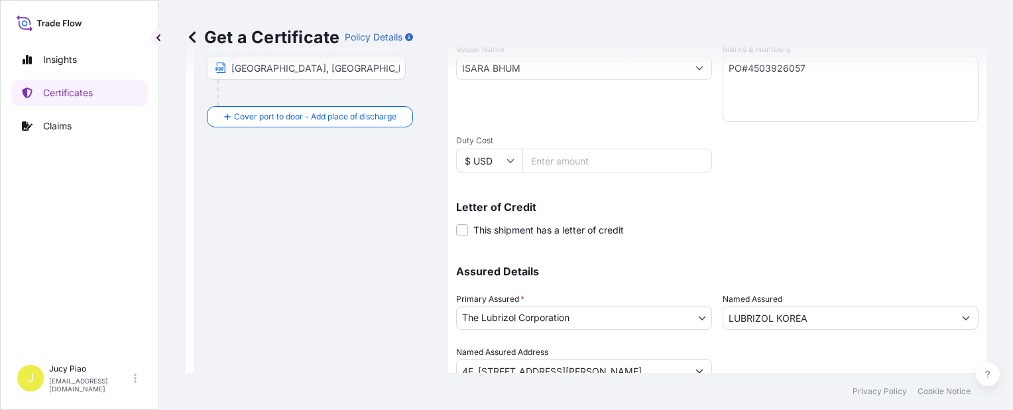
scroll to position [385, 0]
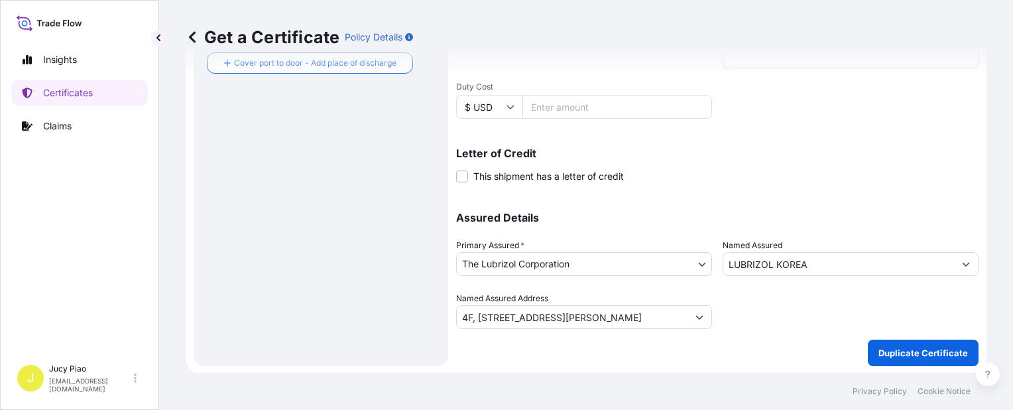
type input "12428.64"
click at [892, 350] on p "Duplicate Certificate" at bounding box center [922, 352] width 89 height 13
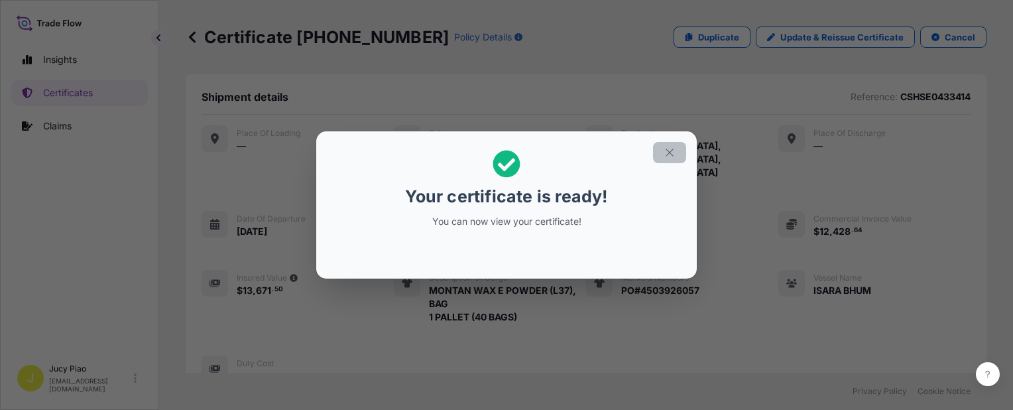
click at [669, 150] on icon "button" at bounding box center [670, 152] width 12 height 12
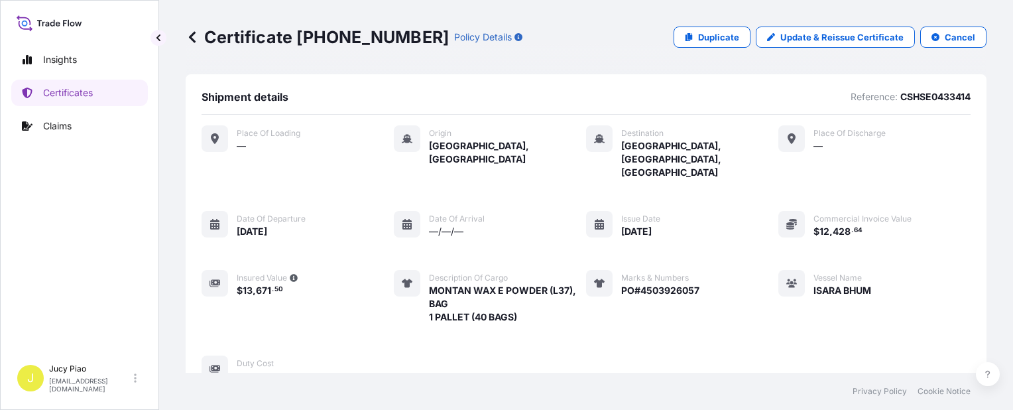
click at [723, 241] on div "Place of Loading — Origin [GEOGRAPHIC_DATA], [GEOGRAPHIC_DATA] Destination [GEO…" at bounding box center [586, 253] width 769 height 257
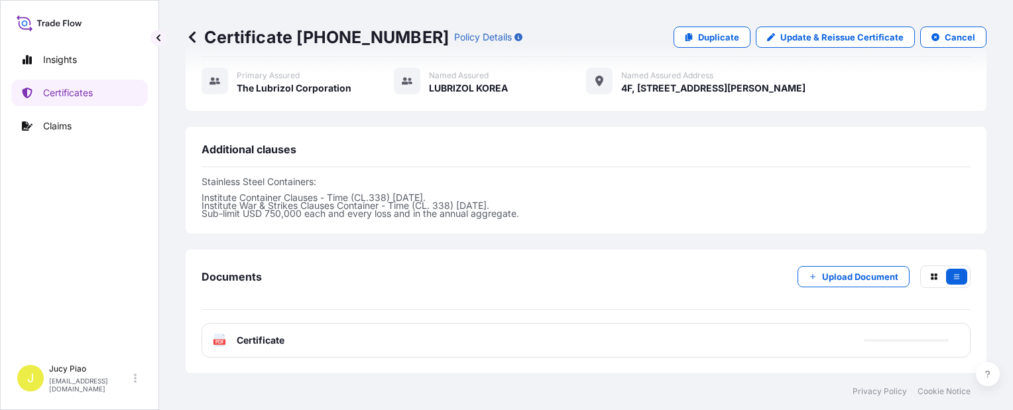
scroll to position [449, 0]
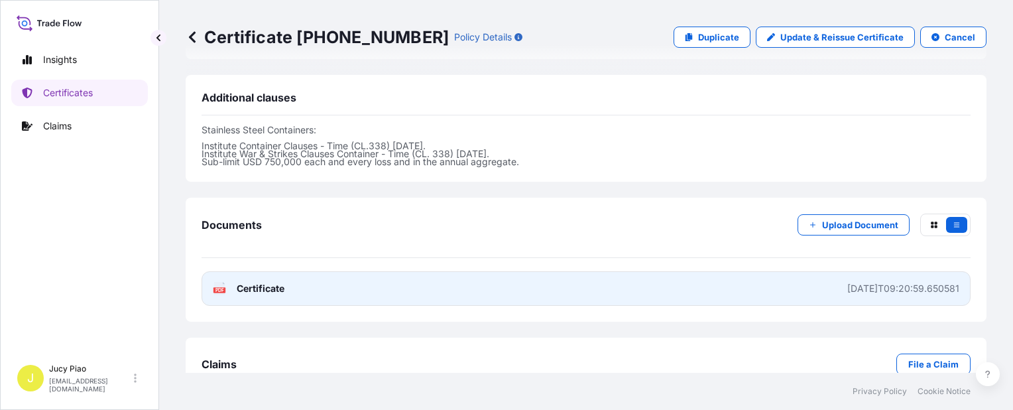
click at [703, 271] on link "PDF Certificate [DATE]T09:20:59.650581" at bounding box center [586, 288] width 769 height 34
